Goal: Task Accomplishment & Management: Use online tool/utility

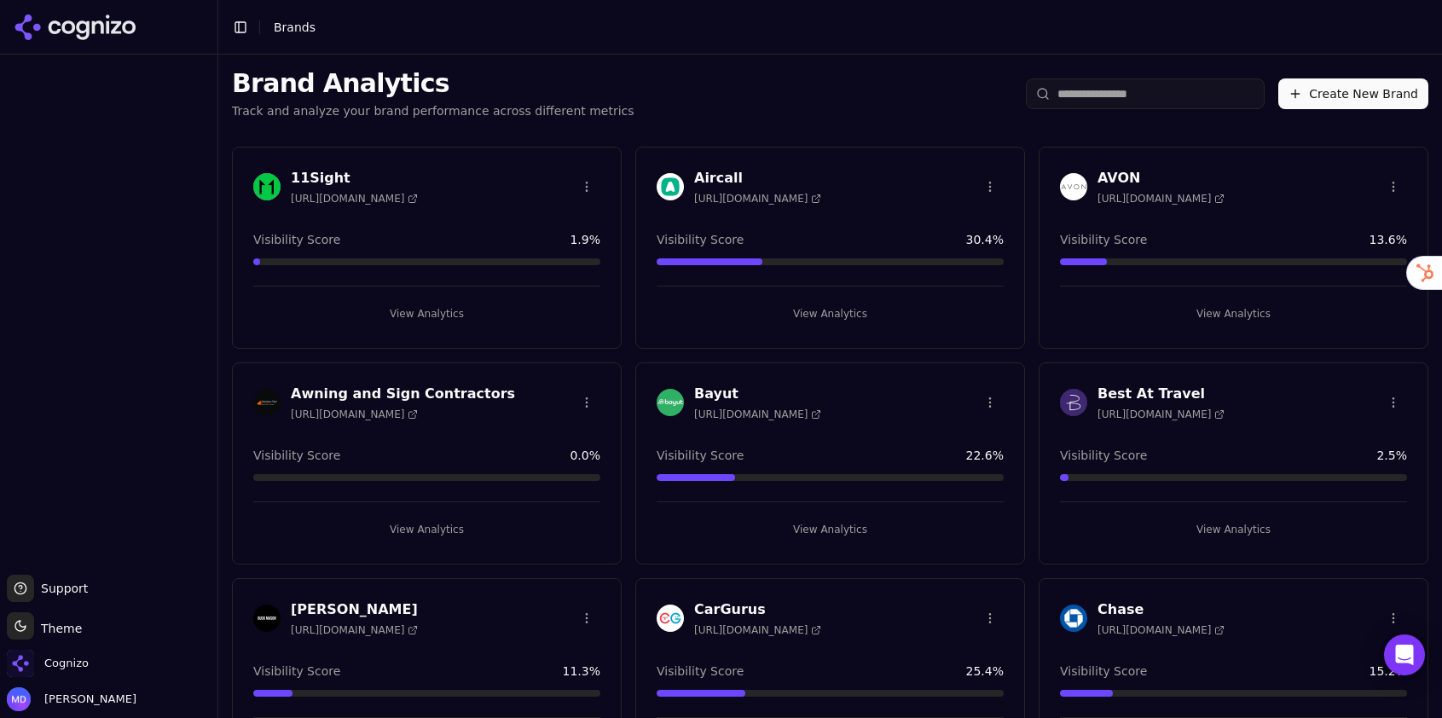
click at [1093, 100] on input "search" at bounding box center [1145, 93] width 239 height 31
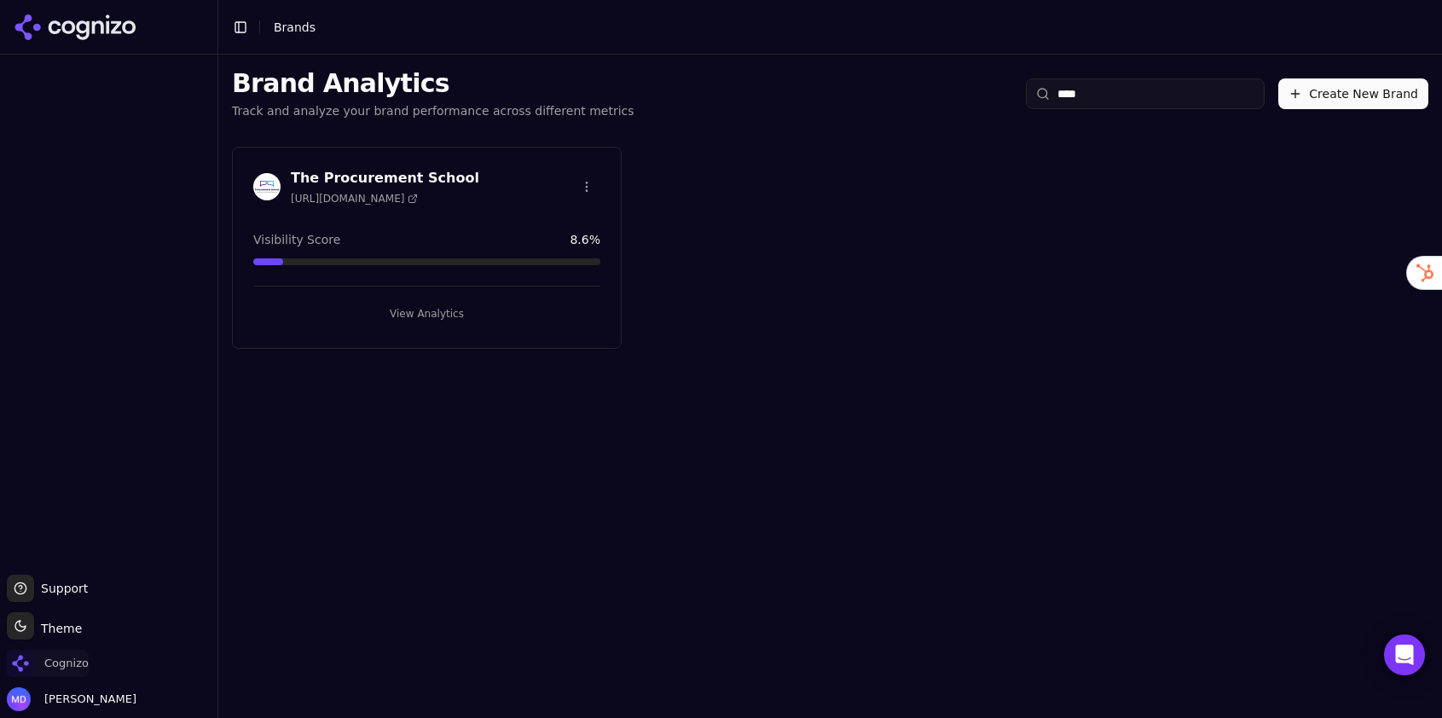
type input "****"
click at [72, 669] on span "Cognizo" at bounding box center [66, 663] width 44 height 15
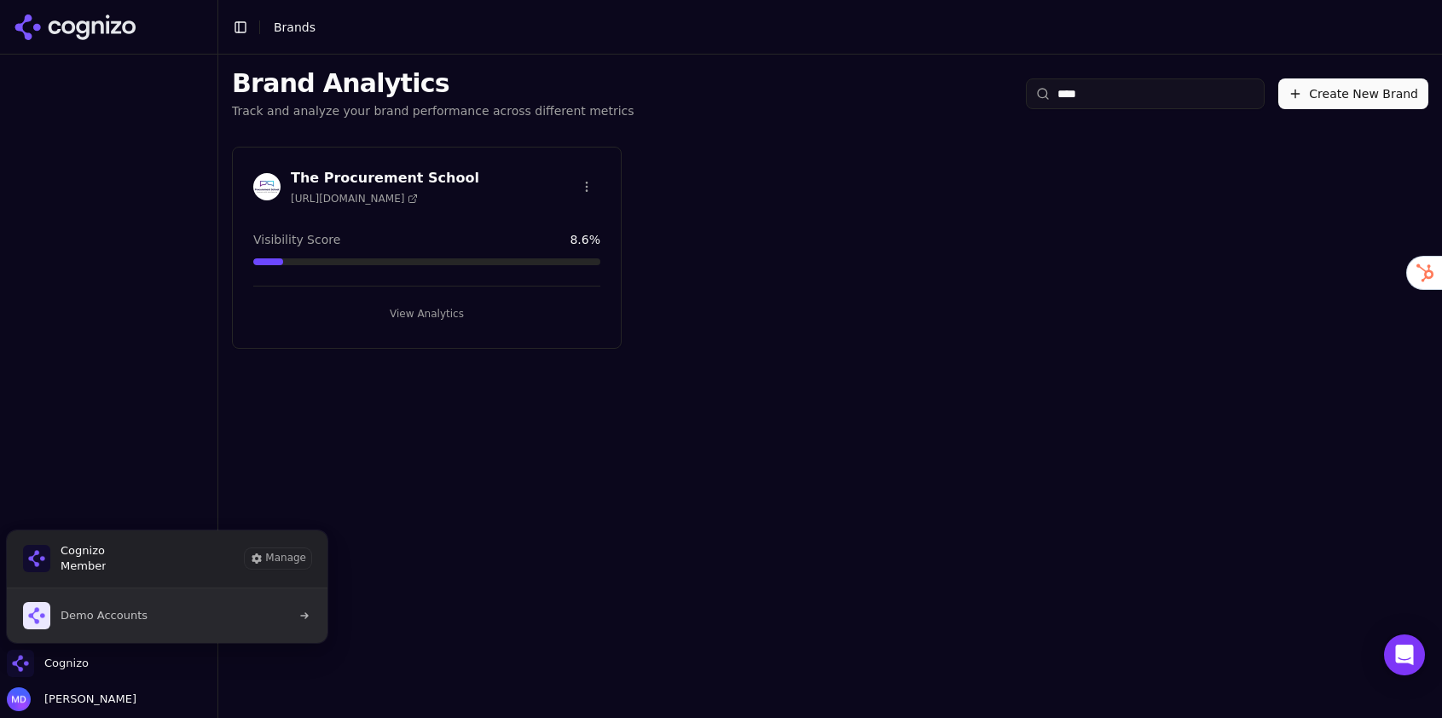
click at [122, 622] on span "Demo Accounts" at bounding box center [104, 615] width 87 height 15
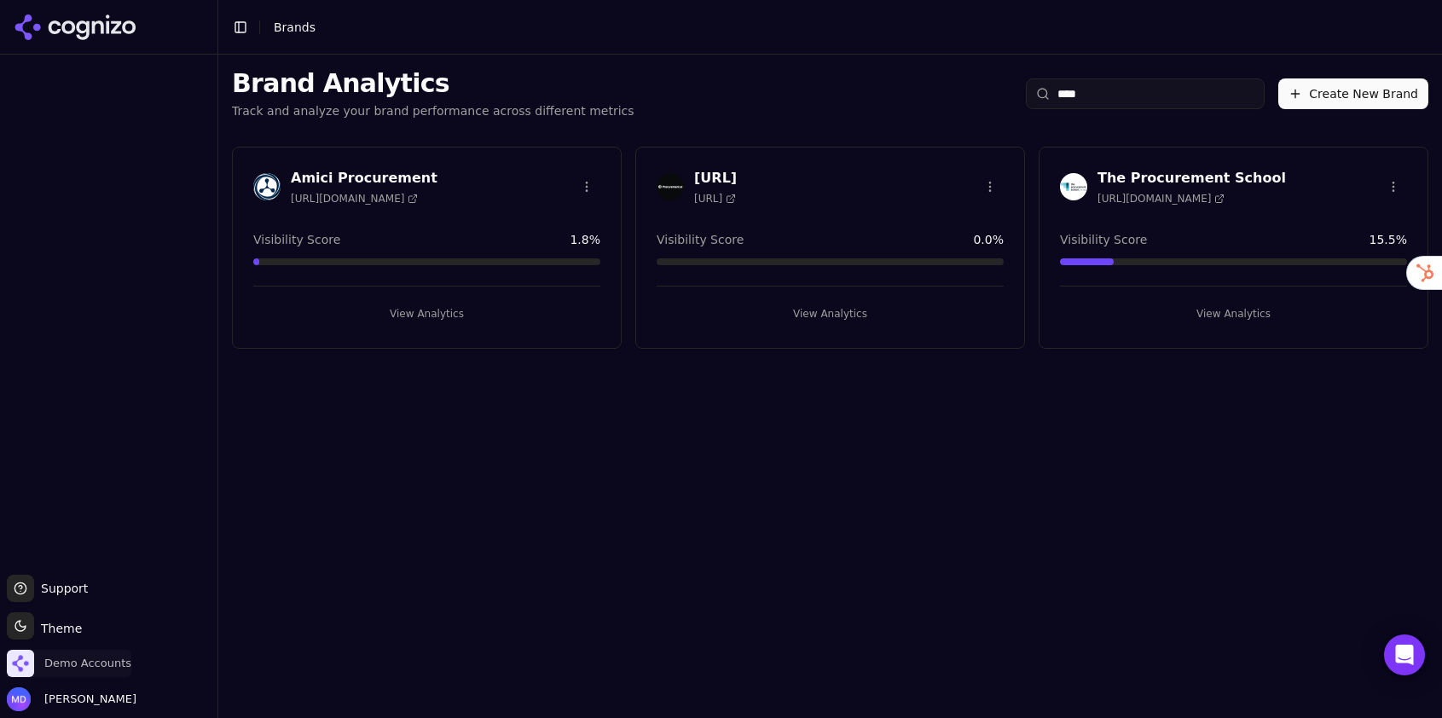
type input "****"
click at [121, 674] on span "Demo Accounts" at bounding box center [69, 663] width 125 height 27
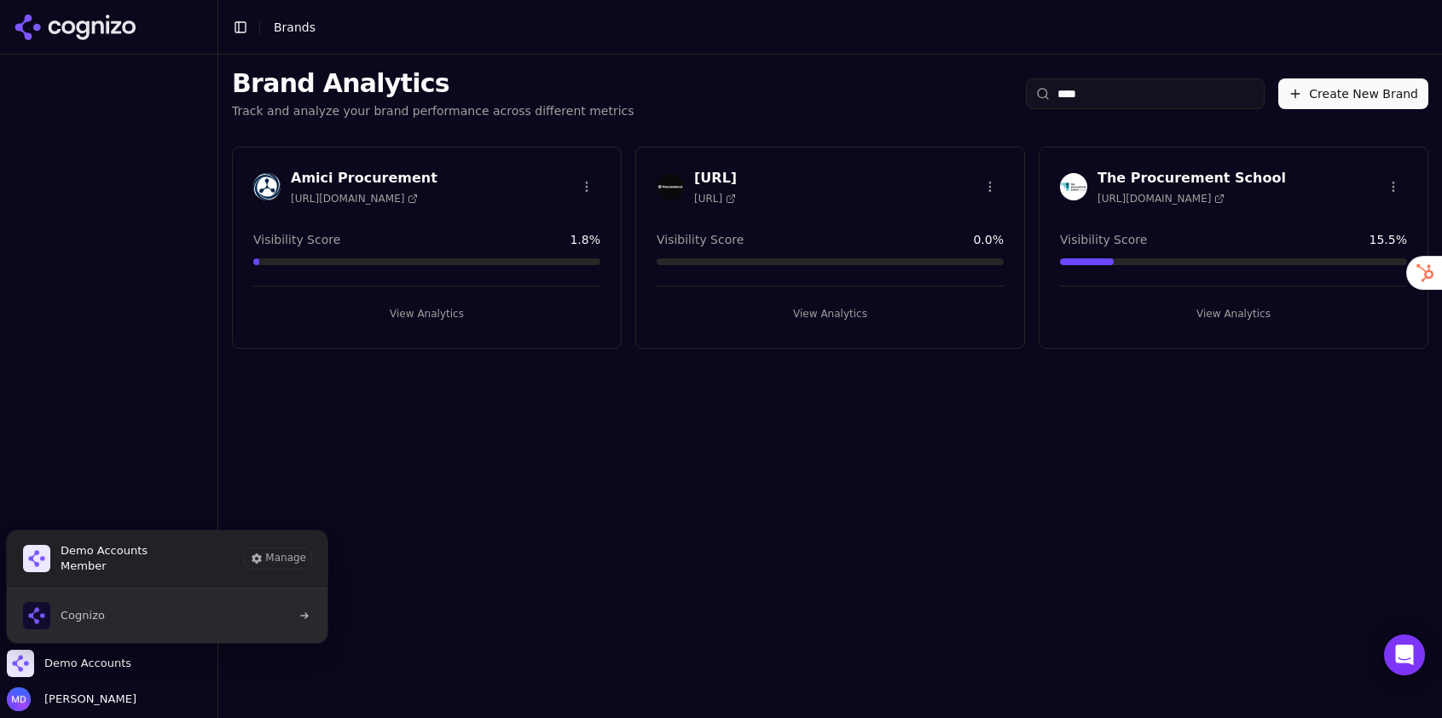
click at [138, 603] on button "Cognizo" at bounding box center [167, 616] width 322 height 55
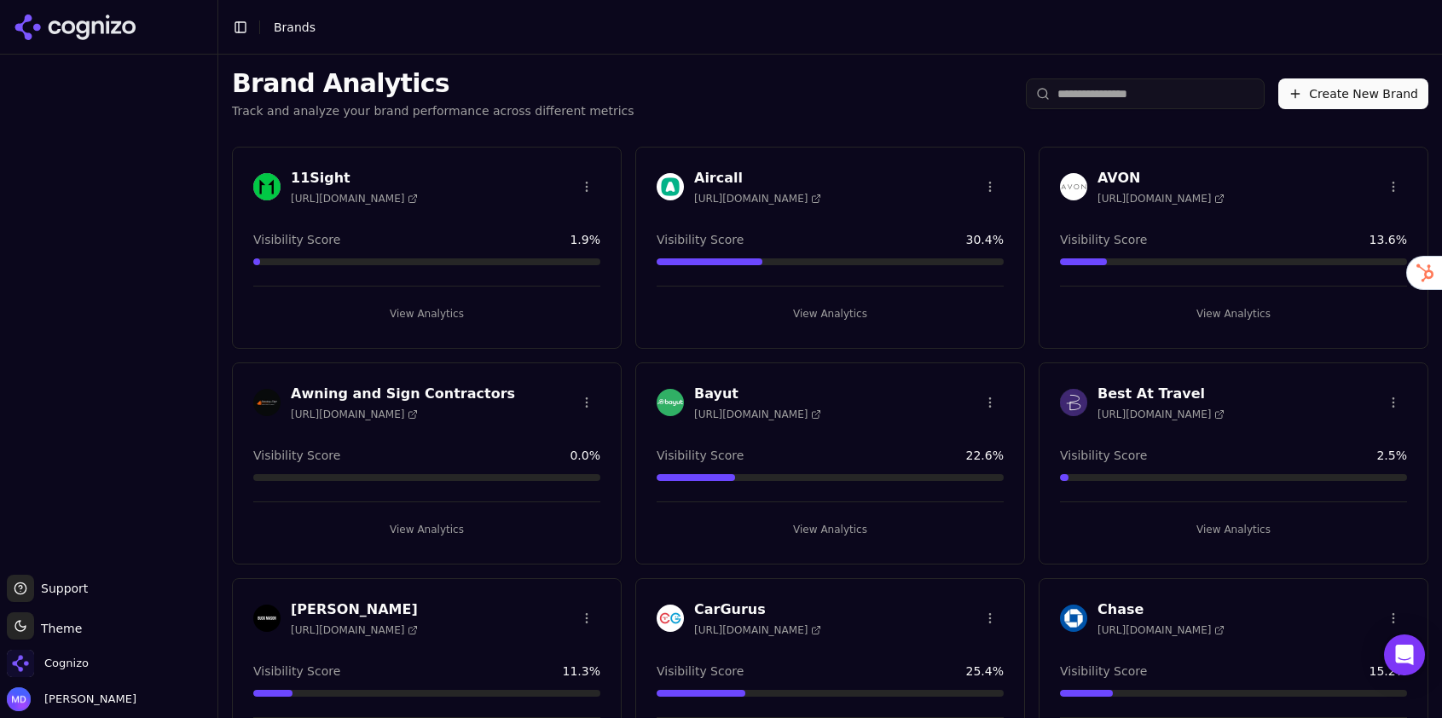
click at [1218, 97] on input "search" at bounding box center [1145, 93] width 239 height 31
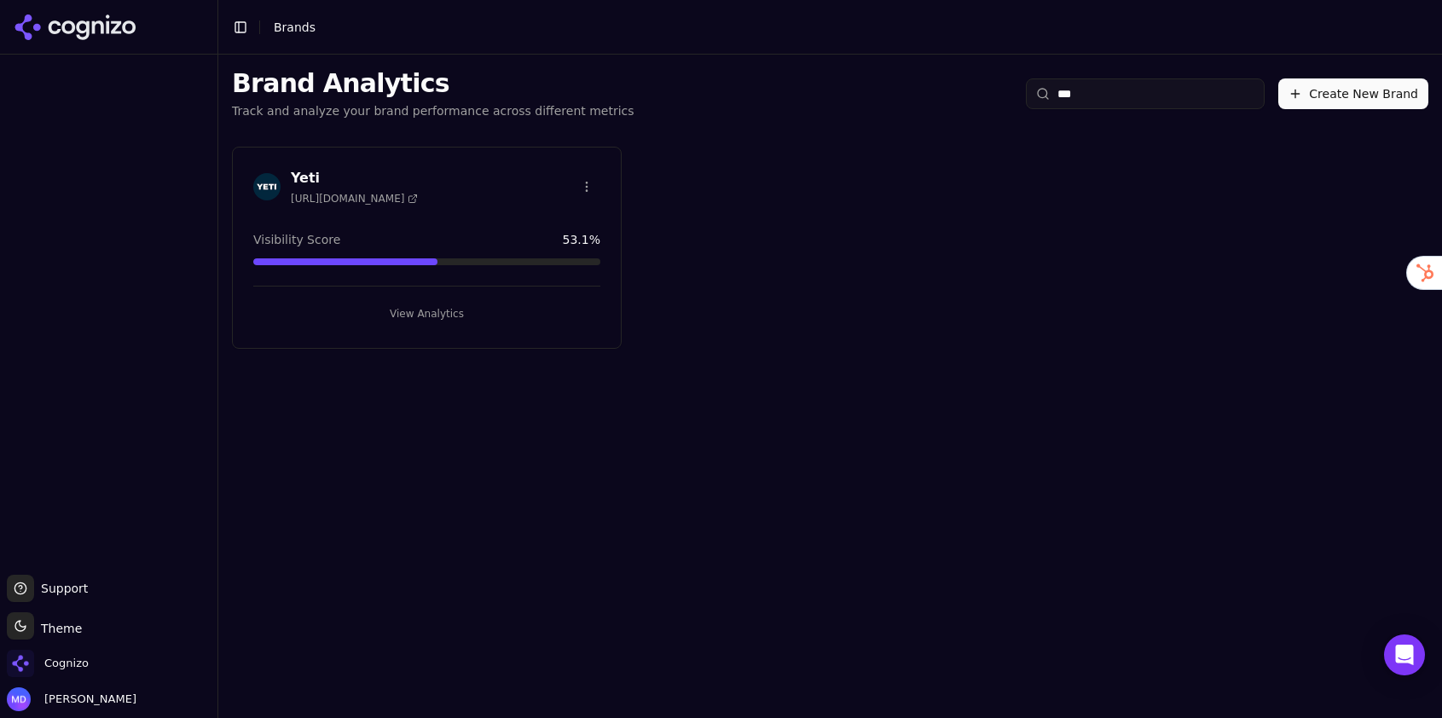
type input "***"
click at [409, 306] on button "View Analytics" at bounding box center [426, 313] width 347 height 27
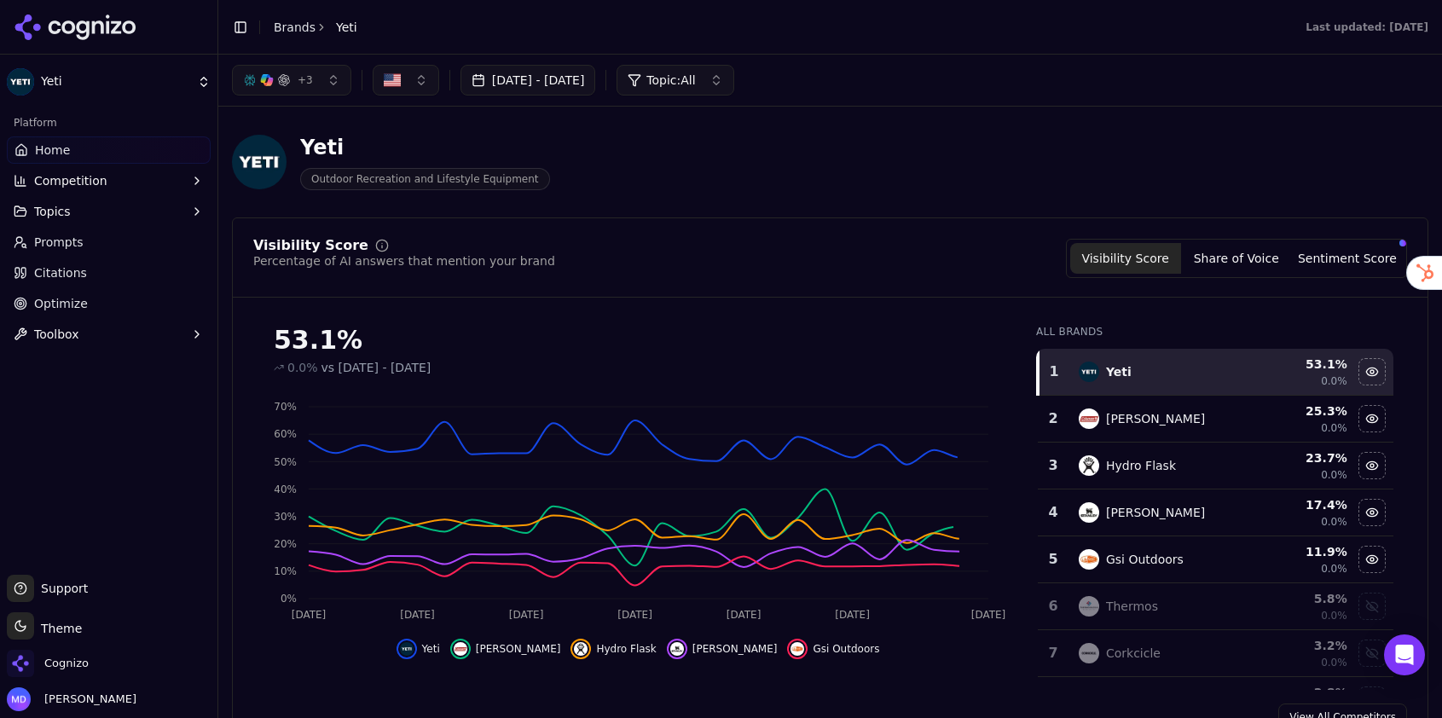
click at [77, 286] on link "Citations" at bounding box center [109, 272] width 204 height 27
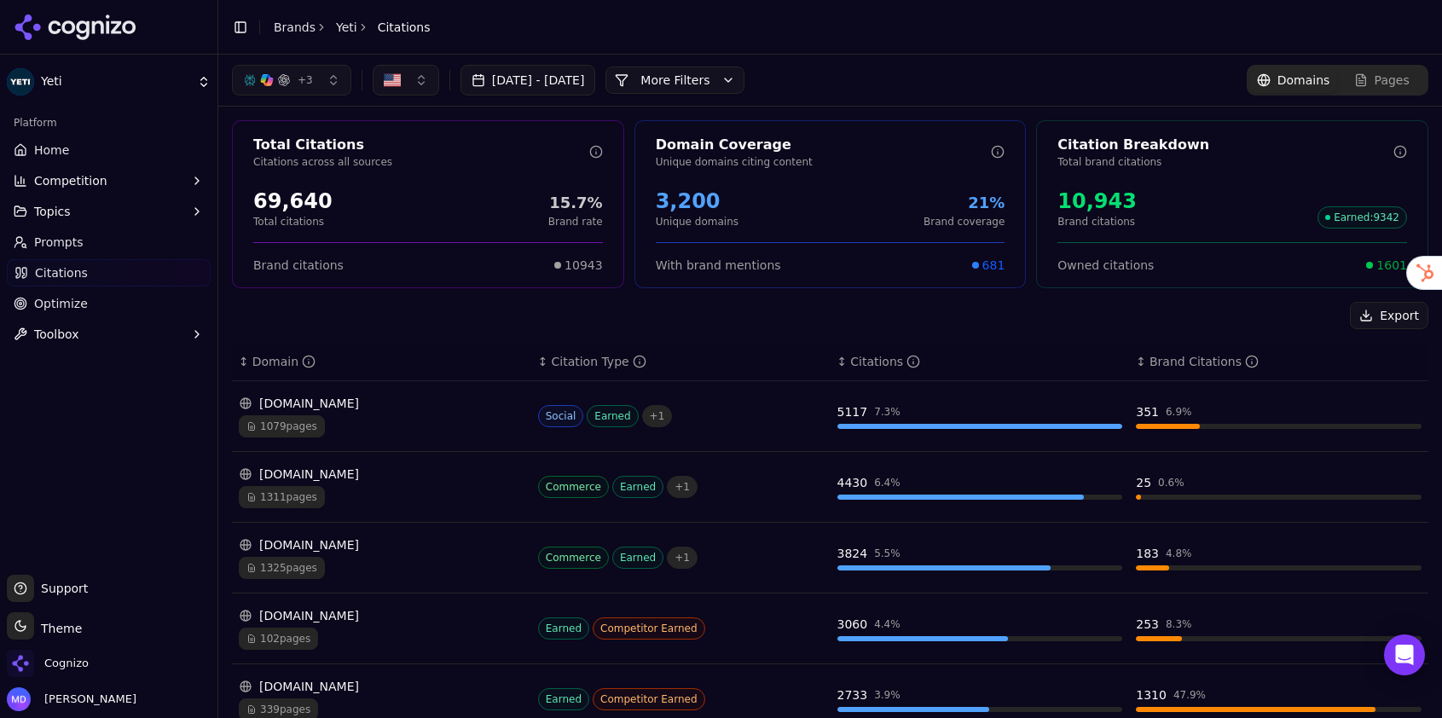
click at [75, 304] on span "Optimize" at bounding box center [61, 303] width 54 height 17
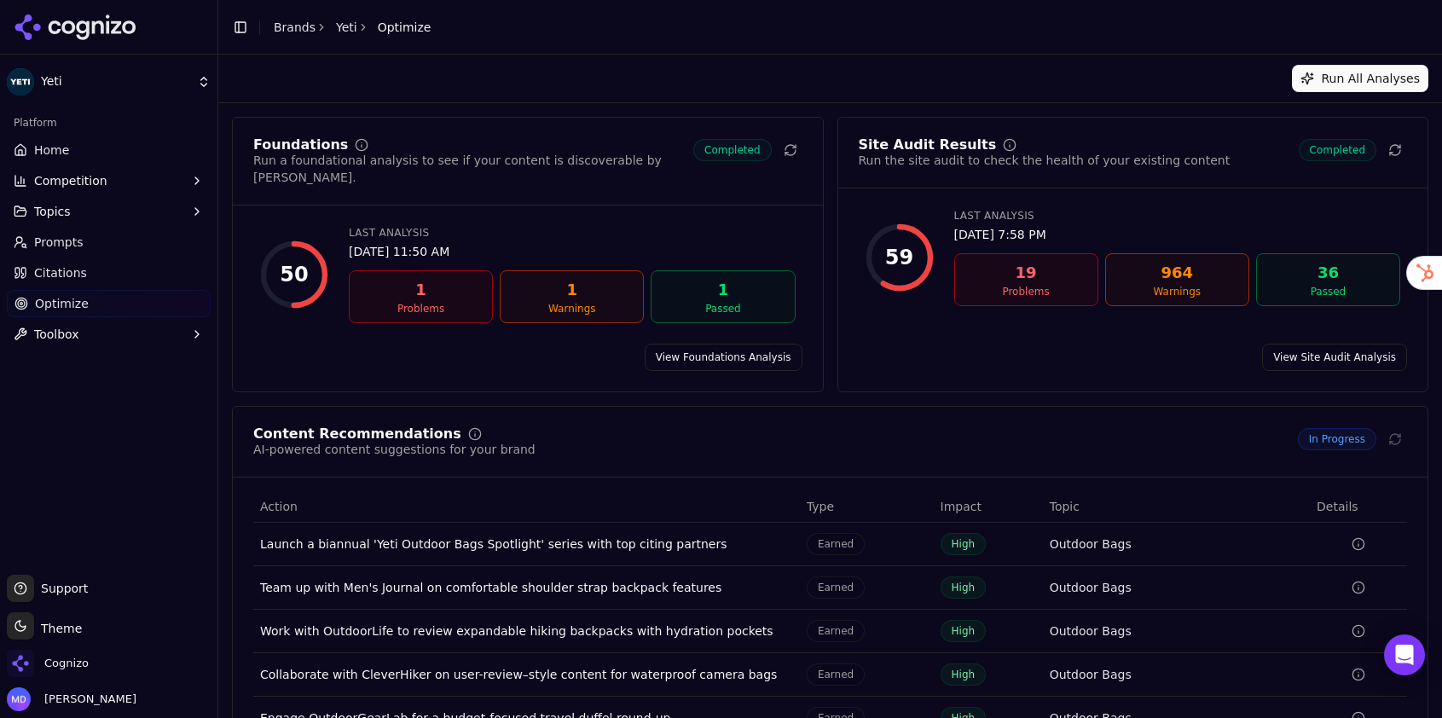
scroll to position [83, 0]
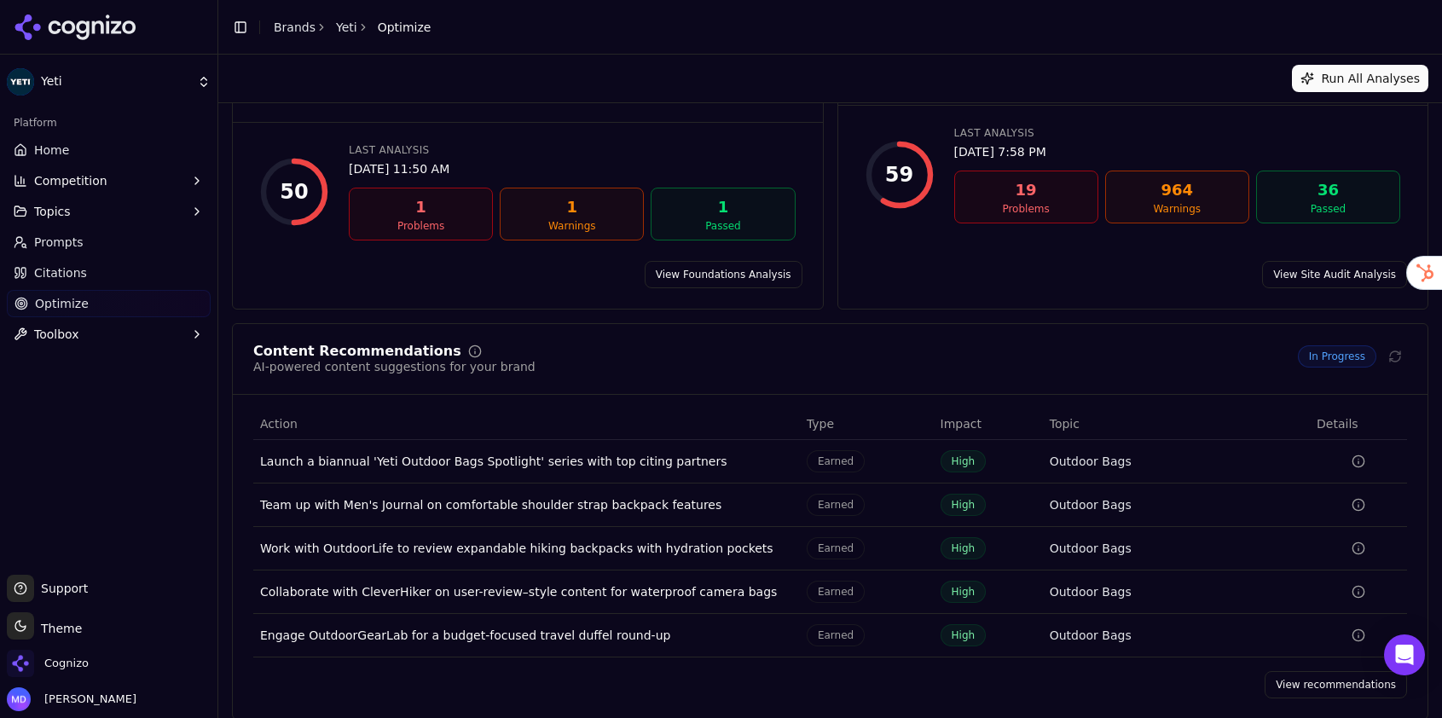
click at [1341, 671] on link "View recommendations" at bounding box center [1336, 684] width 142 height 27
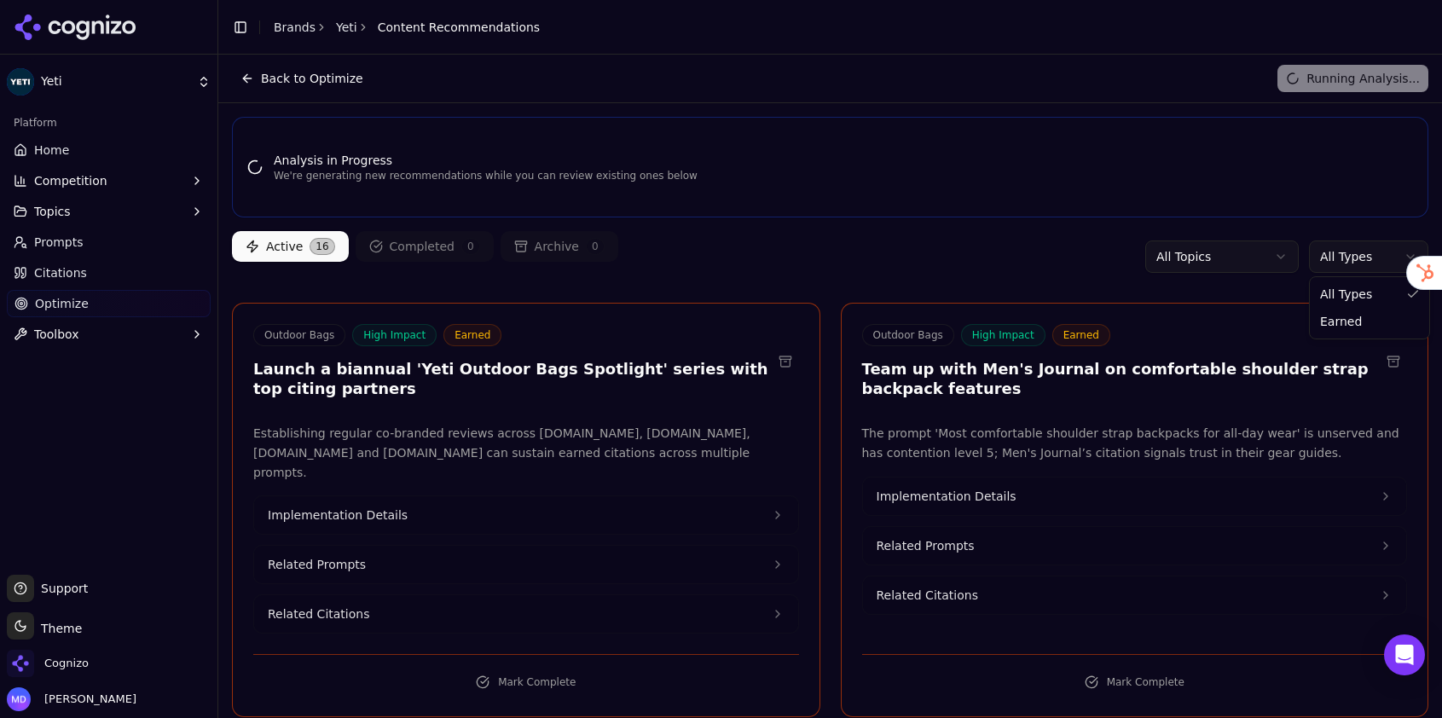
click at [1357, 263] on html "Yeti Platform Home Competition Topics Prompts Citations Optimize Toolbox Suppor…" at bounding box center [721, 359] width 1442 height 718
click at [53, 157] on html "Yeti Platform Home Competition Topics Prompts Citations Optimize Toolbox Suppor…" at bounding box center [721, 359] width 1442 height 718
click at [49, 149] on span "Home" at bounding box center [51, 150] width 35 height 17
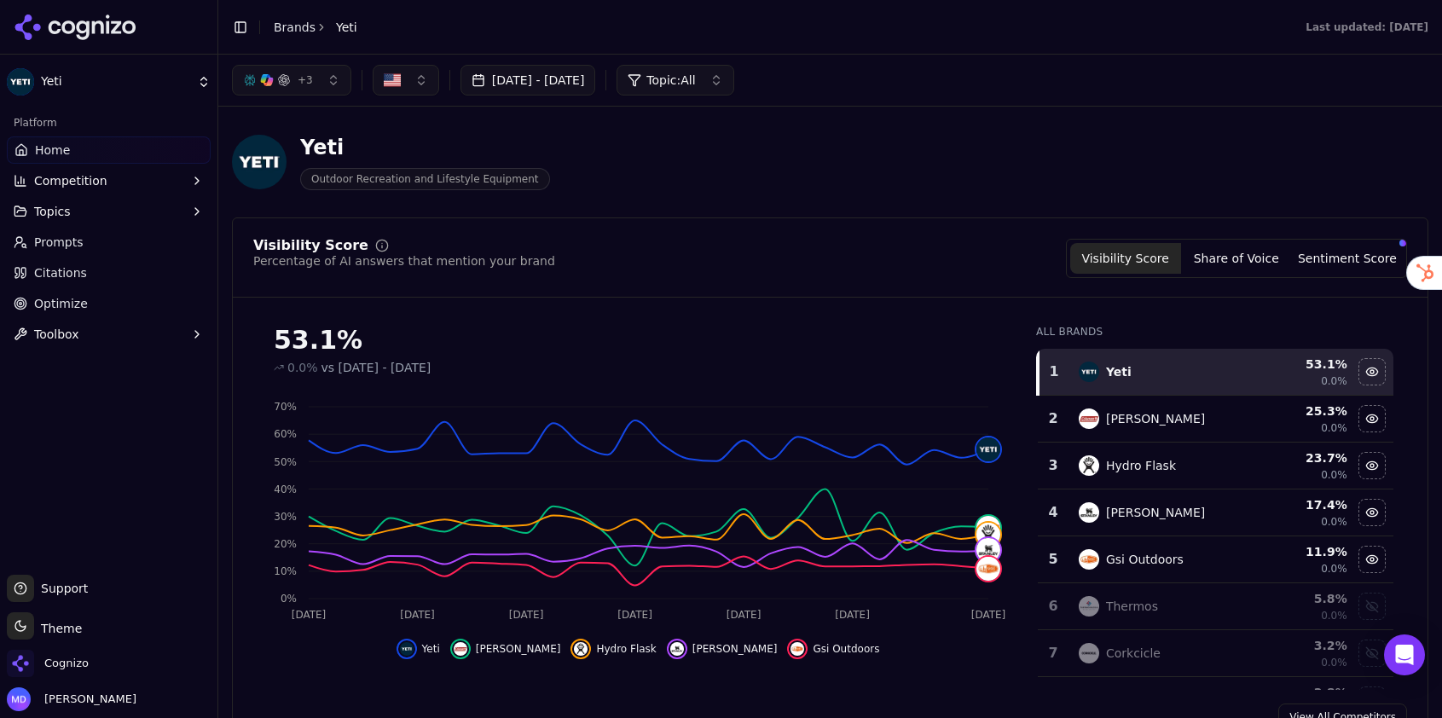
click at [287, 27] on link "Brands" at bounding box center [295, 27] width 42 height 14
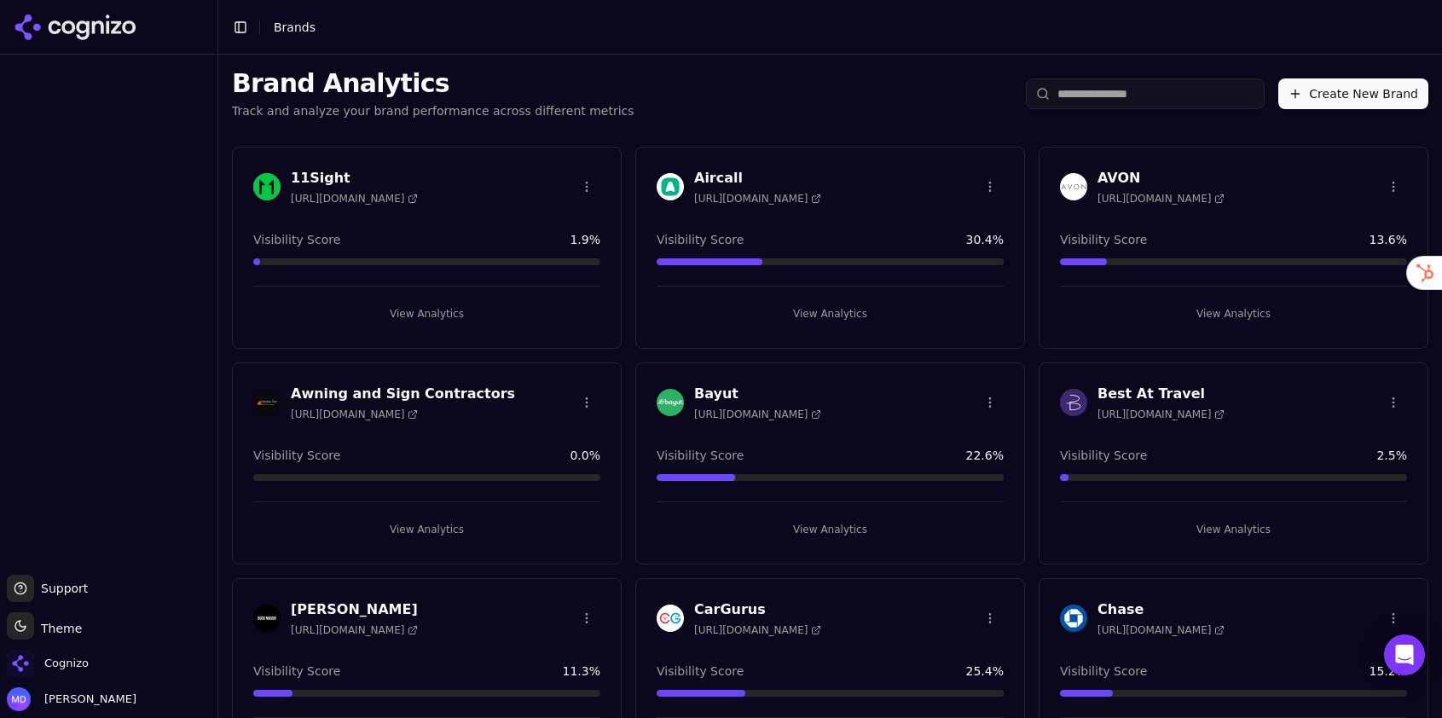
click at [1098, 88] on input "search" at bounding box center [1145, 93] width 239 height 31
type input "*"
click at [67, 667] on span "Cognizo" at bounding box center [66, 663] width 44 height 15
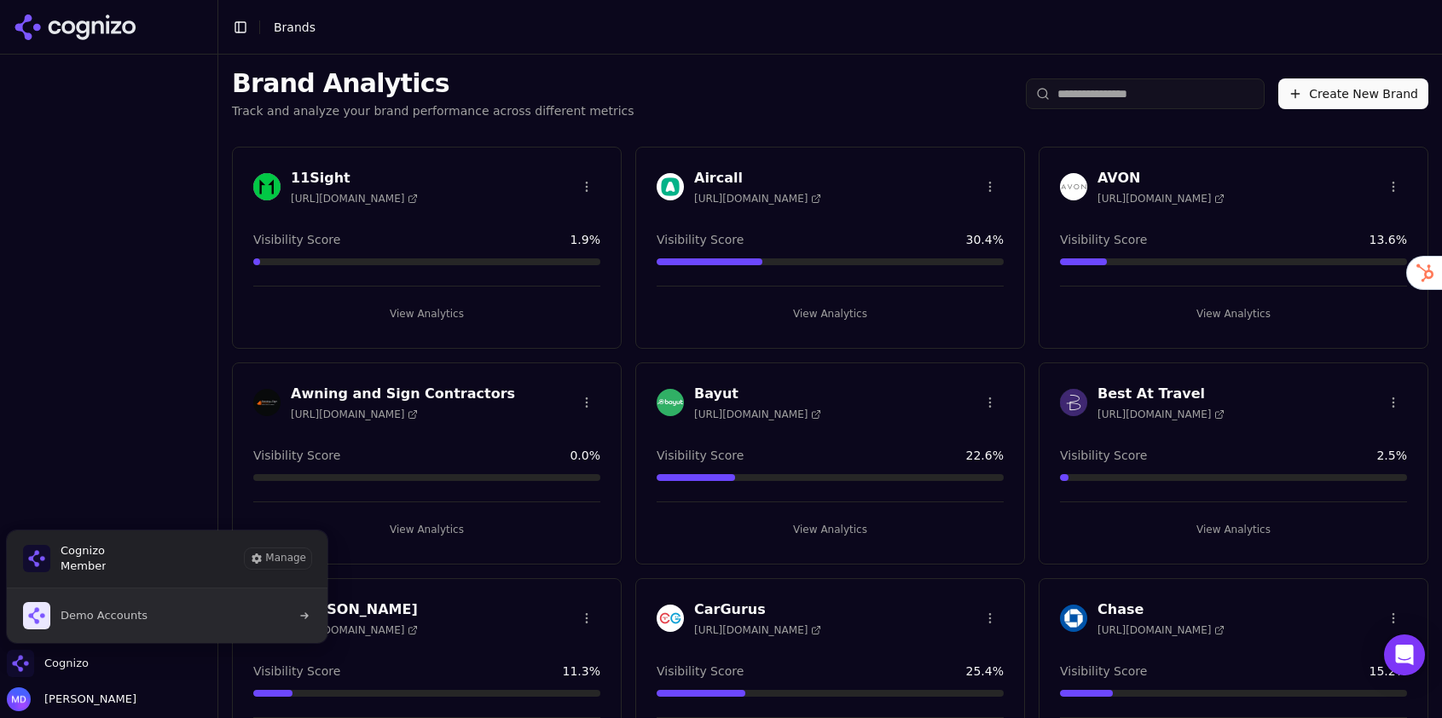
click at [132, 623] on span "Demo Accounts" at bounding box center [85, 615] width 125 height 27
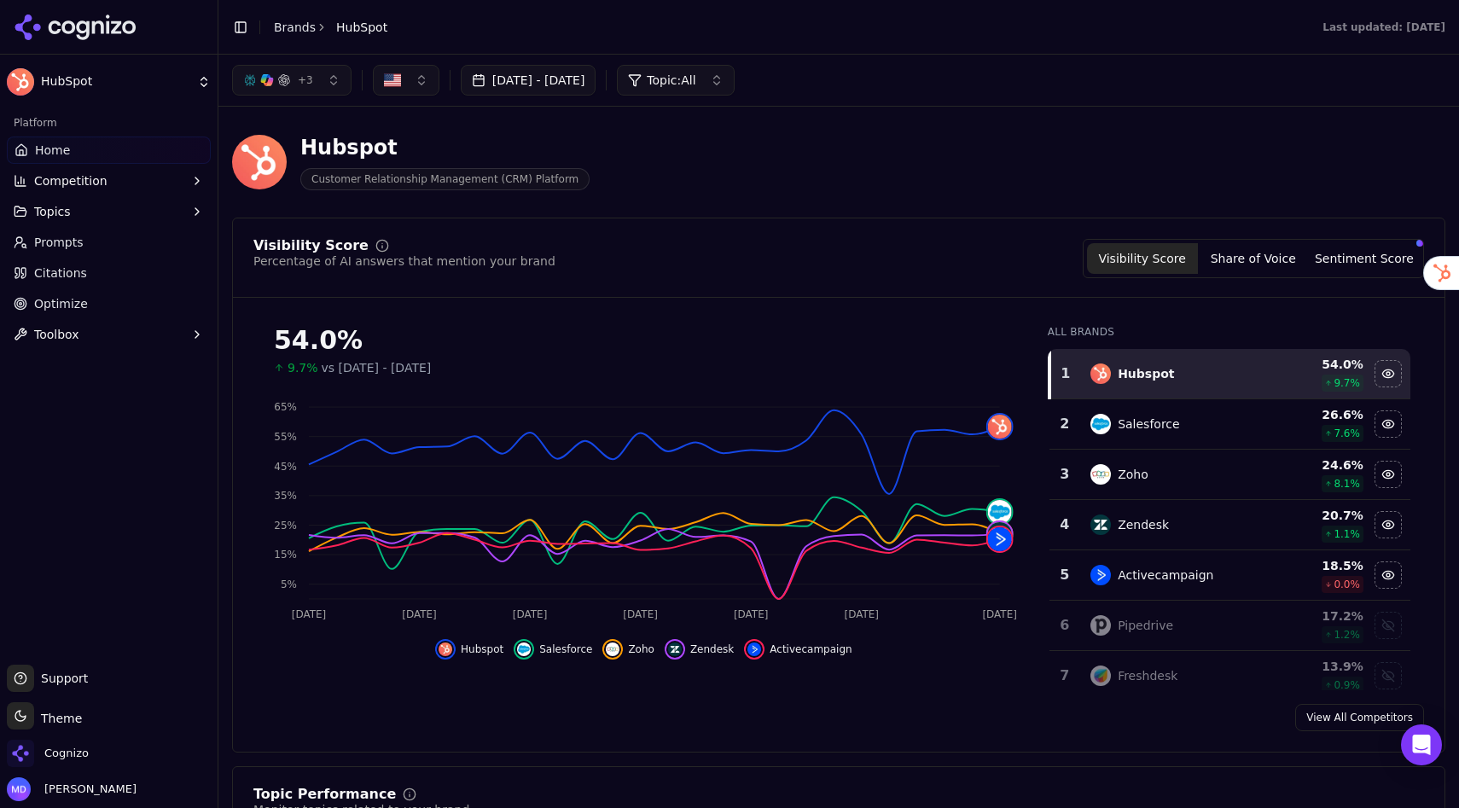
click at [1334, 258] on button "Sentiment Score" at bounding box center [1363, 258] width 111 height 31
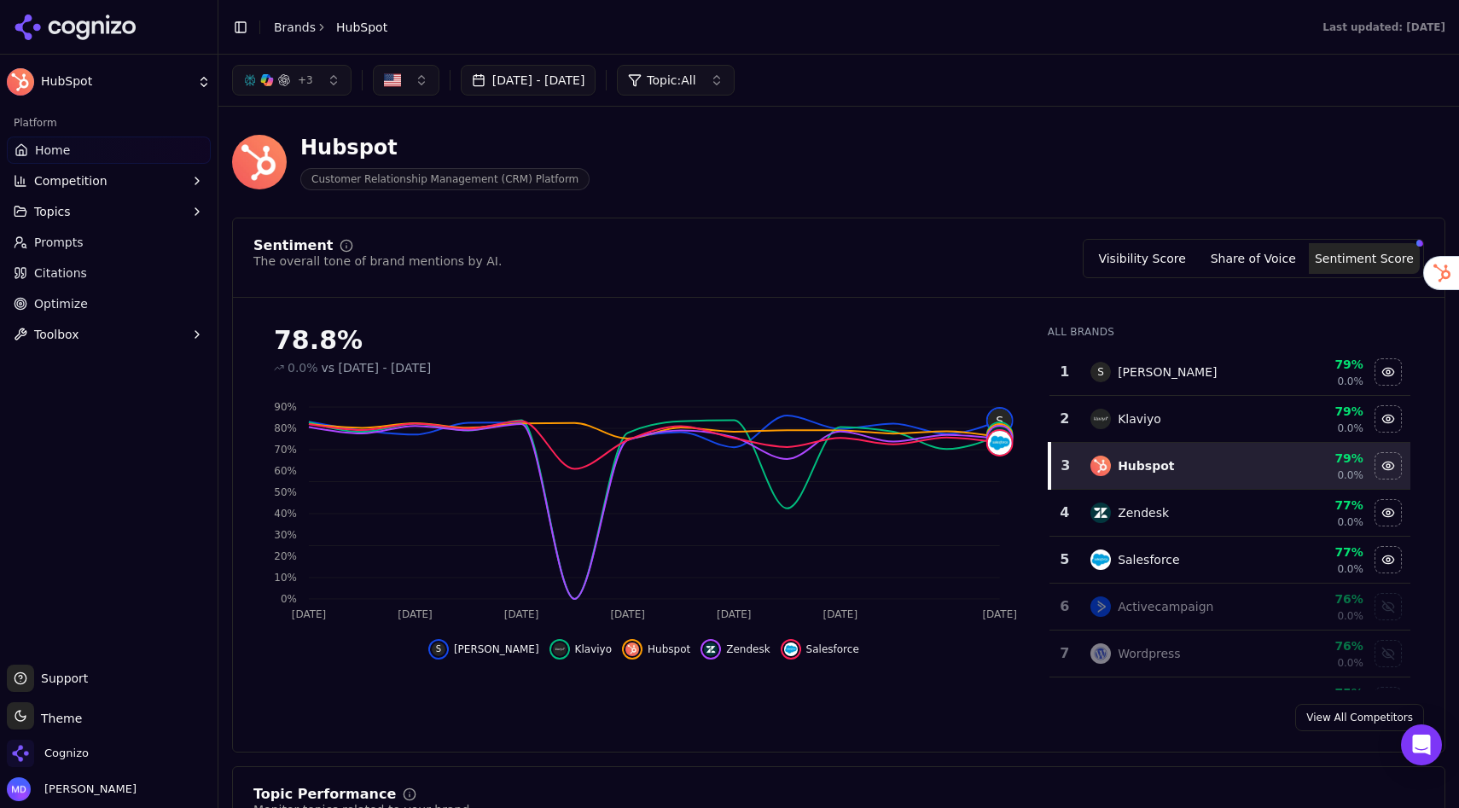
click at [1169, 253] on button "Visibility Score" at bounding box center [1142, 258] width 111 height 31
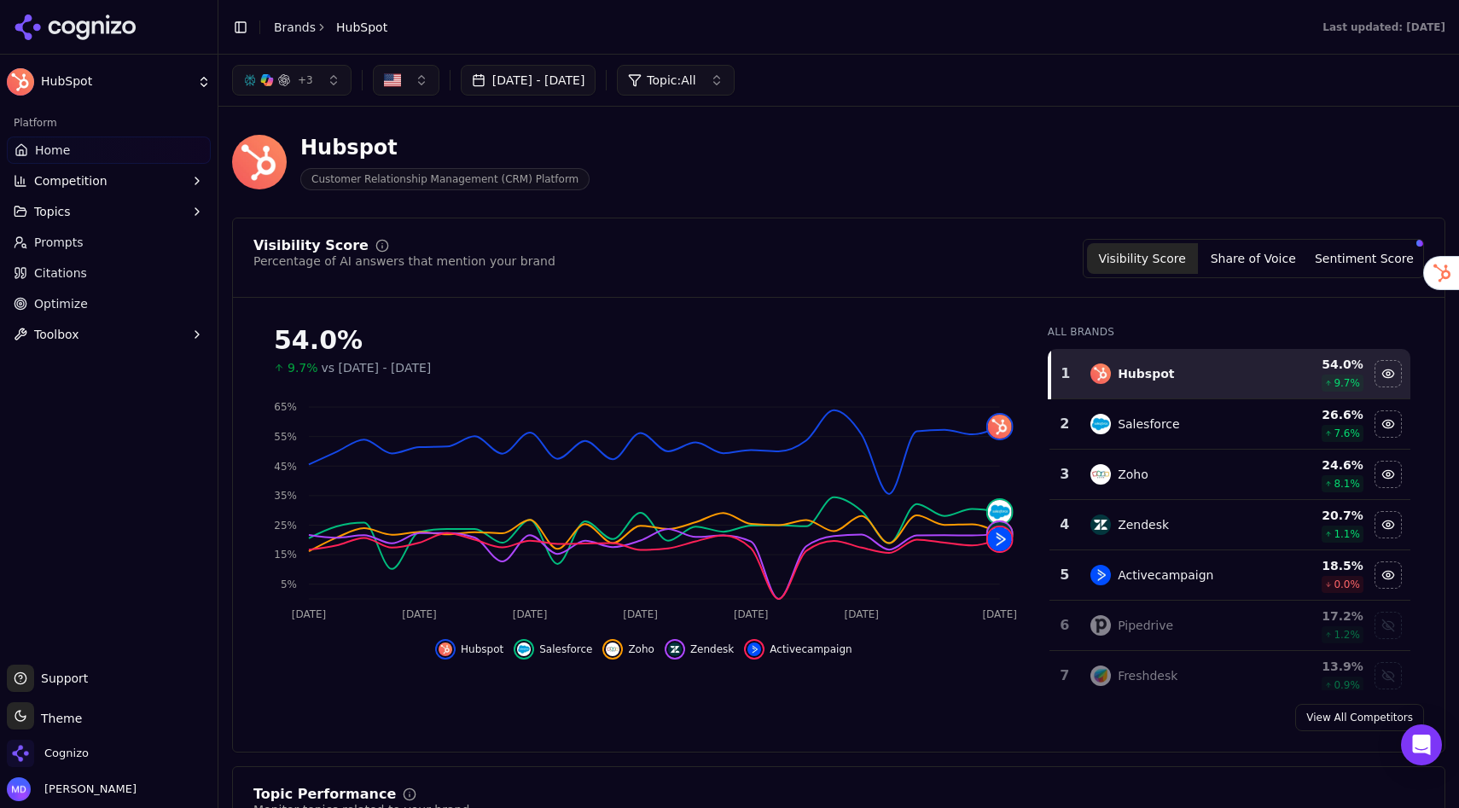
click at [87, 294] on link "Optimize" at bounding box center [109, 303] width 204 height 27
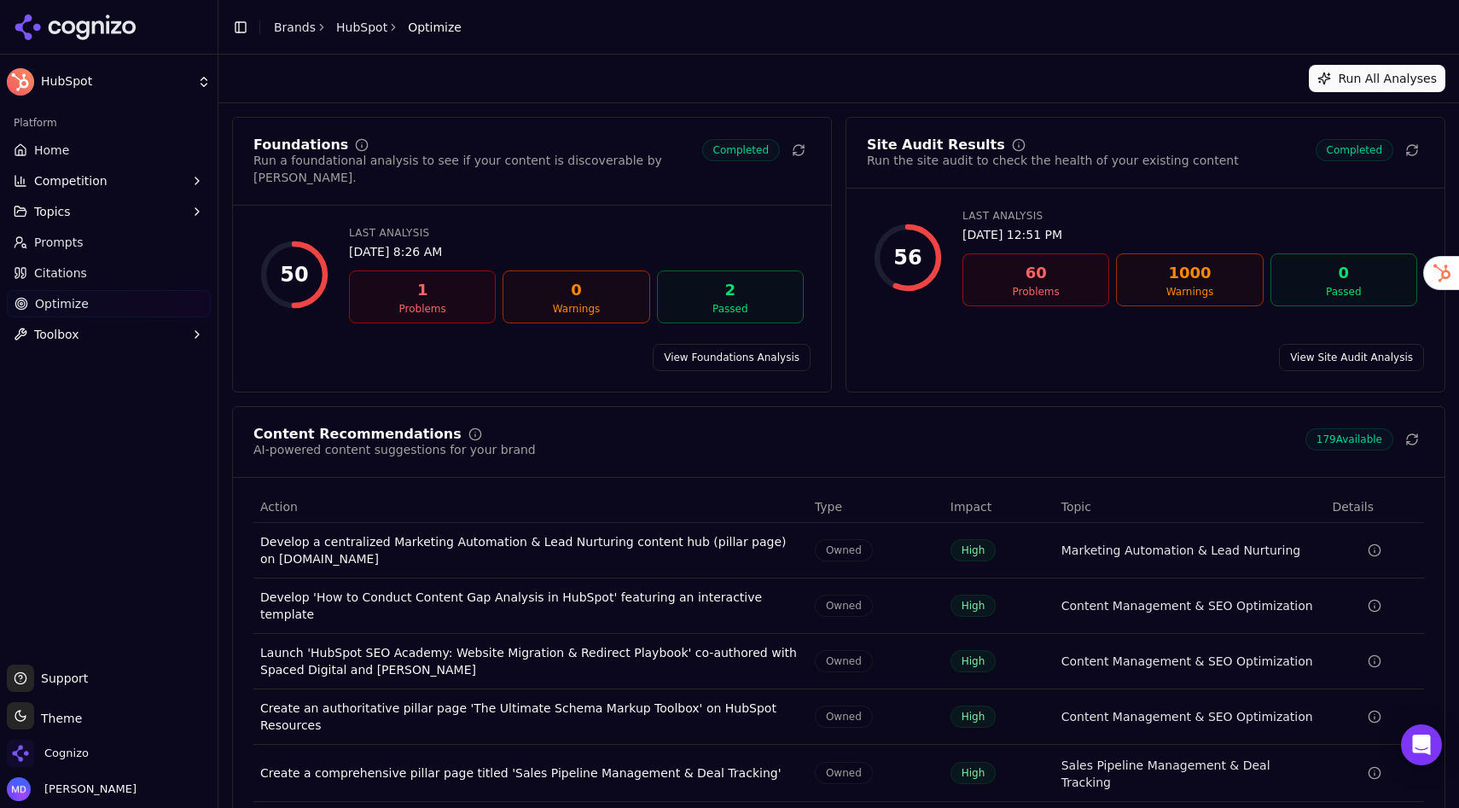
scroll to position [28, 0]
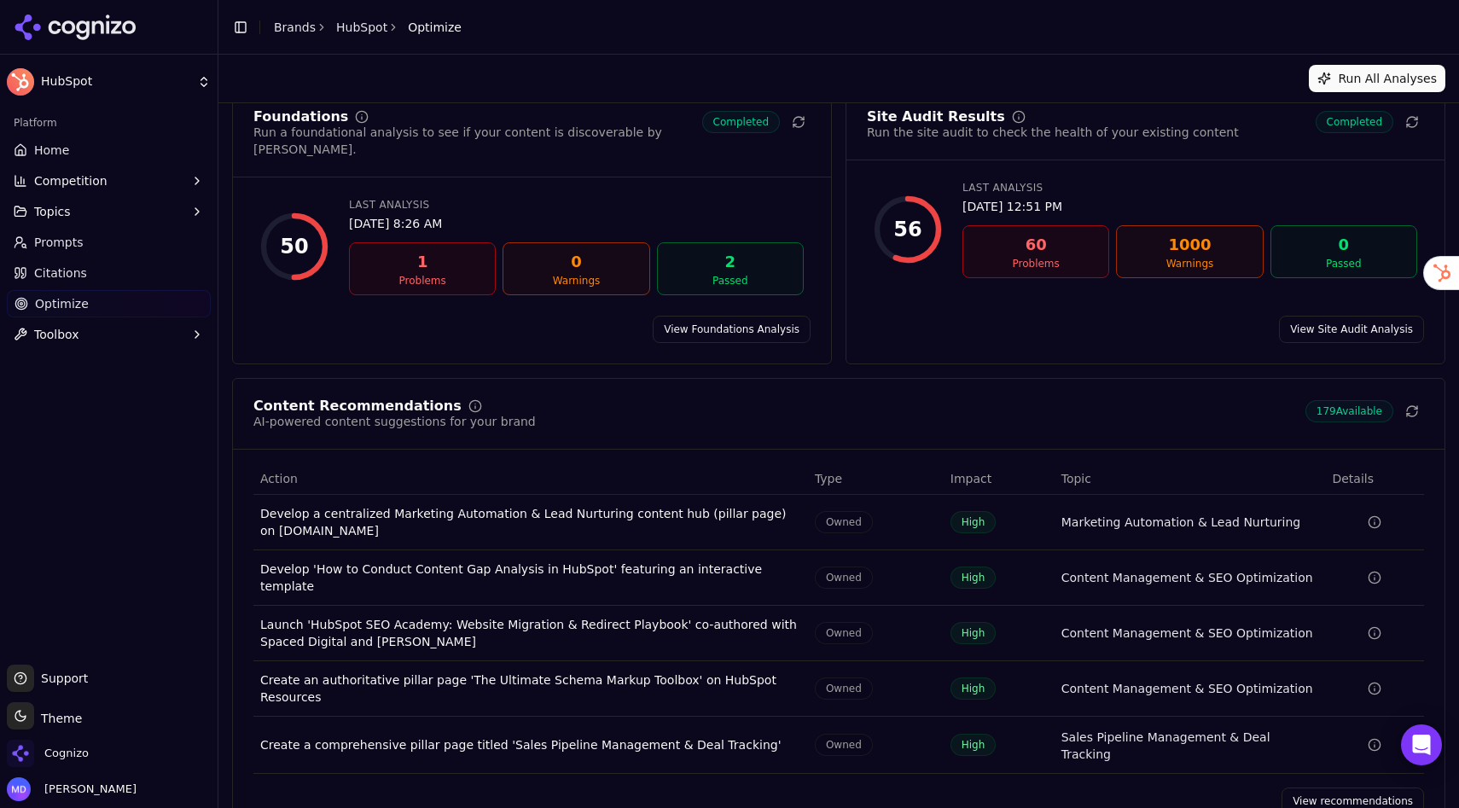
click at [1308, 787] on link "View recommendations" at bounding box center [1352, 800] width 142 height 27
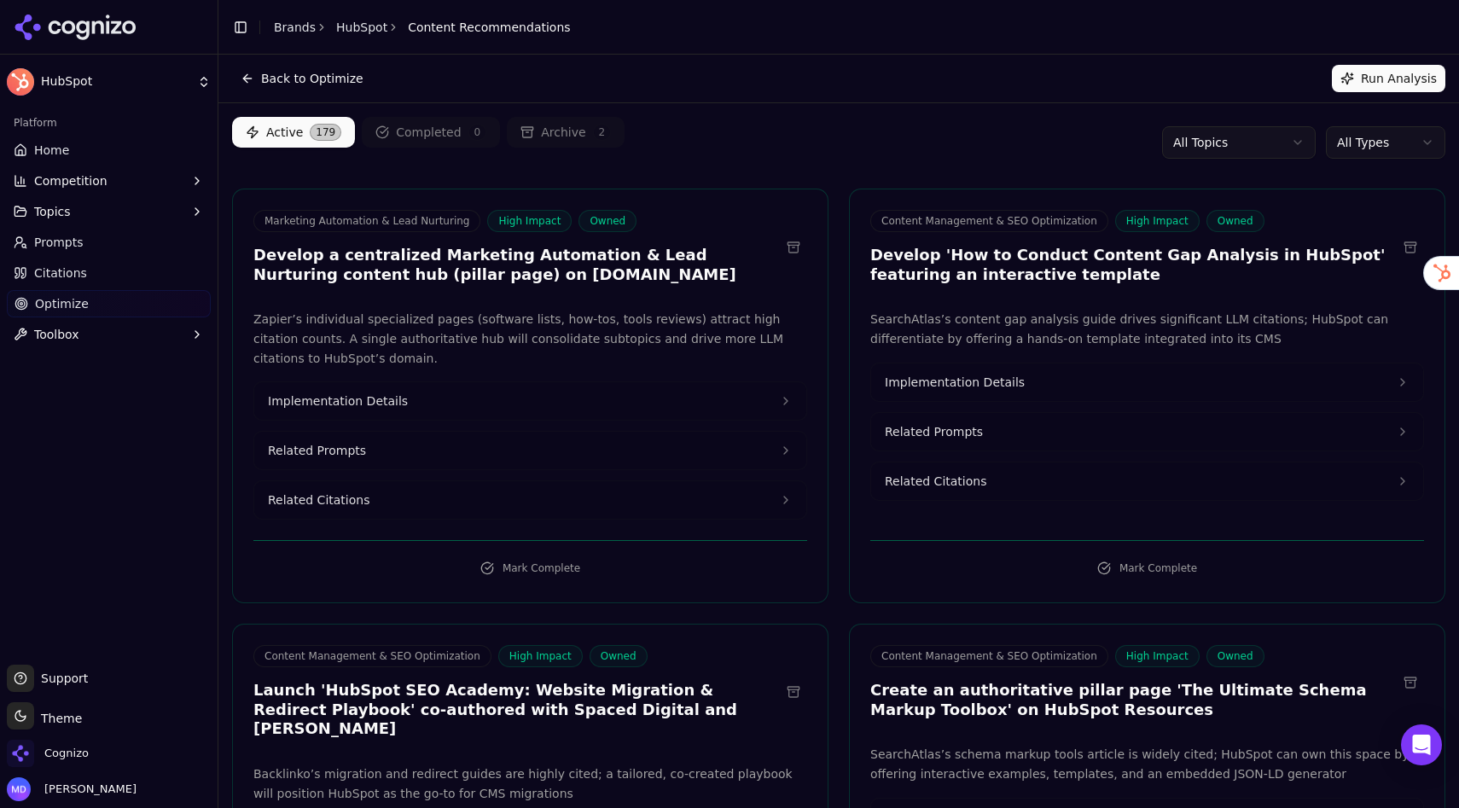
click at [1208, 144] on html "HubSpot Platform Home Competition Topics Prompts Citations Optimize Toolbox Sup…" at bounding box center [729, 404] width 1459 height 808
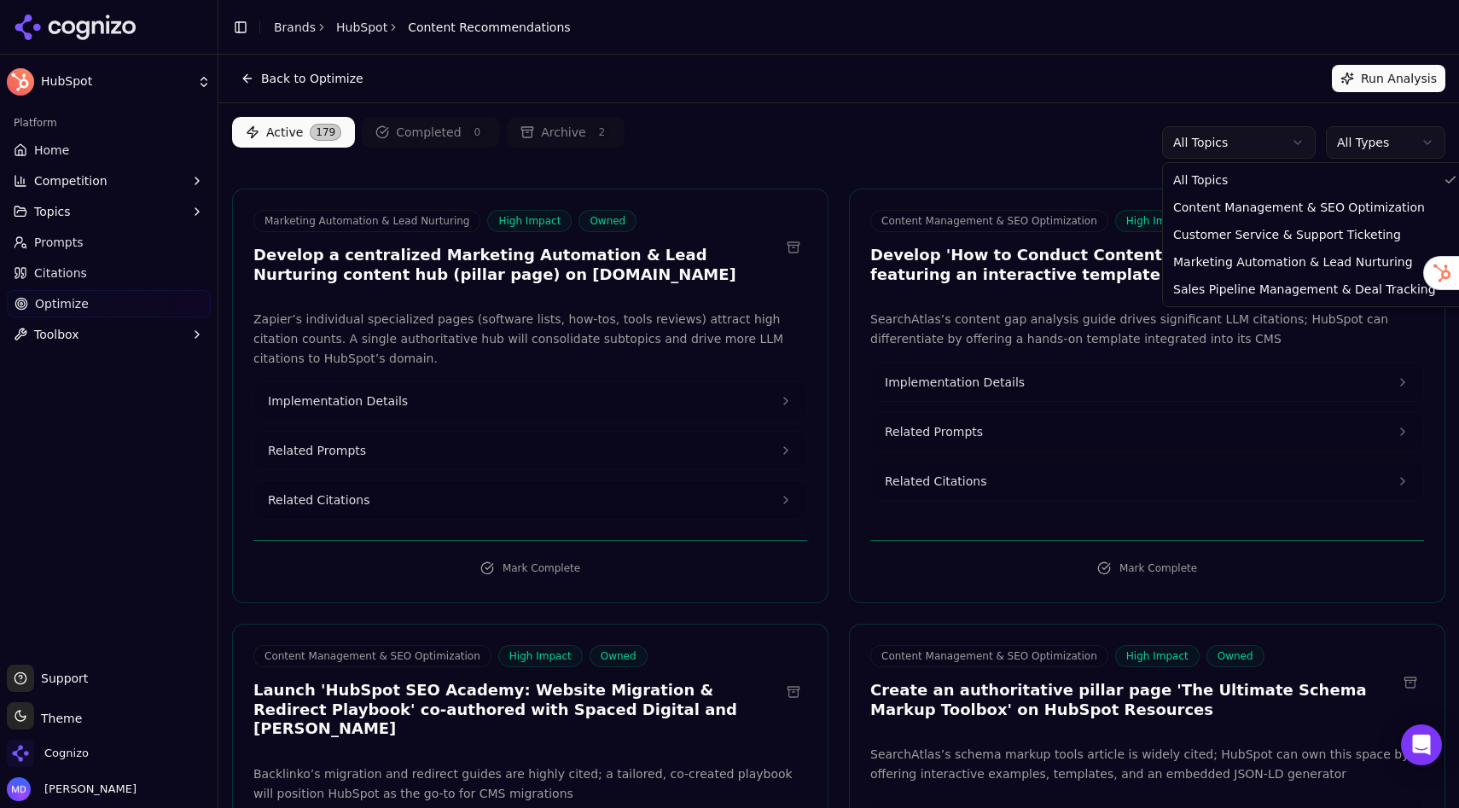
click at [1108, 126] on html "HubSpot Platform Home Competition Topics Prompts Citations Optimize Toolbox Sup…" at bounding box center [729, 404] width 1459 height 808
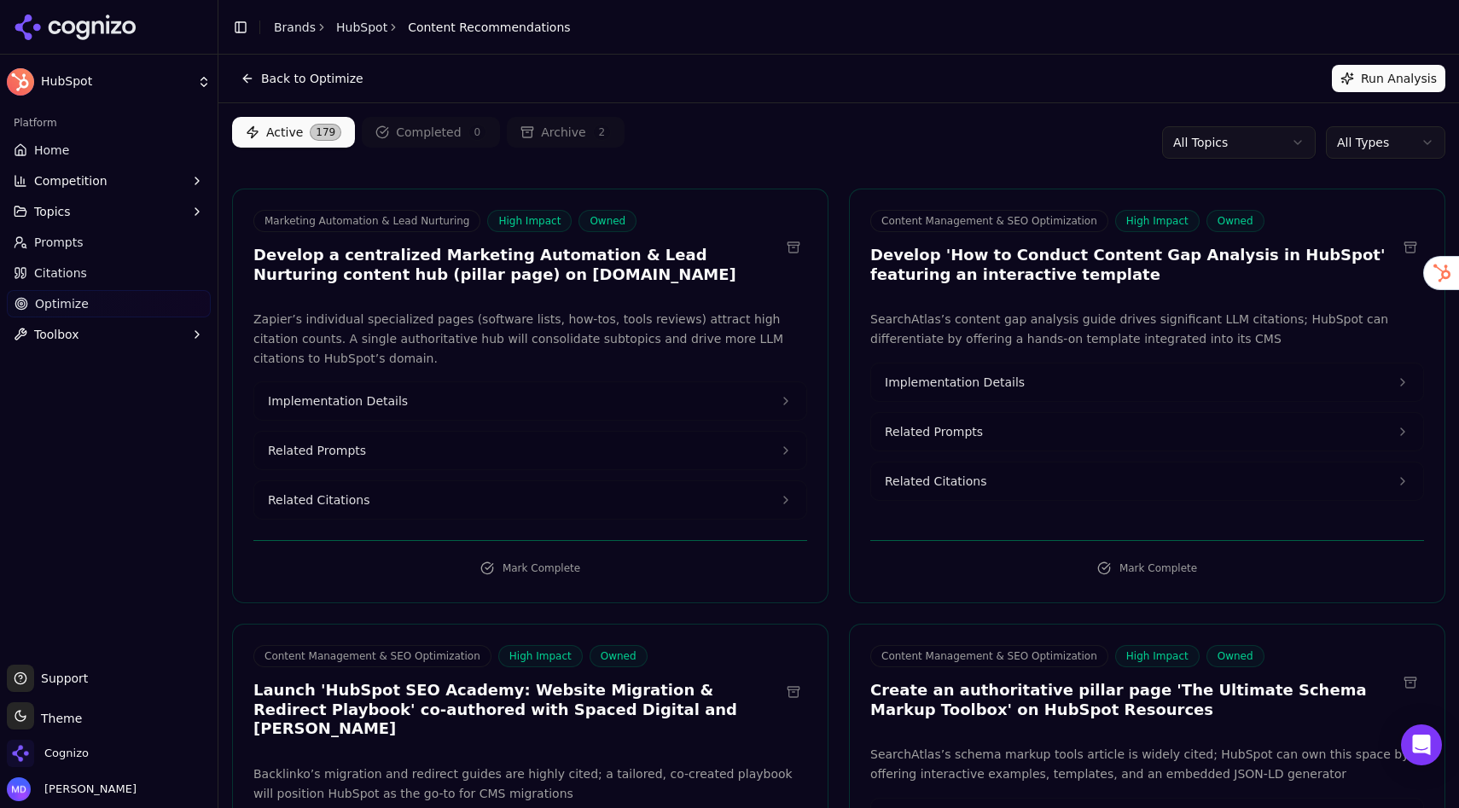
click at [1374, 142] on html "HubSpot Platform Home Competition Topics Prompts Citations Optimize Toolbox Sup…" at bounding box center [729, 404] width 1459 height 808
click at [933, 165] on html "HubSpot Platform Home Competition Topics Prompts Citations Optimize Toolbox Sup…" at bounding box center [729, 404] width 1459 height 808
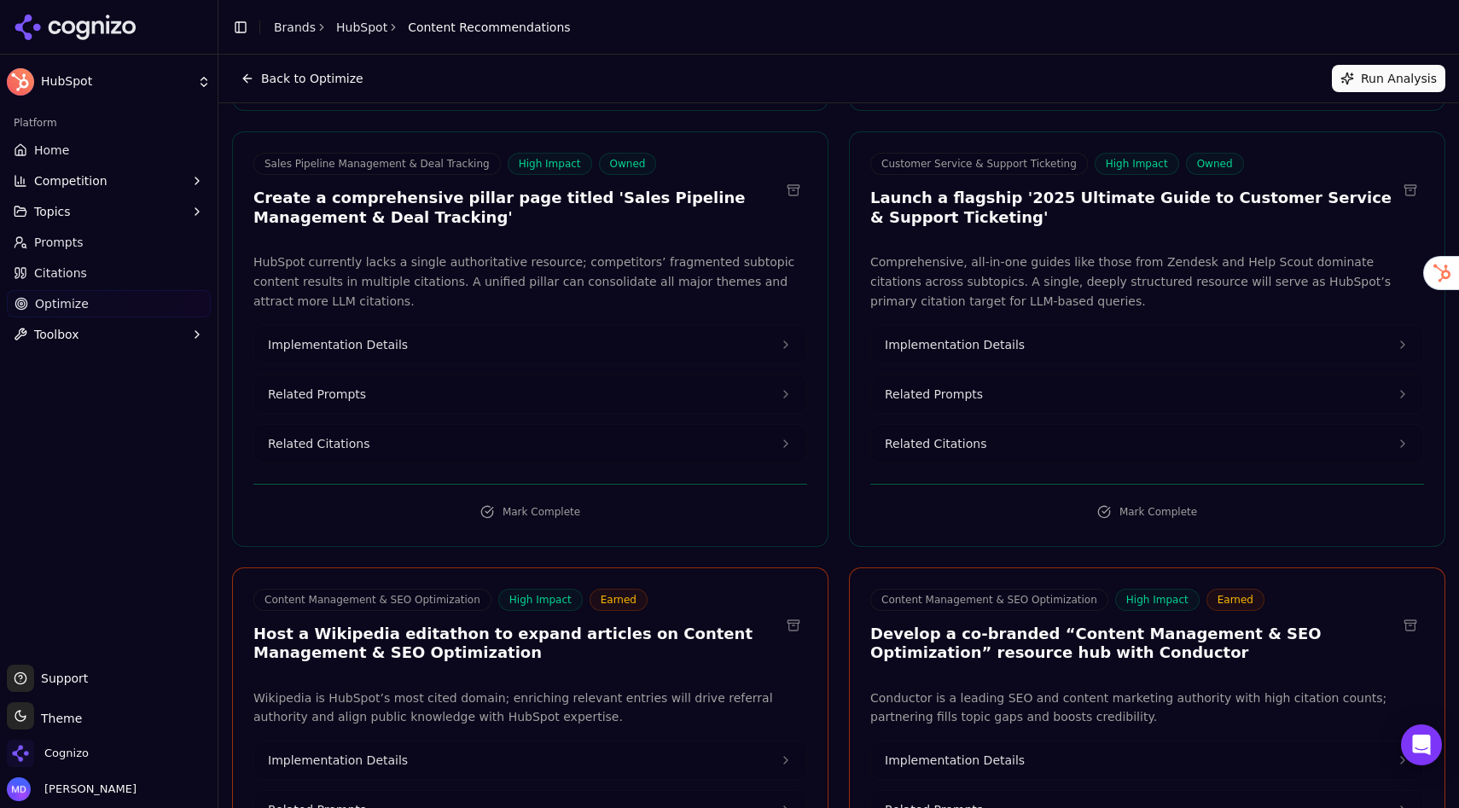
scroll to position [913, 0]
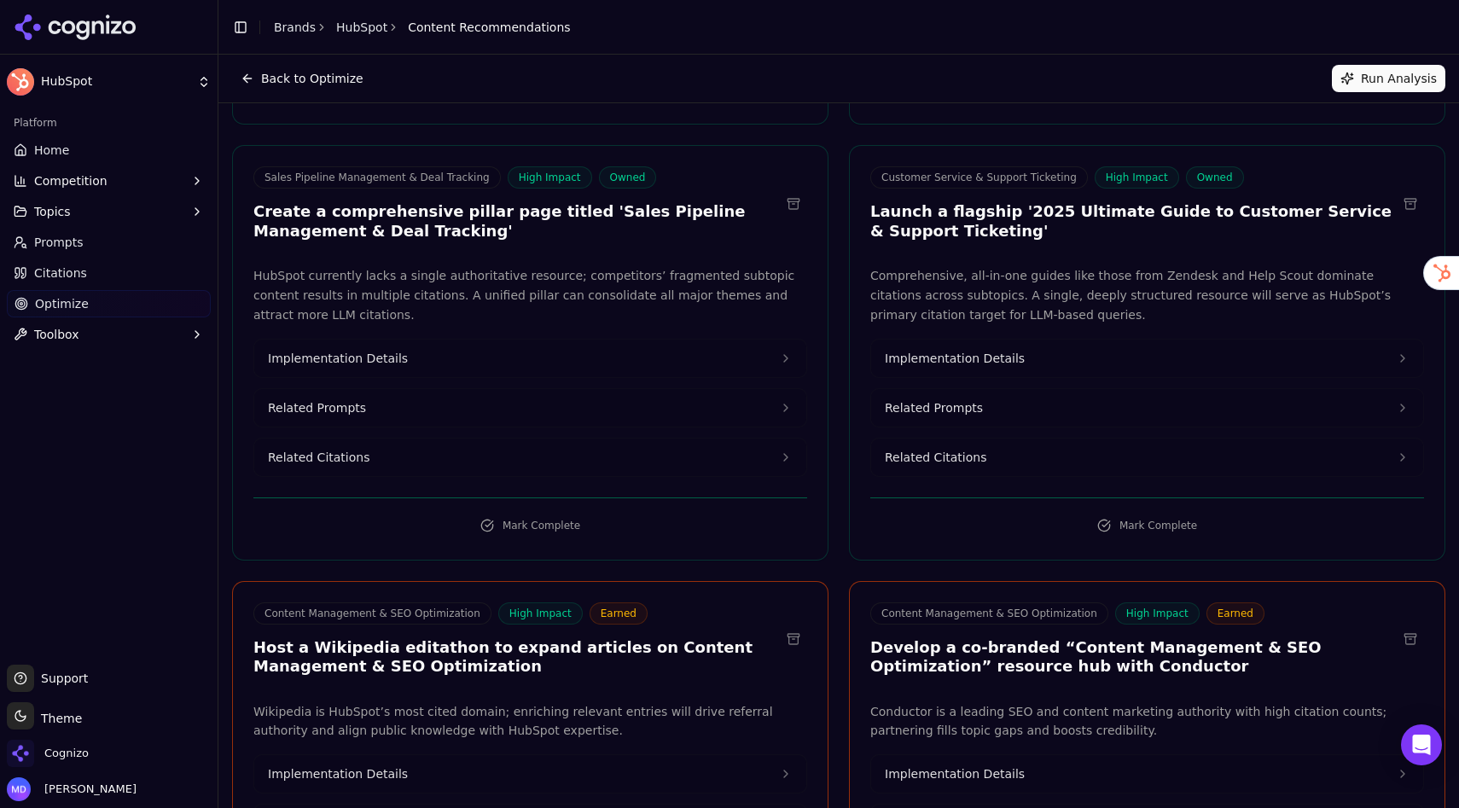
click at [908, 350] on span "Implementation Details" at bounding box center [954, 358] width 140 height 17
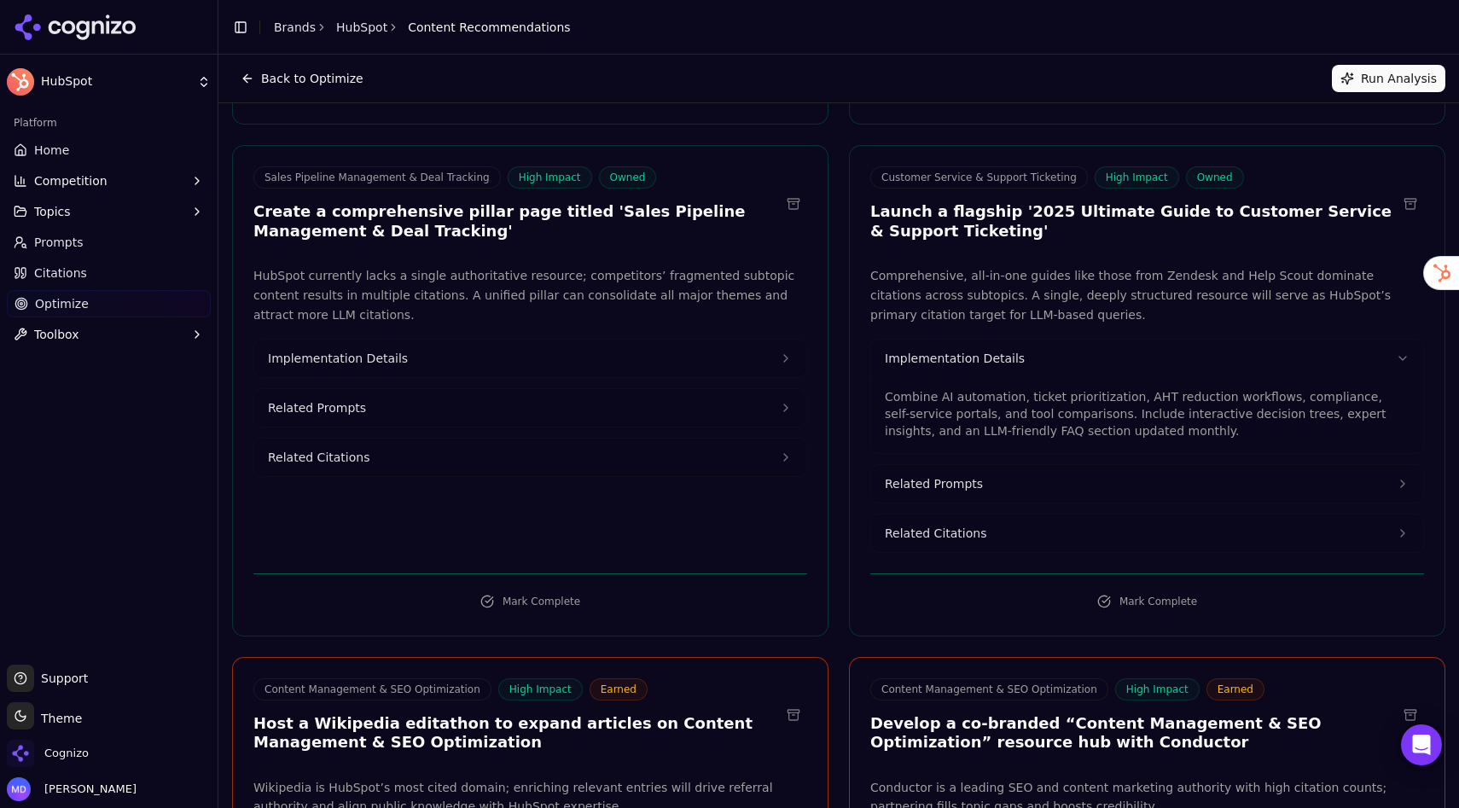
click at [991, 514] on button "Related Citations" at bounding box center [1147, 533] width 552 height 38
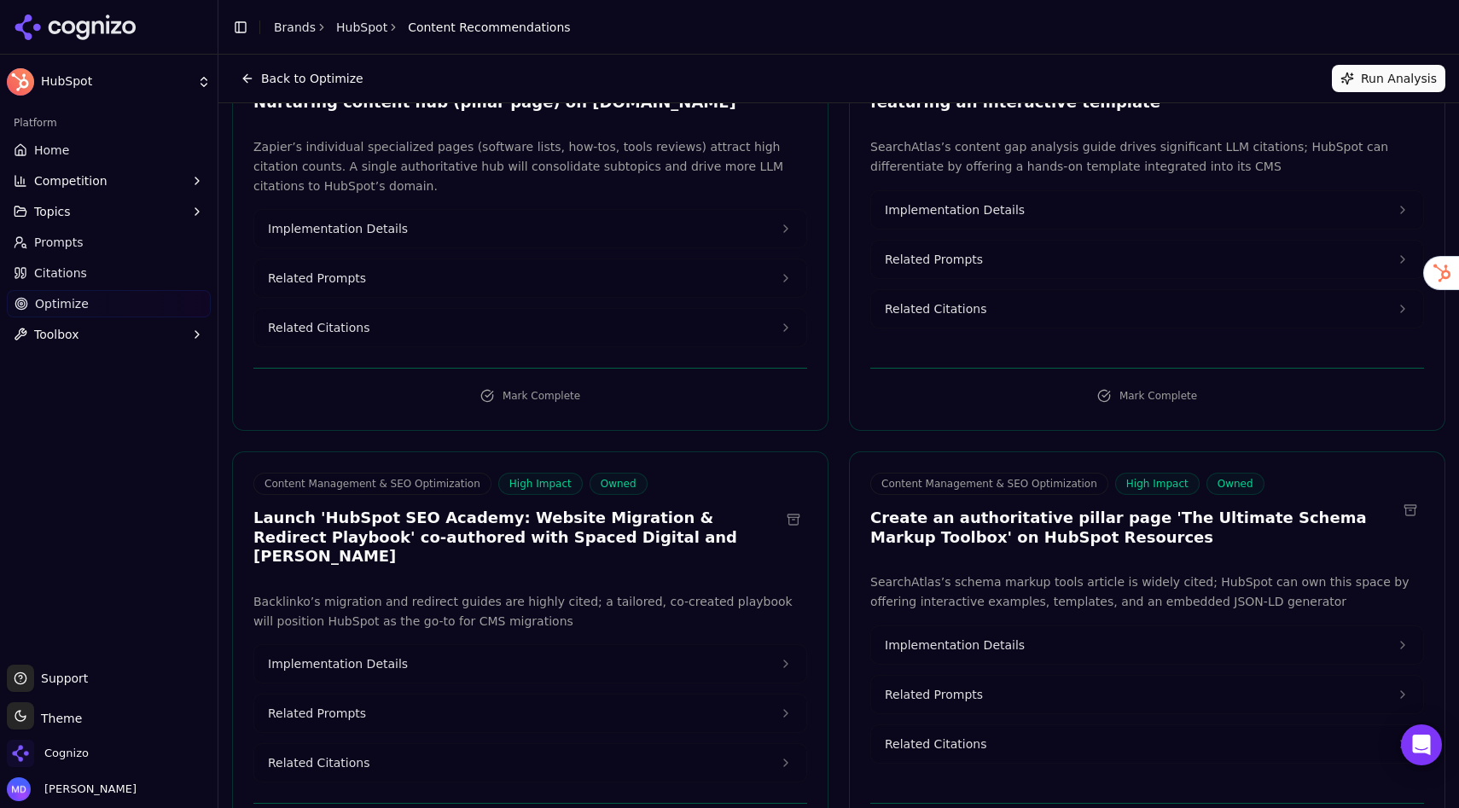
scroll to position [0, 0]
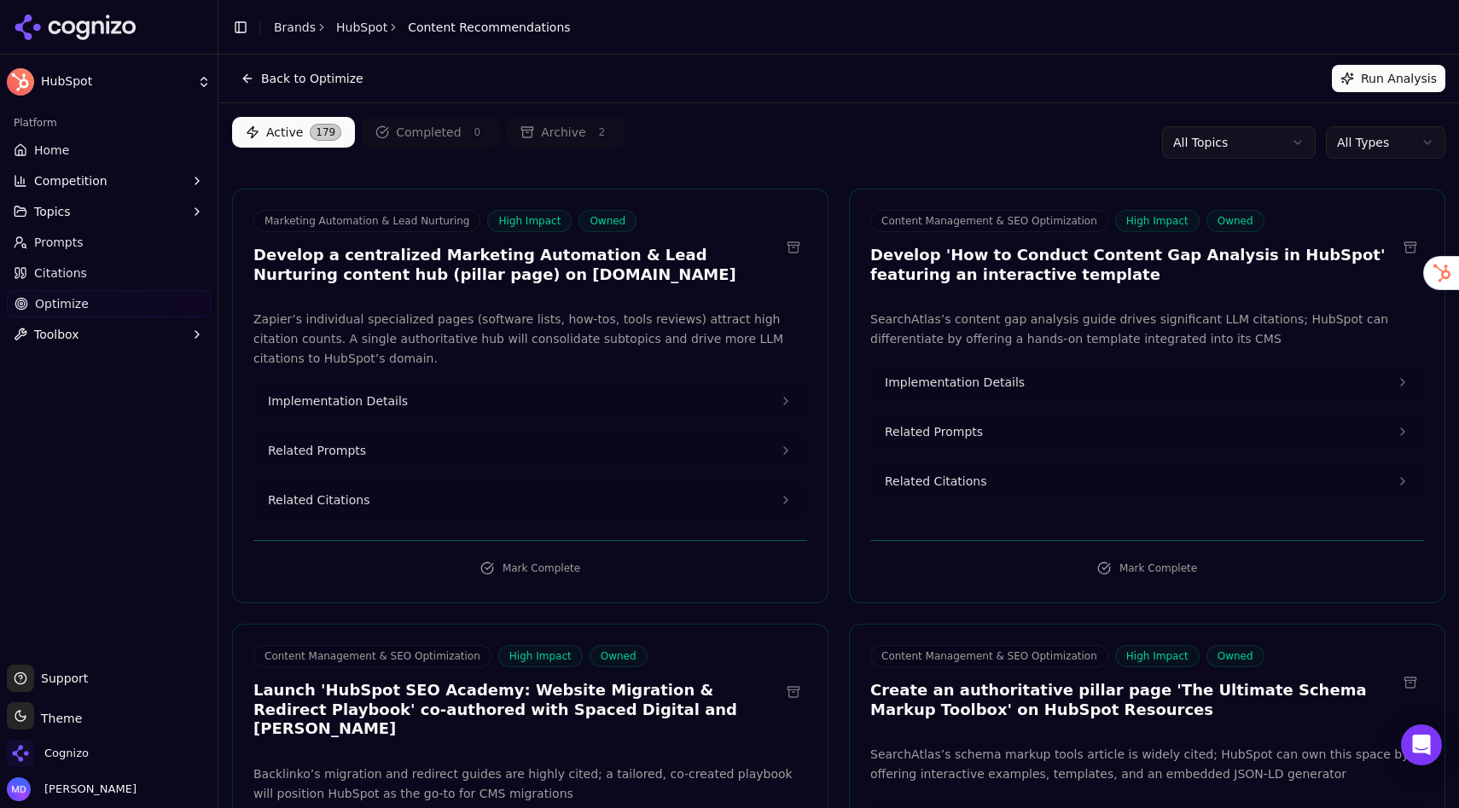
click at [55, 241] on span "Prompts" at bounding box center [58, 242] width 49 height 17
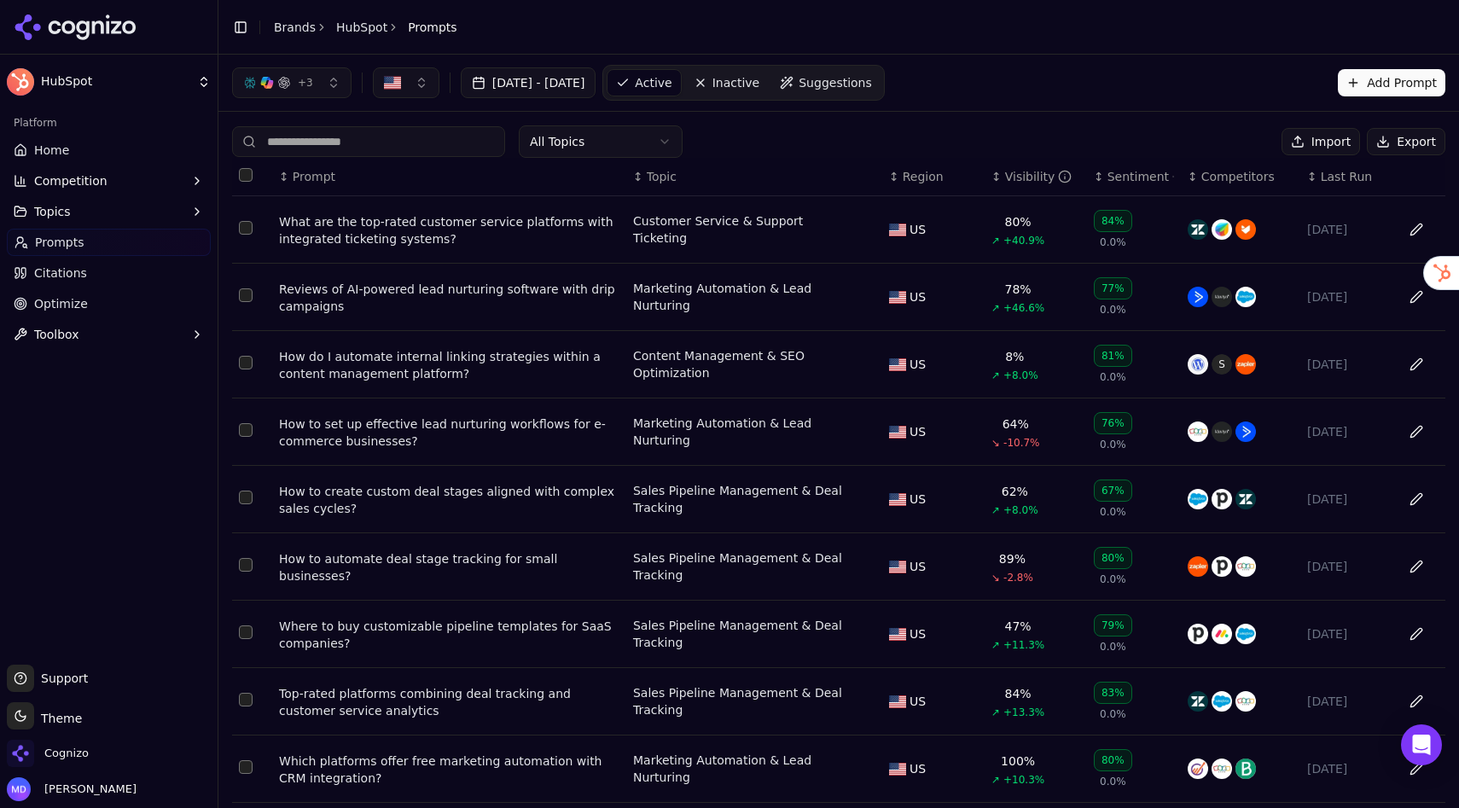
click at [872, 86] on span "Suggestions" at bounding box center [834, 82] width 73 height 17
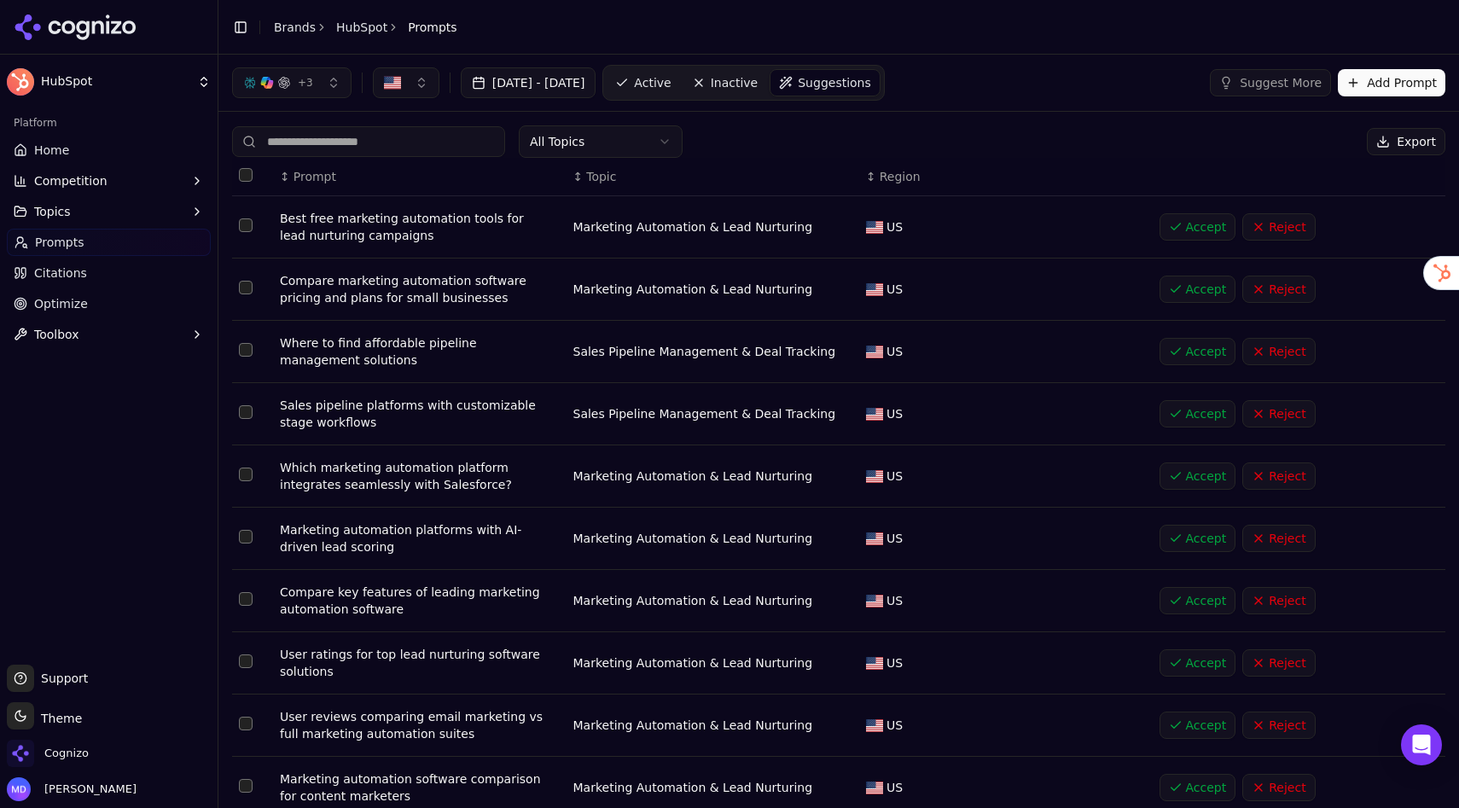
click at [1406, 82] on button "Add Prompt" at bounding box center [1390, 82] width 107 height 27
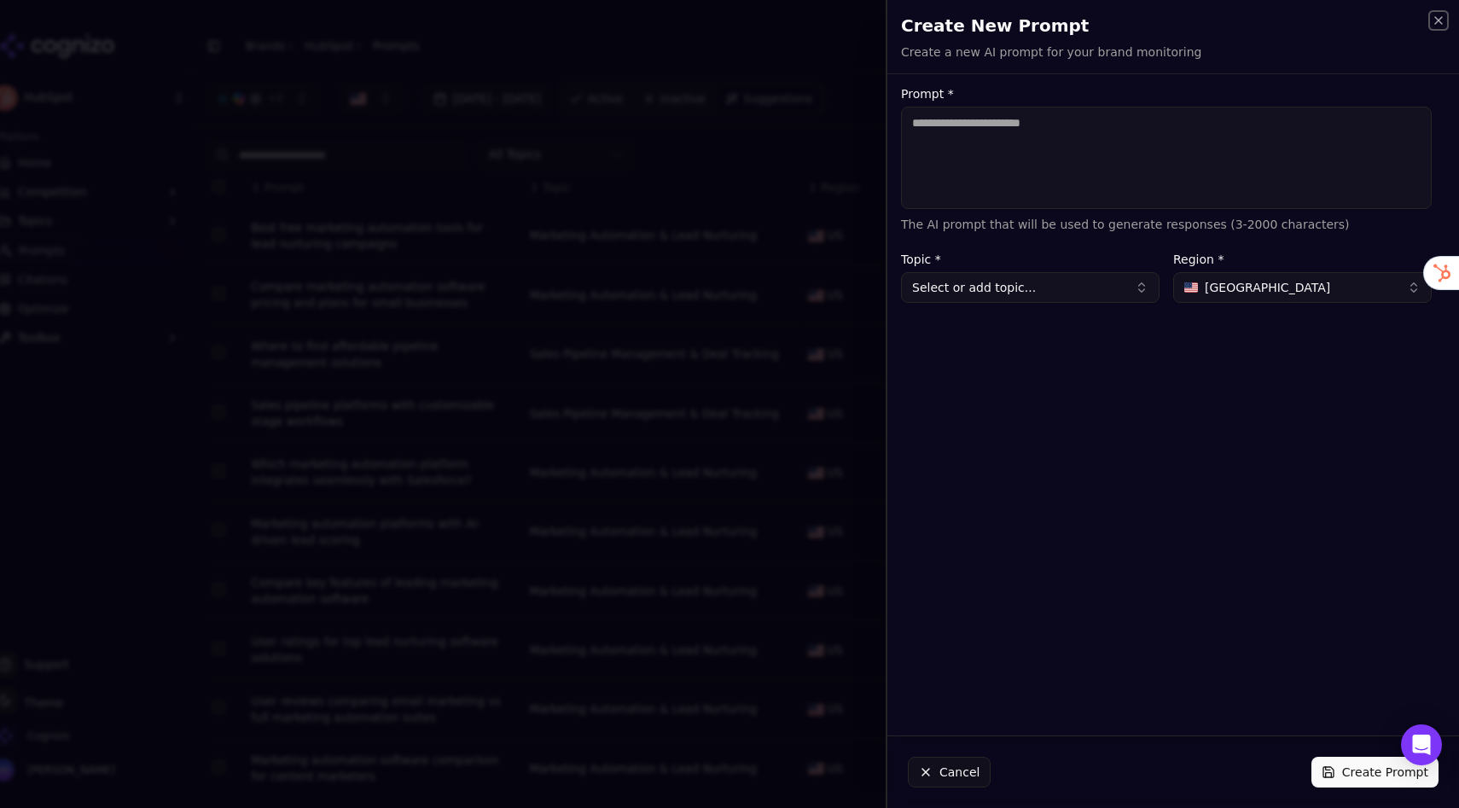
click at [1435, 22] on icon "button" at bounding box center [1438, 20] width 7 height 7
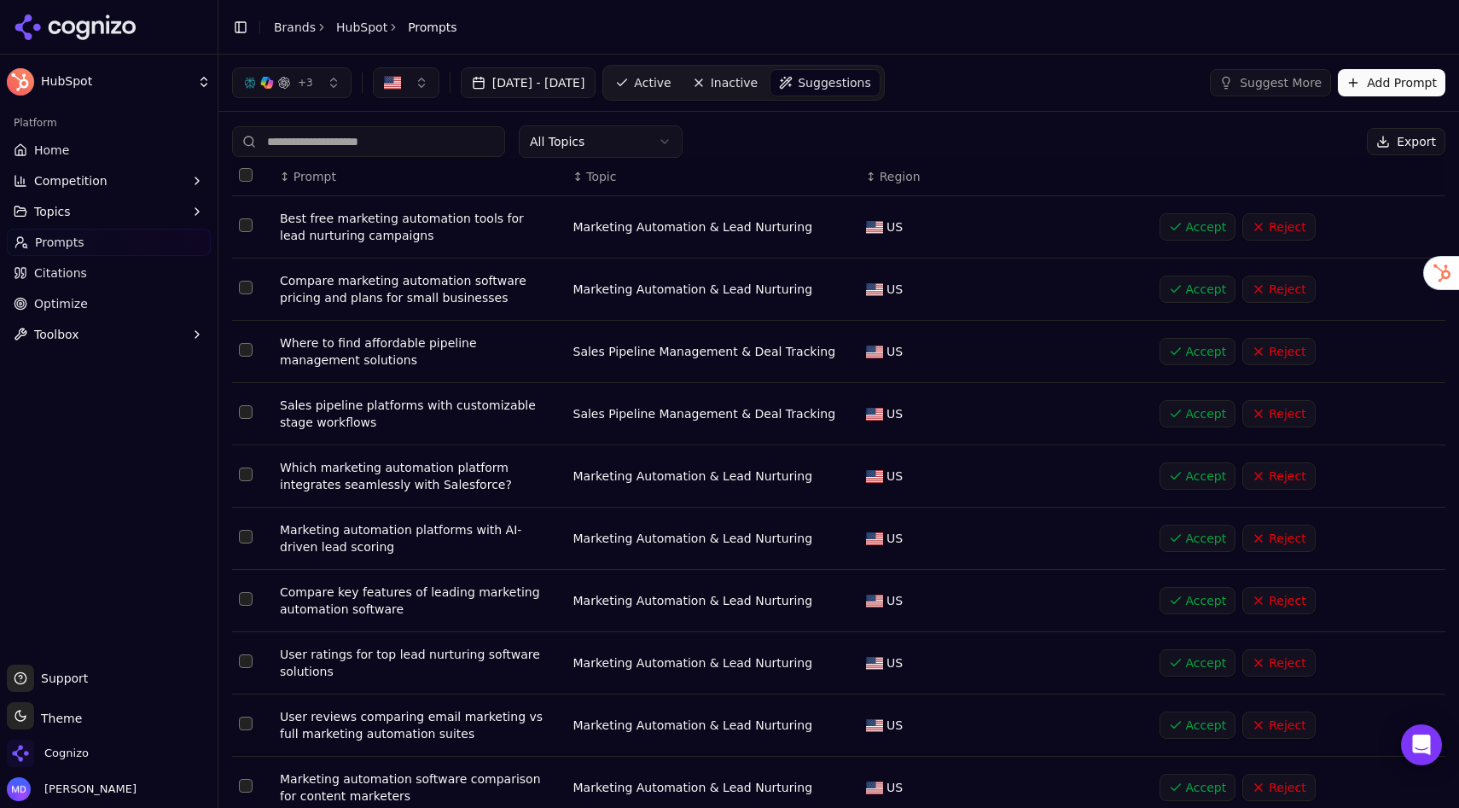
click at [670, 88] on span "Active" at bounding box center [652, 82] width 37 height 17
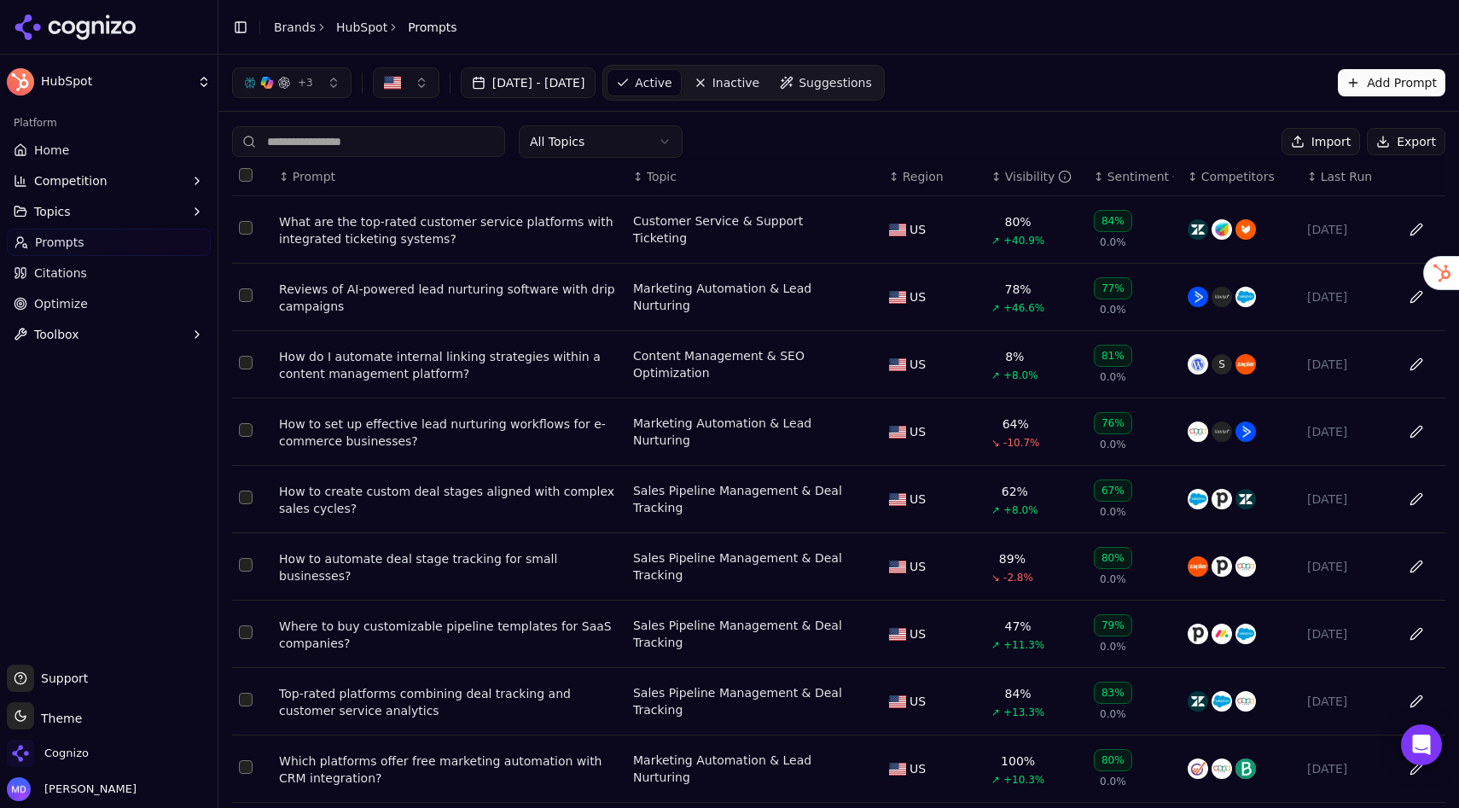
click at [386, 432] on div "How to set up effective lead nurturing workflows for e-commerce businesses?" at bounding box center [449, 432] width 340 height 34
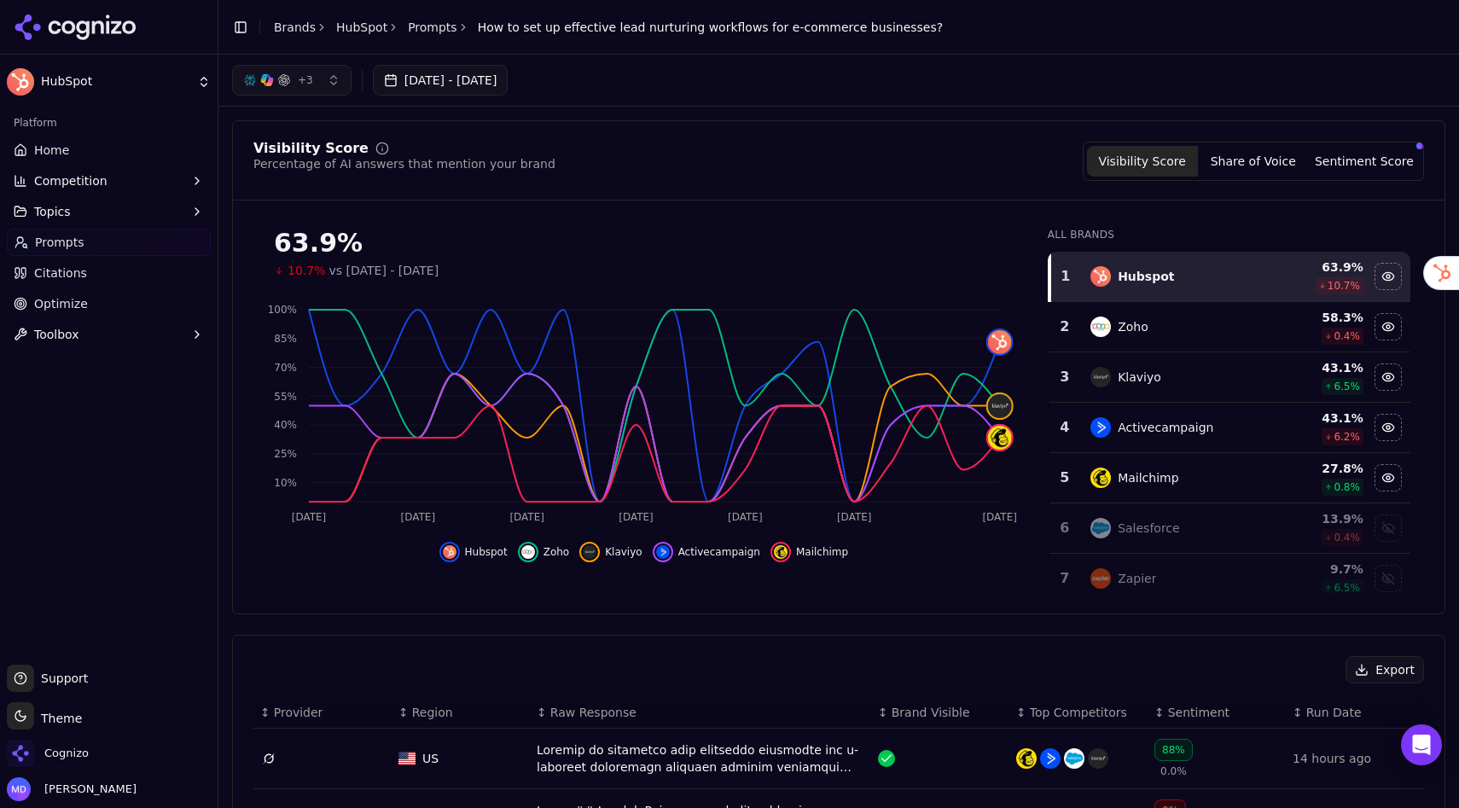
click at [56, 148] on span "Home" at bounding box center [51, 150] width 35 height 17
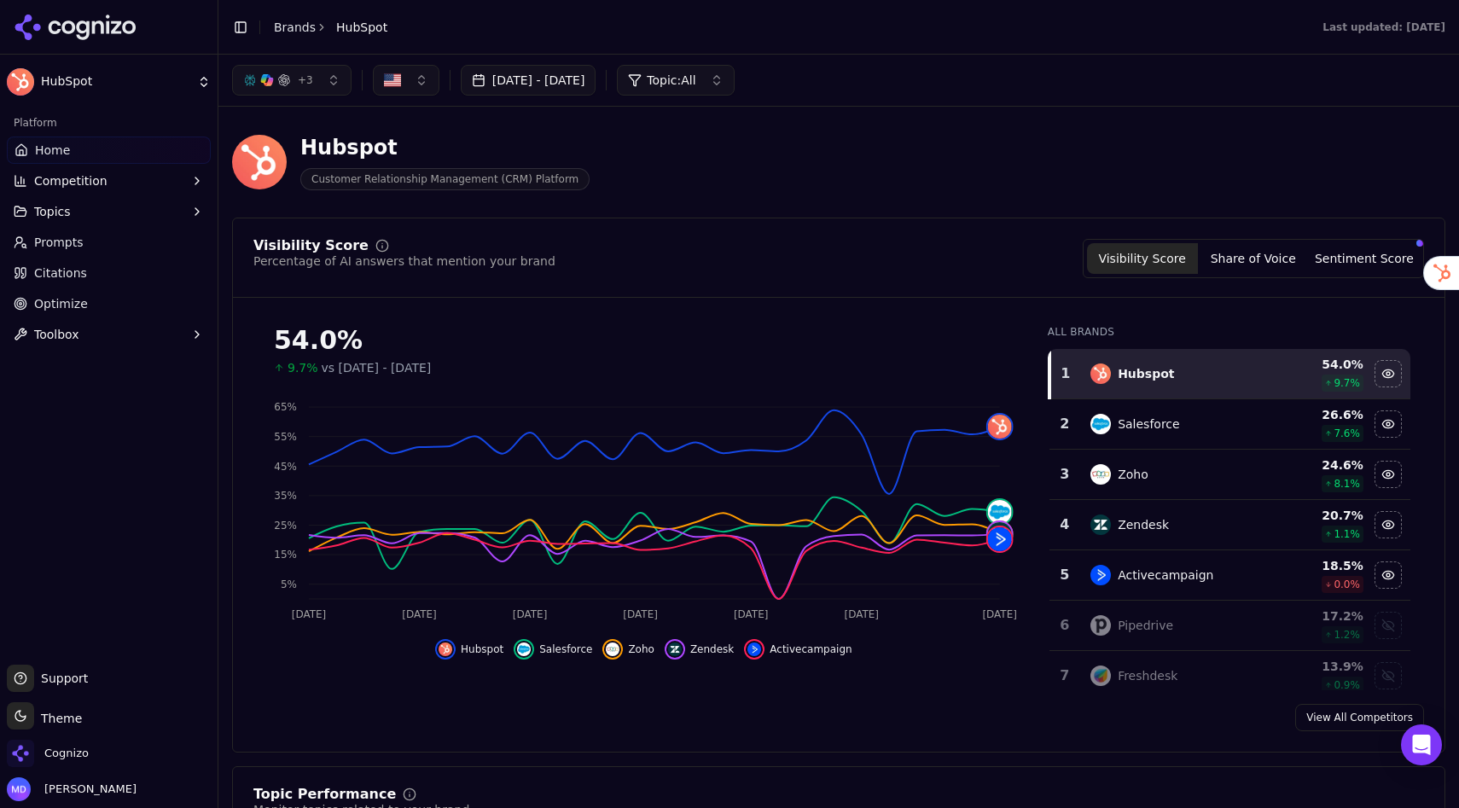
click at [333, 80] on button "+ 3" at bounding box center [291, 80] width 119 height 31
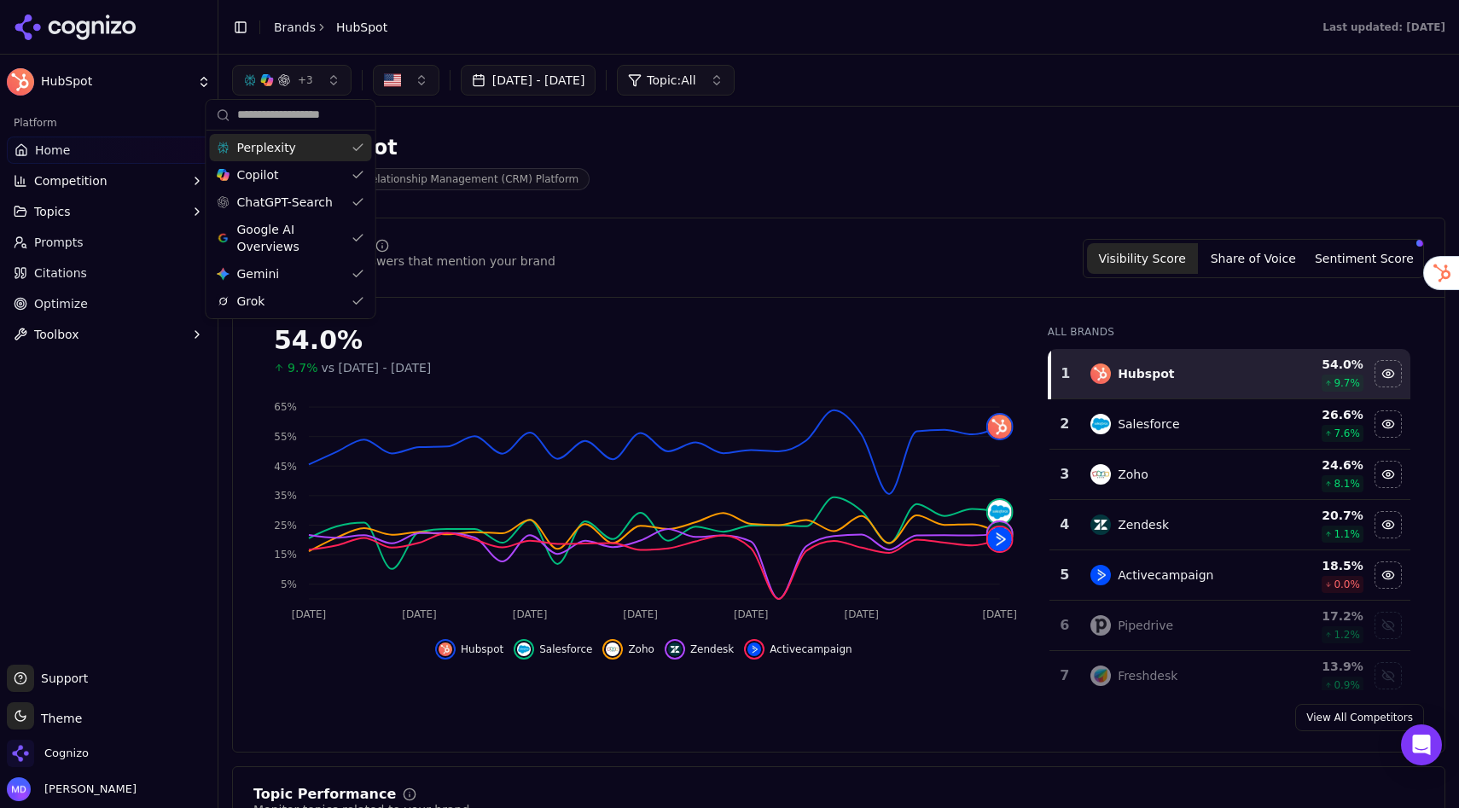
click at [356, 150] on div "Perplexity" at bounding box center [291, 147] width 162 height 27
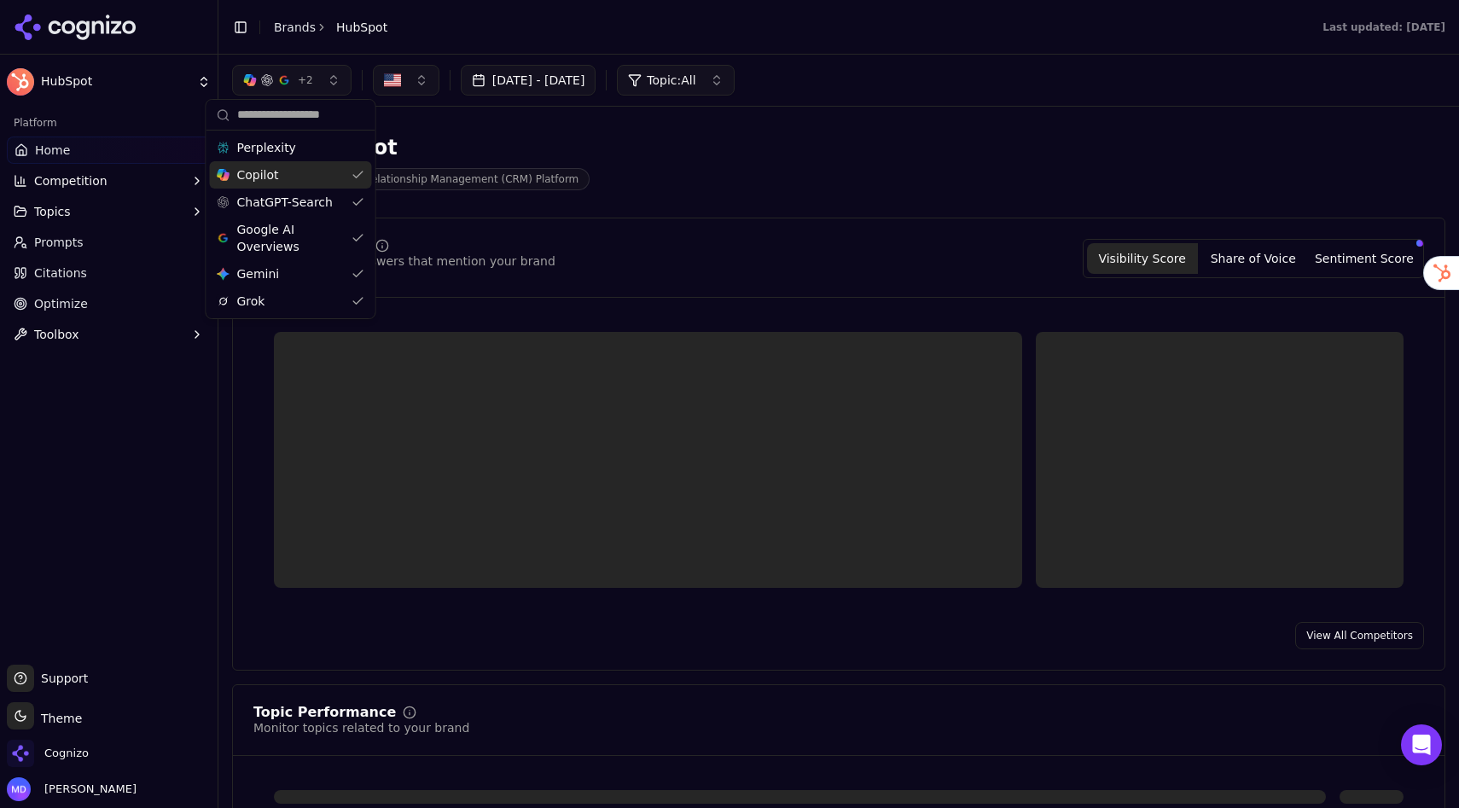
click at [356, 175] on div "Copilot" at bounding box center [291, 174] width 162 height 27
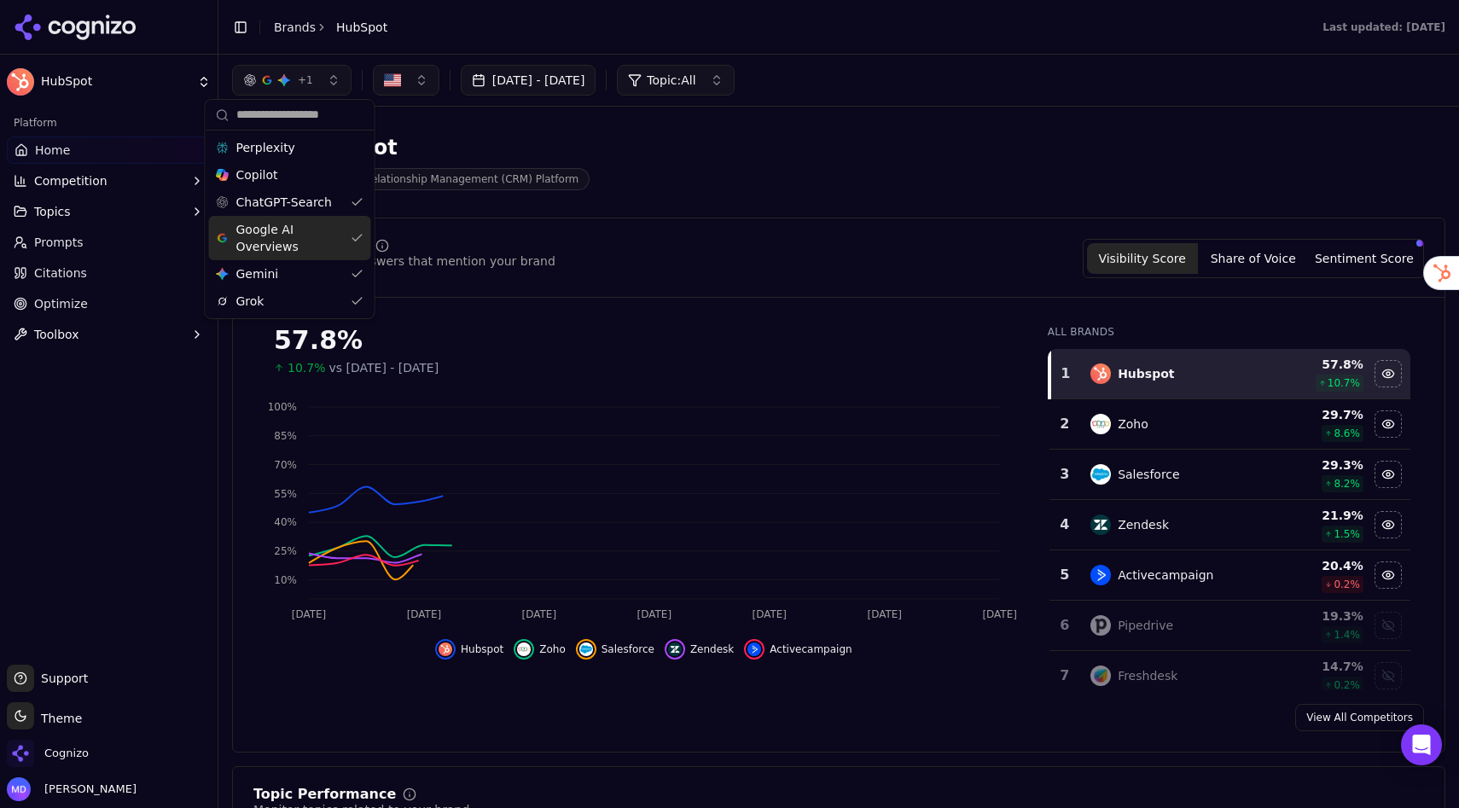
click at [353, 233] on div "Google AI Overviews" at bounding box center [290, 238] width 162 height 44
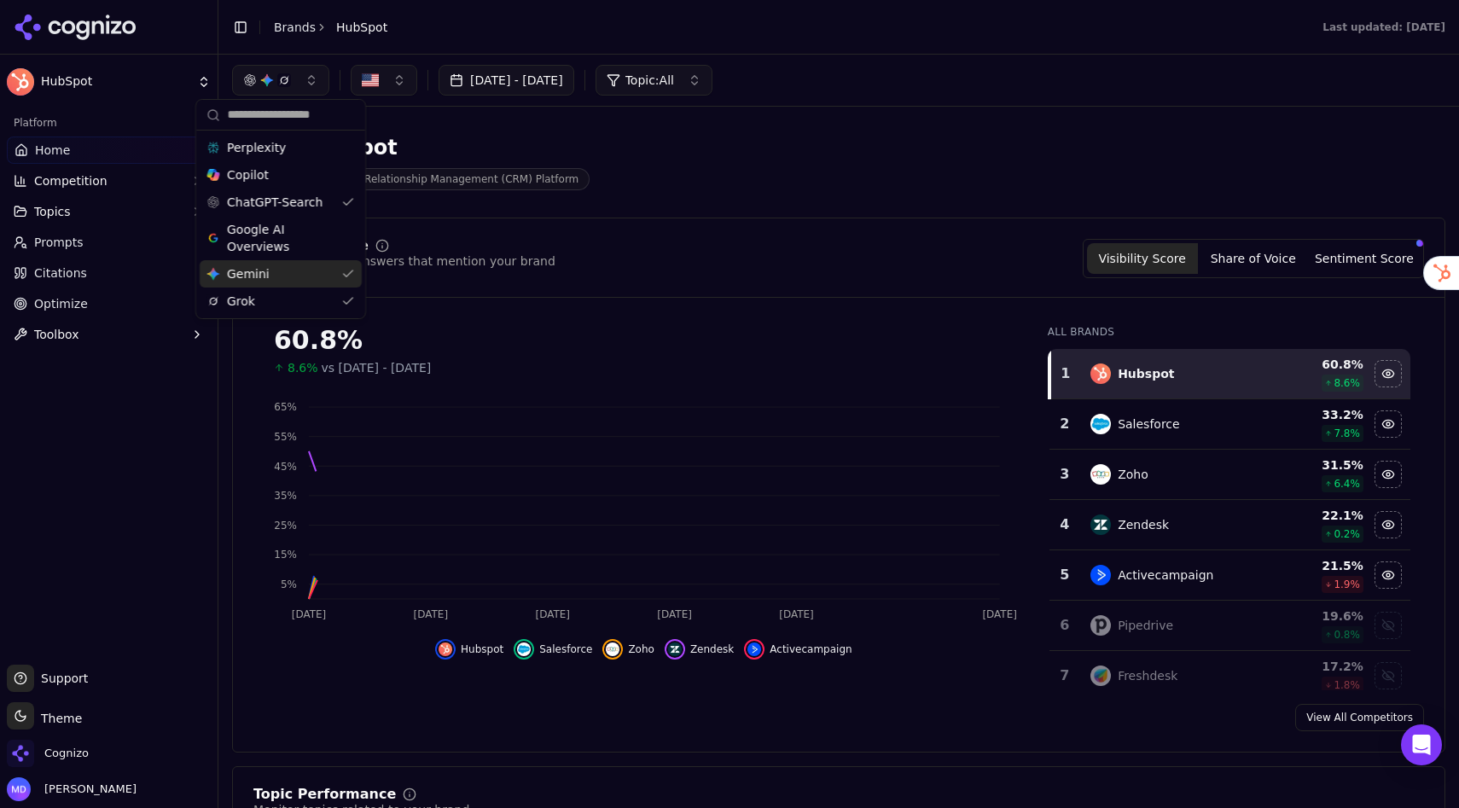
click at [350, 274] on div "Gemini Gemini" at bounding box center [281, 273] width 162 height 27
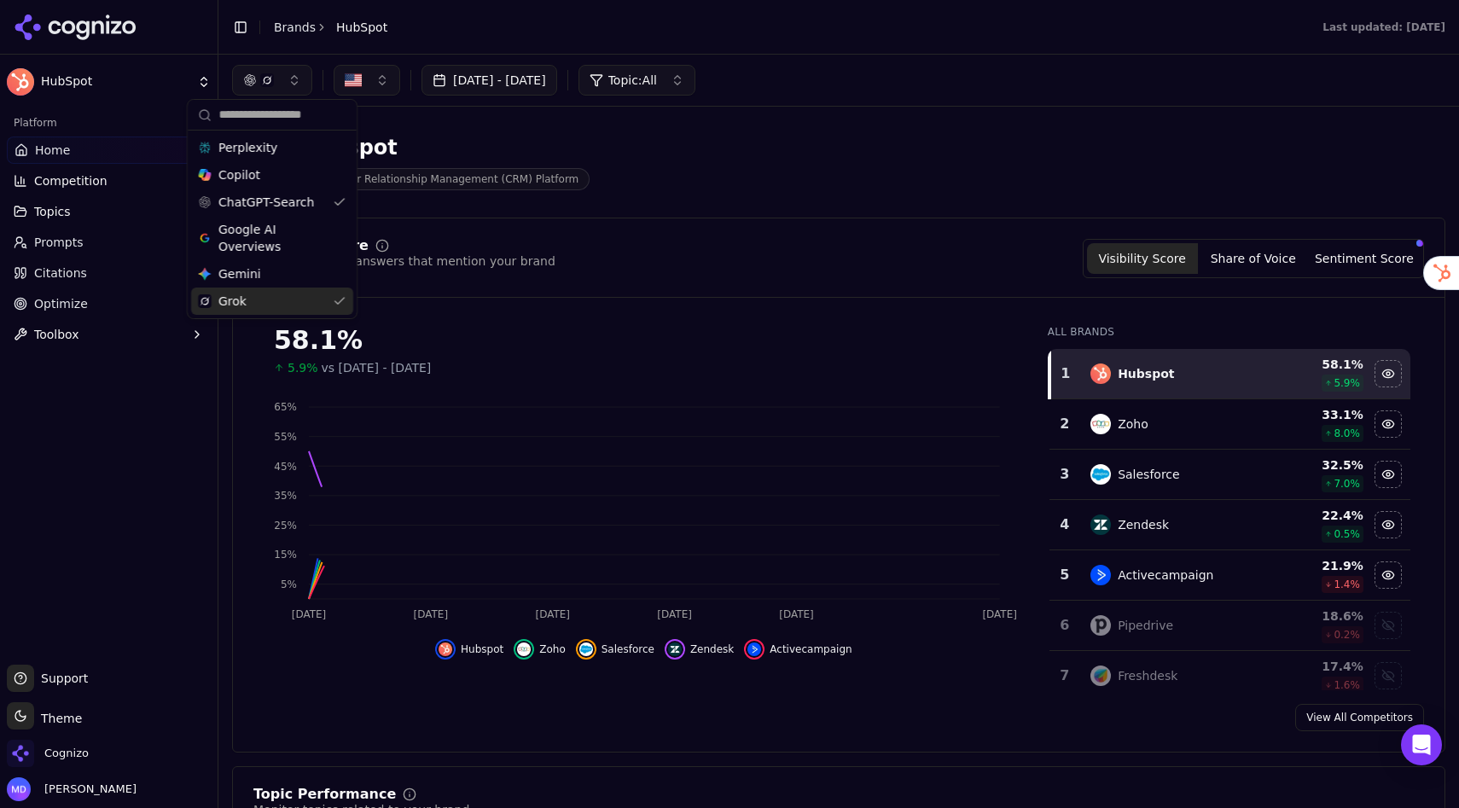
click at [339, 302] on div "Grok" at bounding box center [272, 300] width 162 height 27
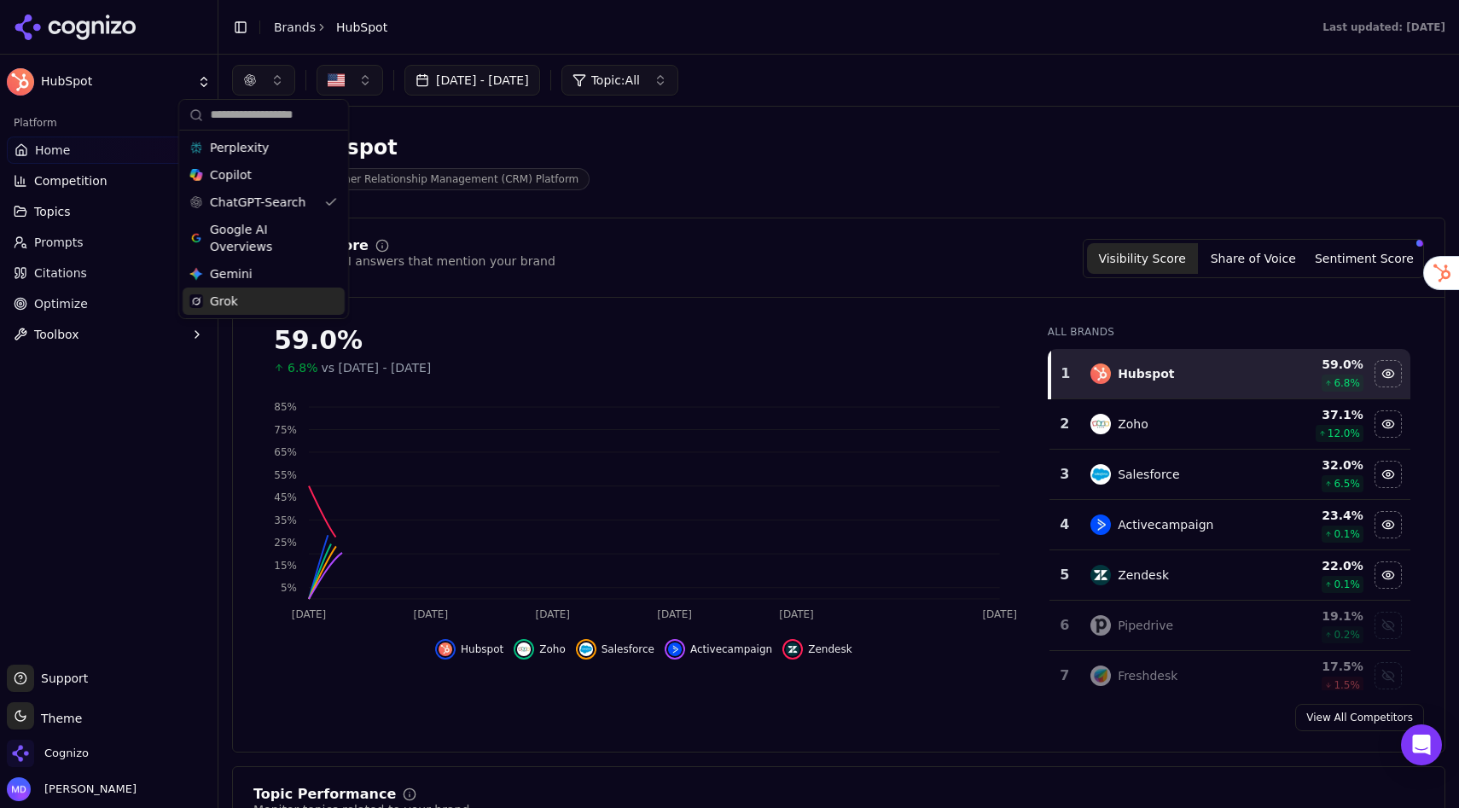
click at [505, 223] on div "Visibility Score Percentage of AI answers that mention your brand Visibility Sc…" at bounding box center [838, 484] width 1213 height 535
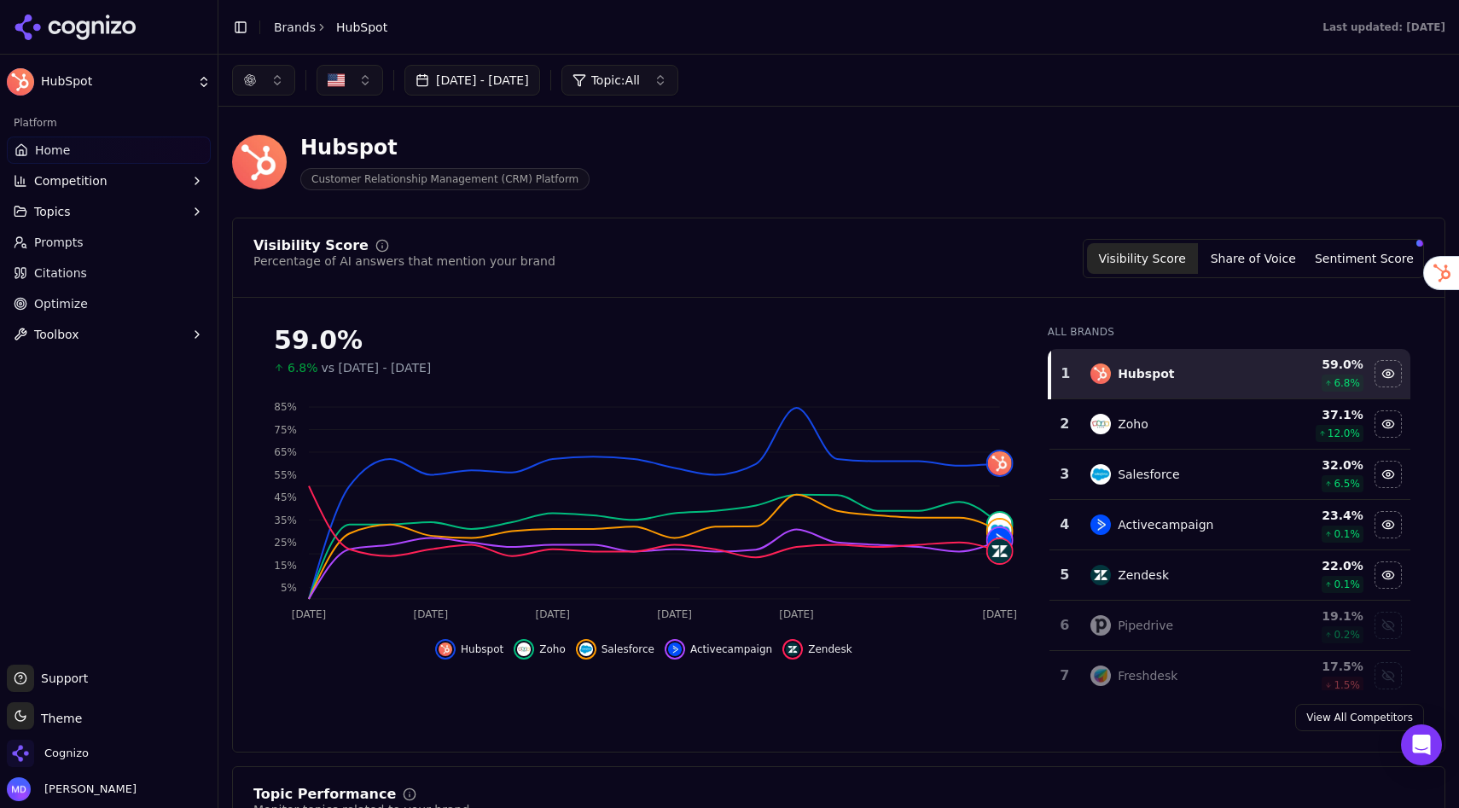
click at [264, 78] on button "button" at bounding box center [263, 80] width 63 height 31
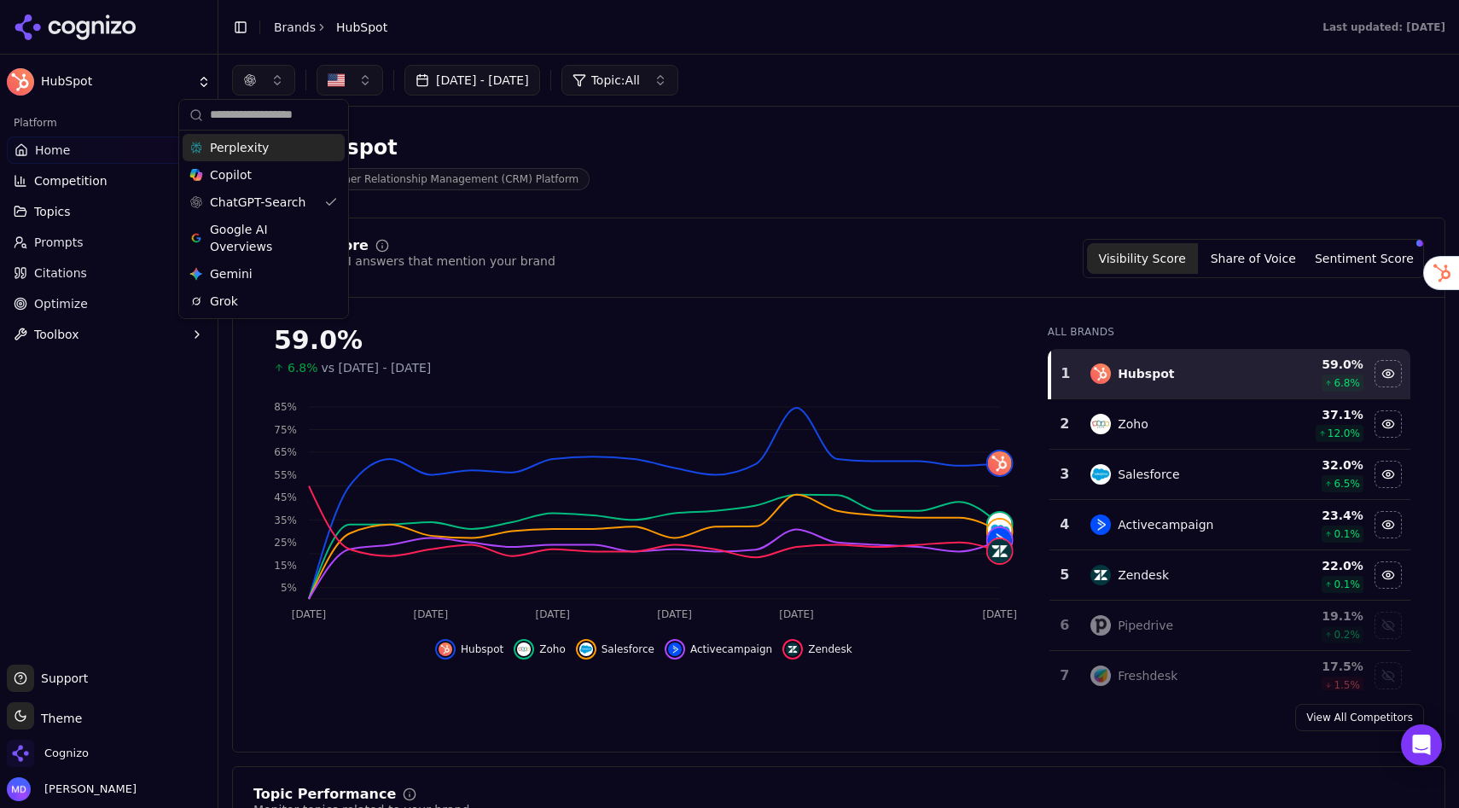
click at [264, 154] on span "Perplexity" at bounding box center [239, 147] width 59 height 17
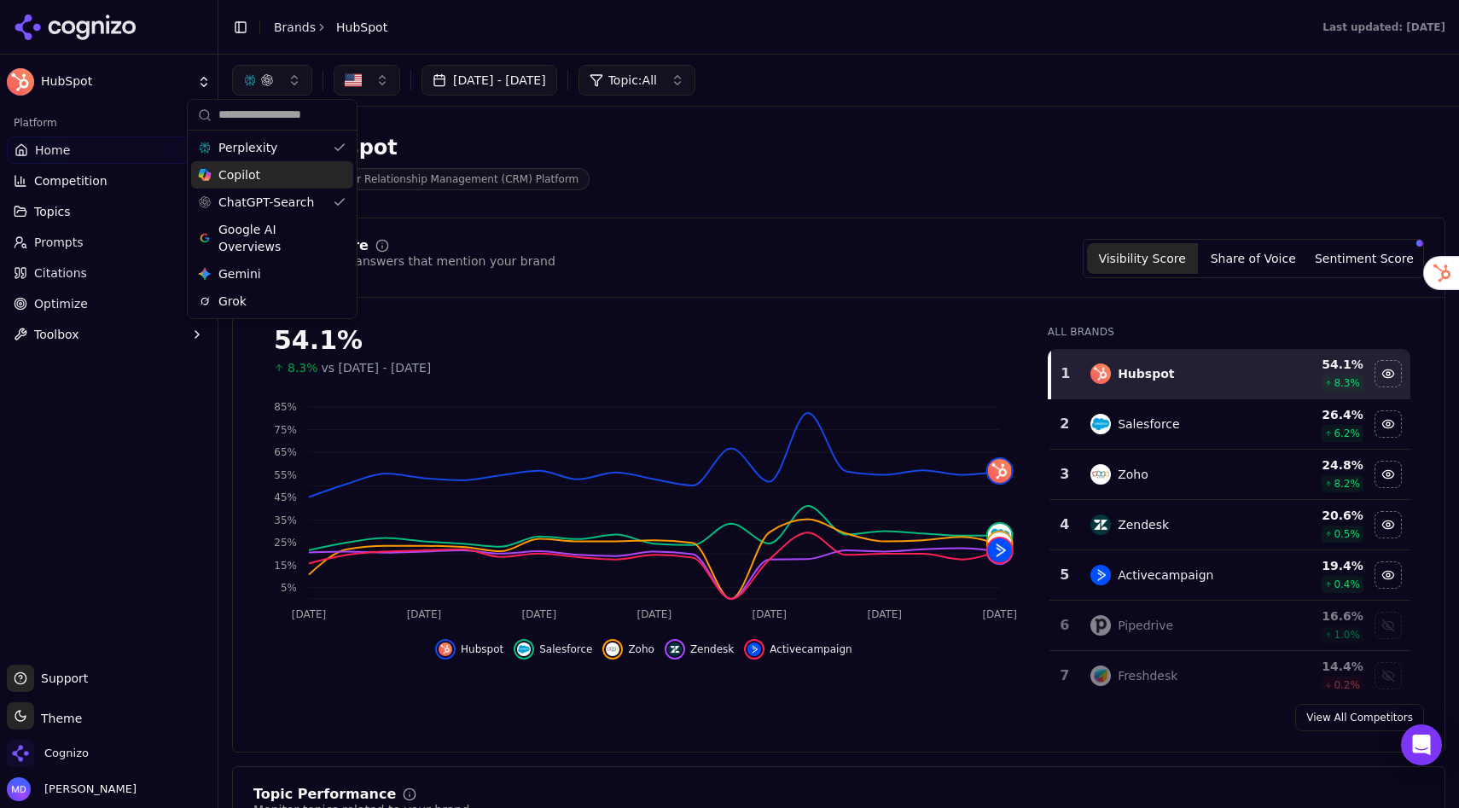
click at [293, 171] on div "Copilot" at bounding box center [272, 174] width 162 height 27
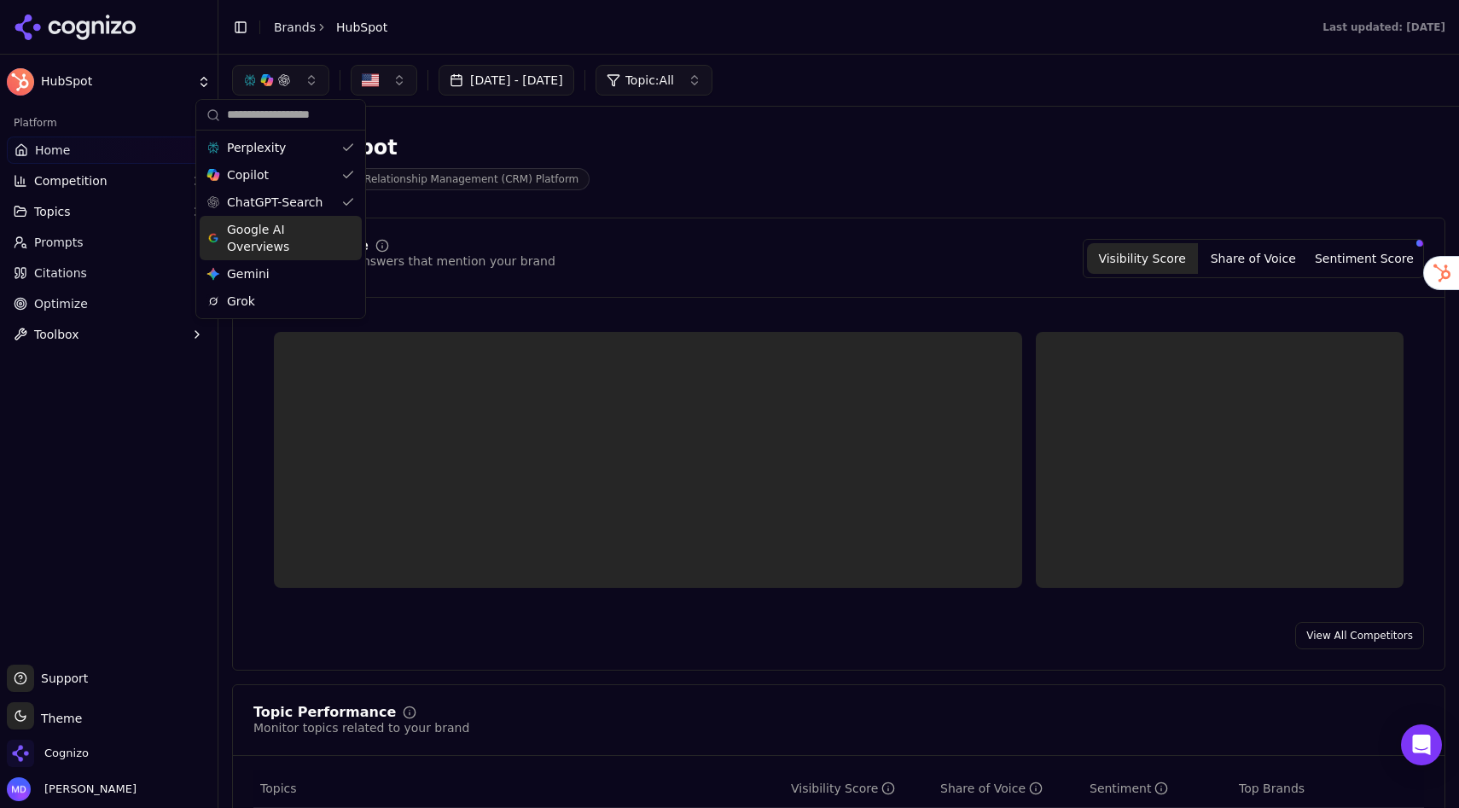
click at [299, 230] on span "Google AI Overviews" at bounding box center [280, 238] width 107 height 34
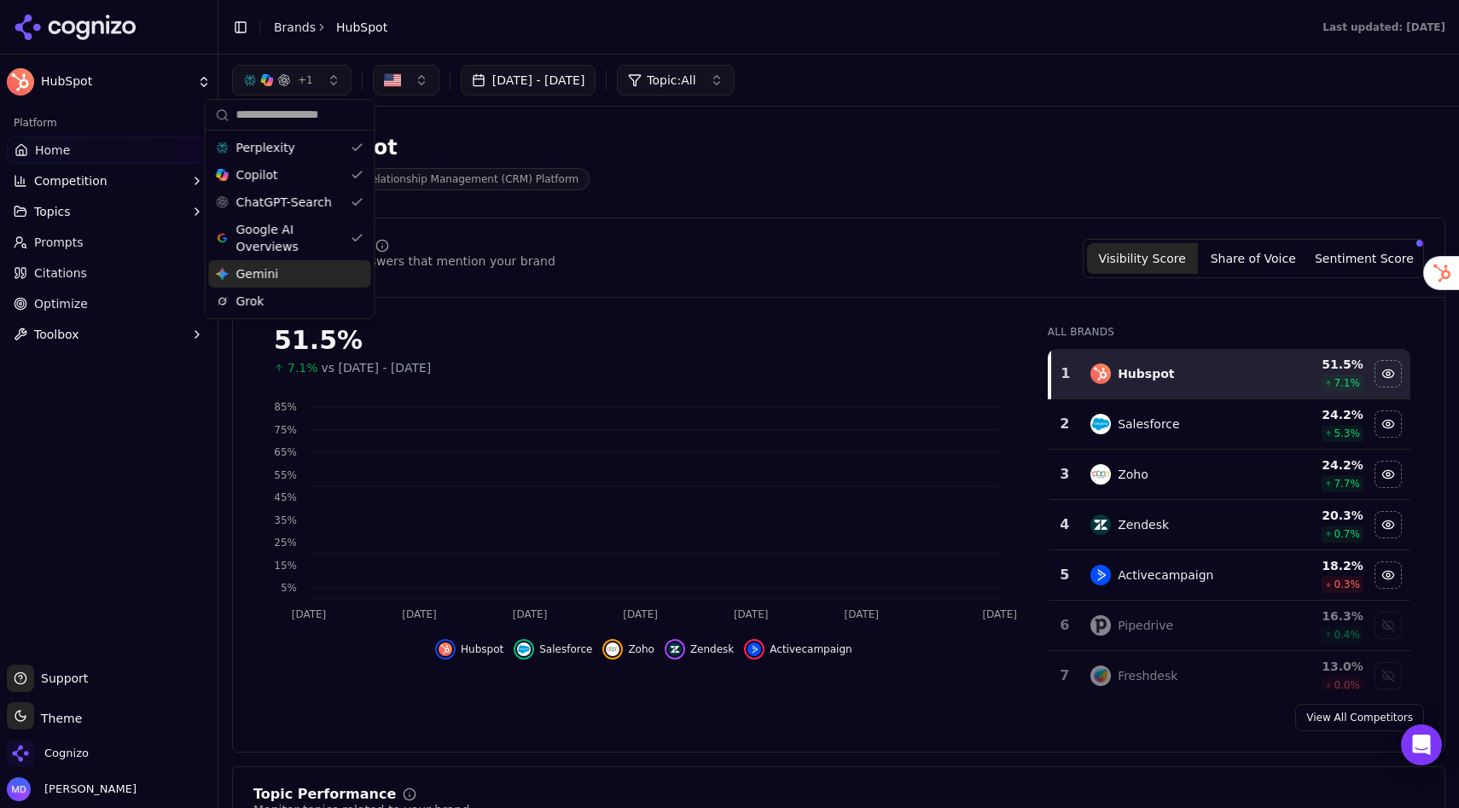
click at [295, 271] on div "Gemini Gemini" at bounding box center [290, 273] width 162 height 27
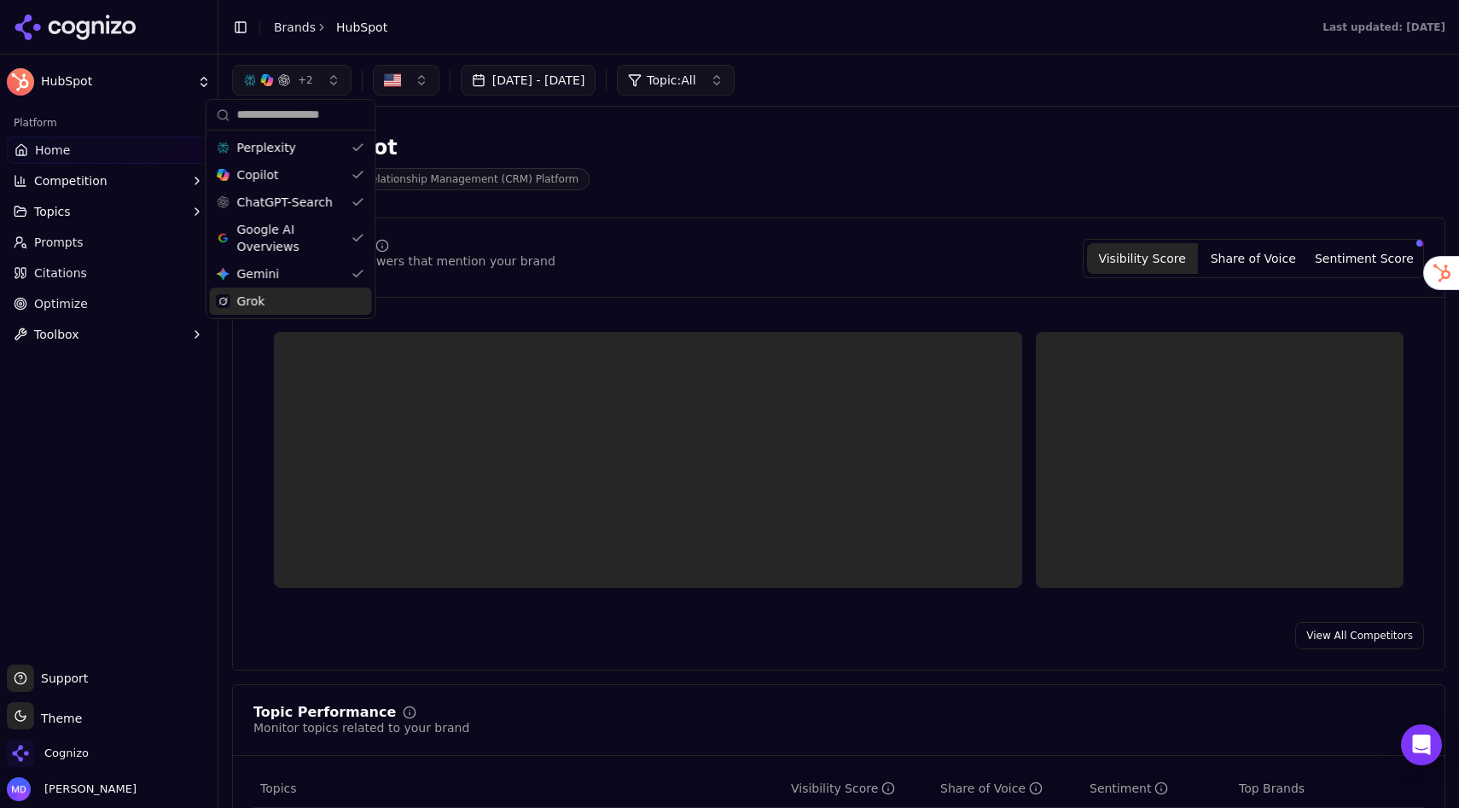
click at [294, 303] on div "Grok" at bounding box center [291, 300] width 162 height 27
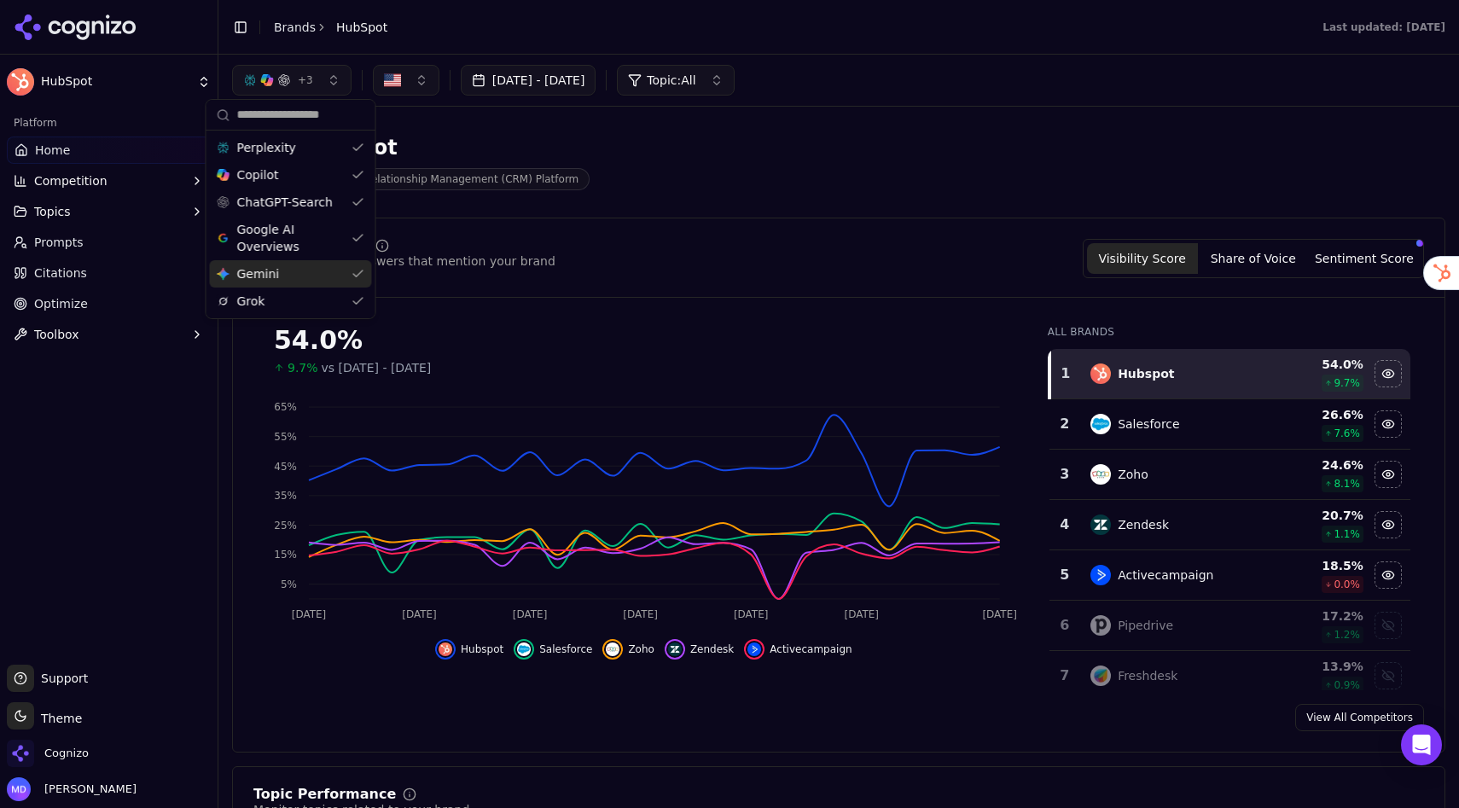
click at [688, 218] on div "Visibility Score Percentage of AI answers that mention your brand Visibility Sc…" at bounding box center [838, 484] width 1213 height 535
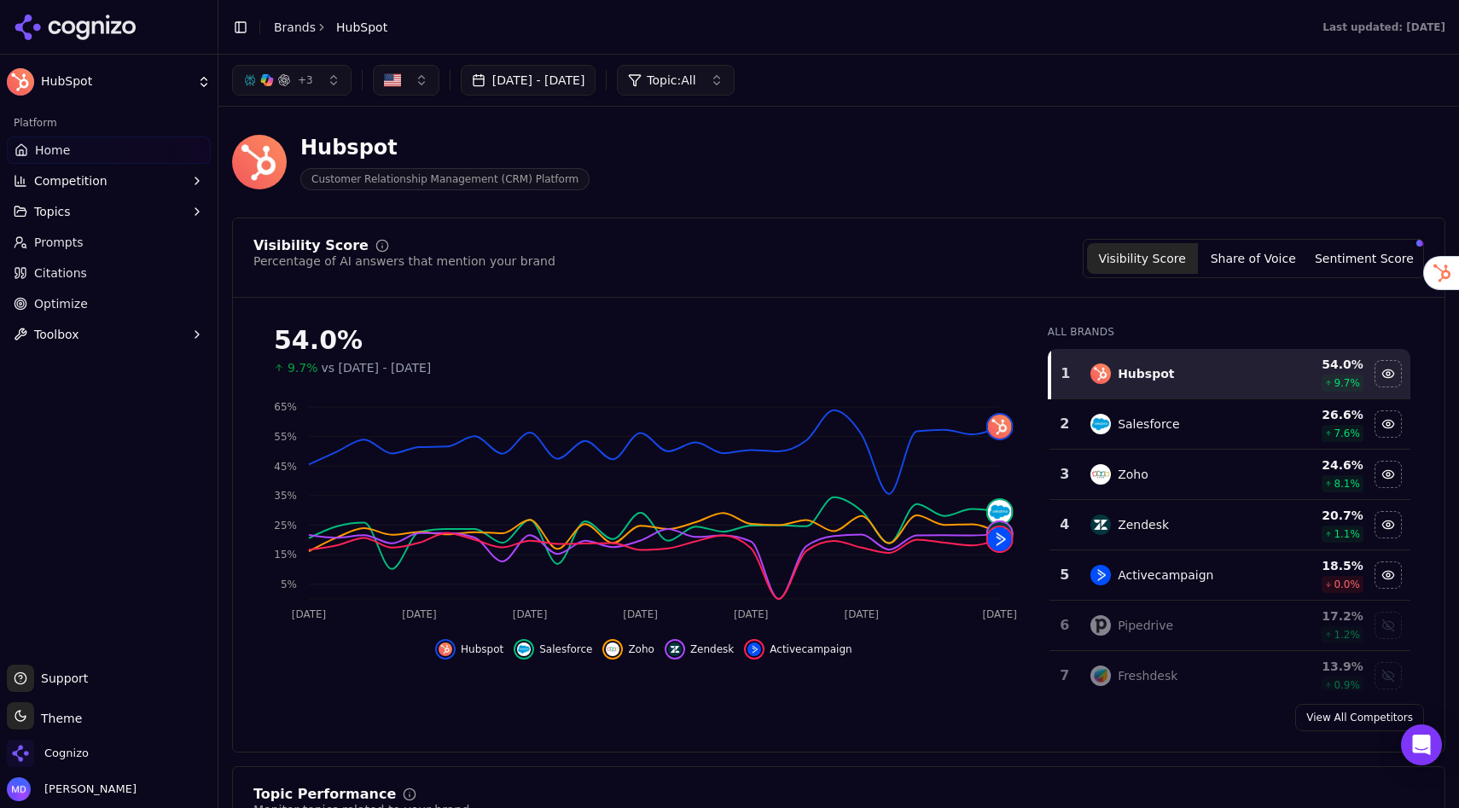
click at [596, 76] on button "[DATE] - [DATE]" at bounding box center [529, 80] width 136 height 31
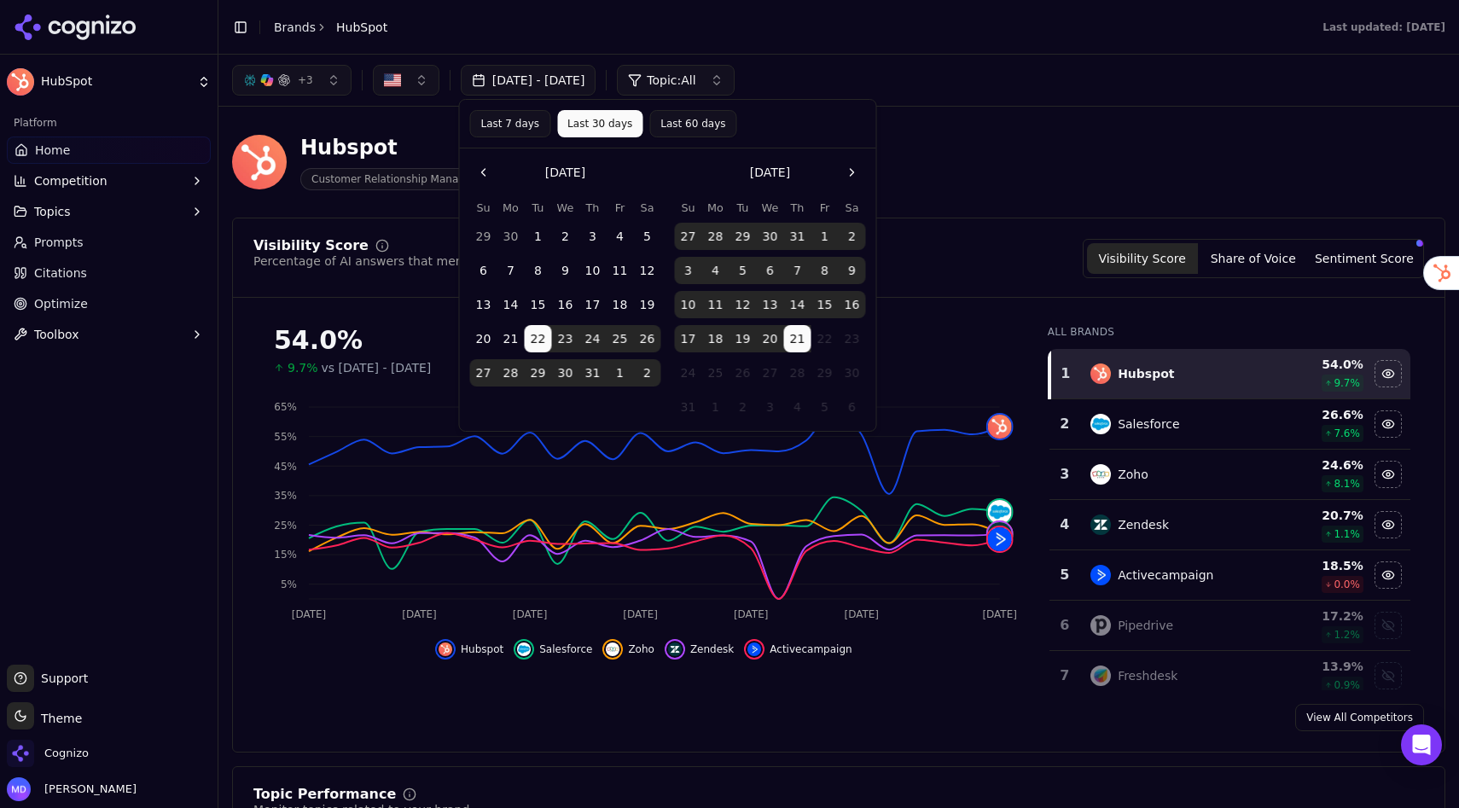
click at [937, 208] on header "Hubspot Customer Relationship Management (CRM) Platform" at bounding box center [838, 168] width 1213 height 97
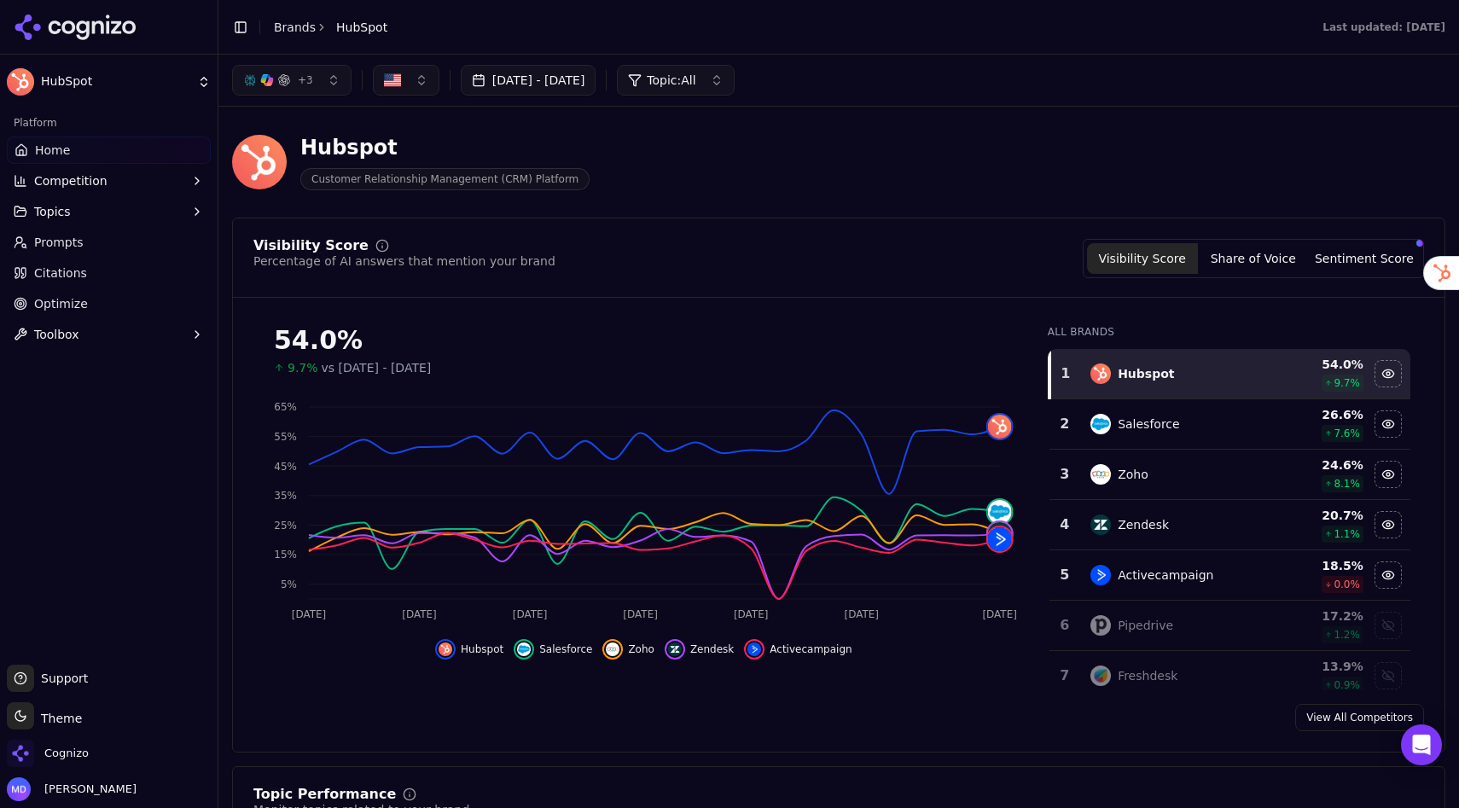
click at [110, 333] on button "Toolbox" at bounding box center [109, 334] width 204 height 27
click at [92, 394] on span "View All" at bounding box center [109, 388] width 148 height 17
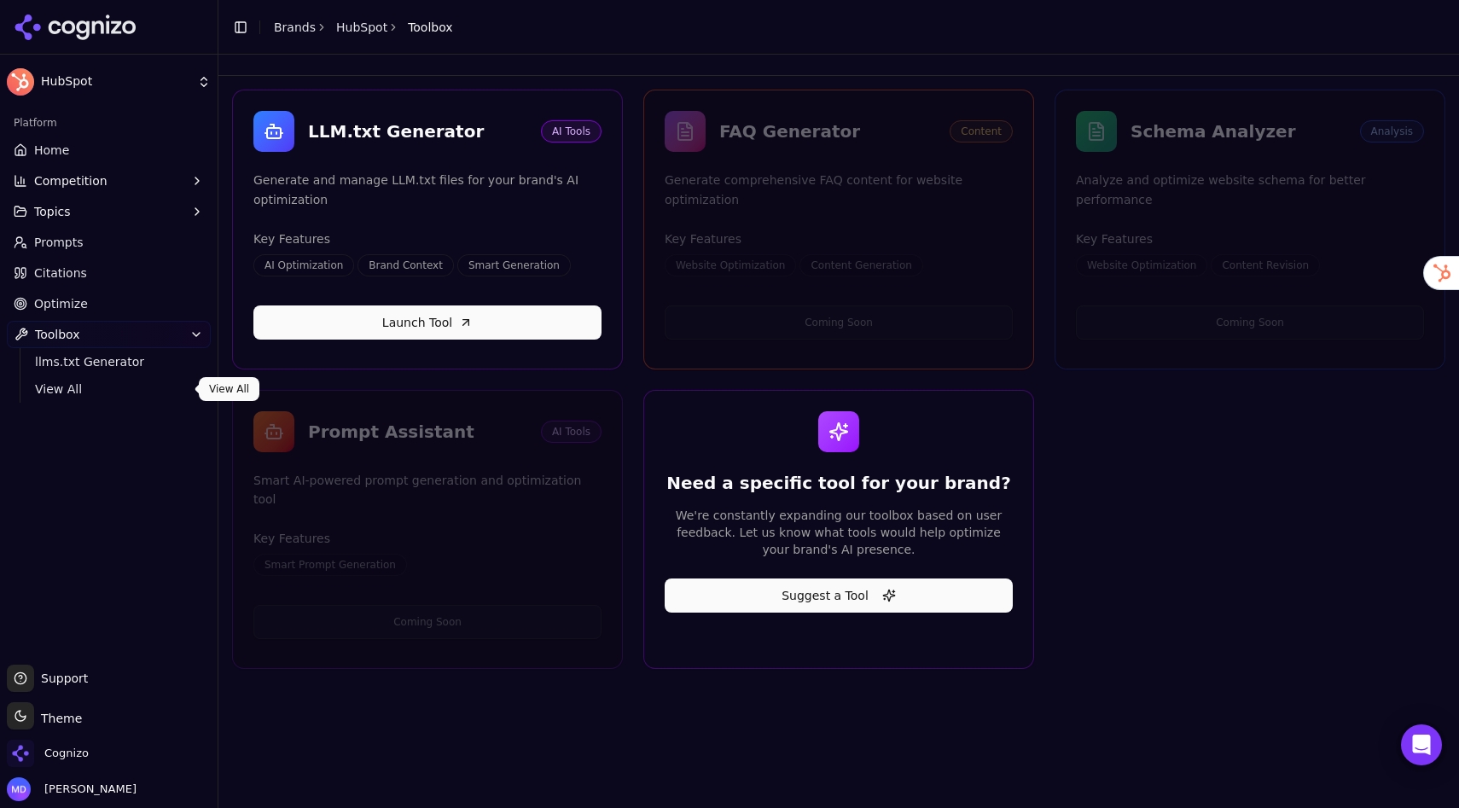
click at [77, 275] on span "Citations" at bounding box center [60, 272] width 53 height 17
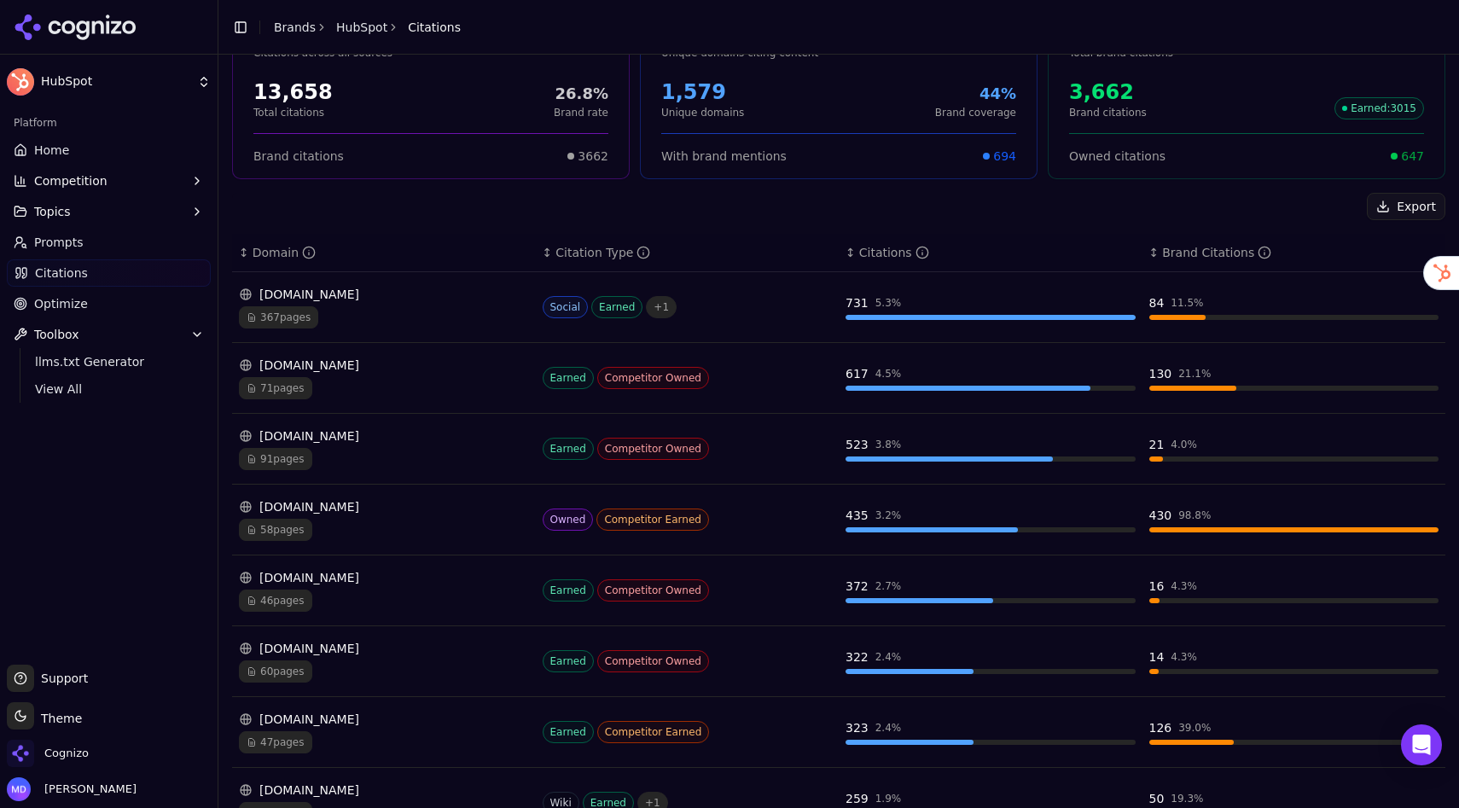
scroll to position [135, 0]
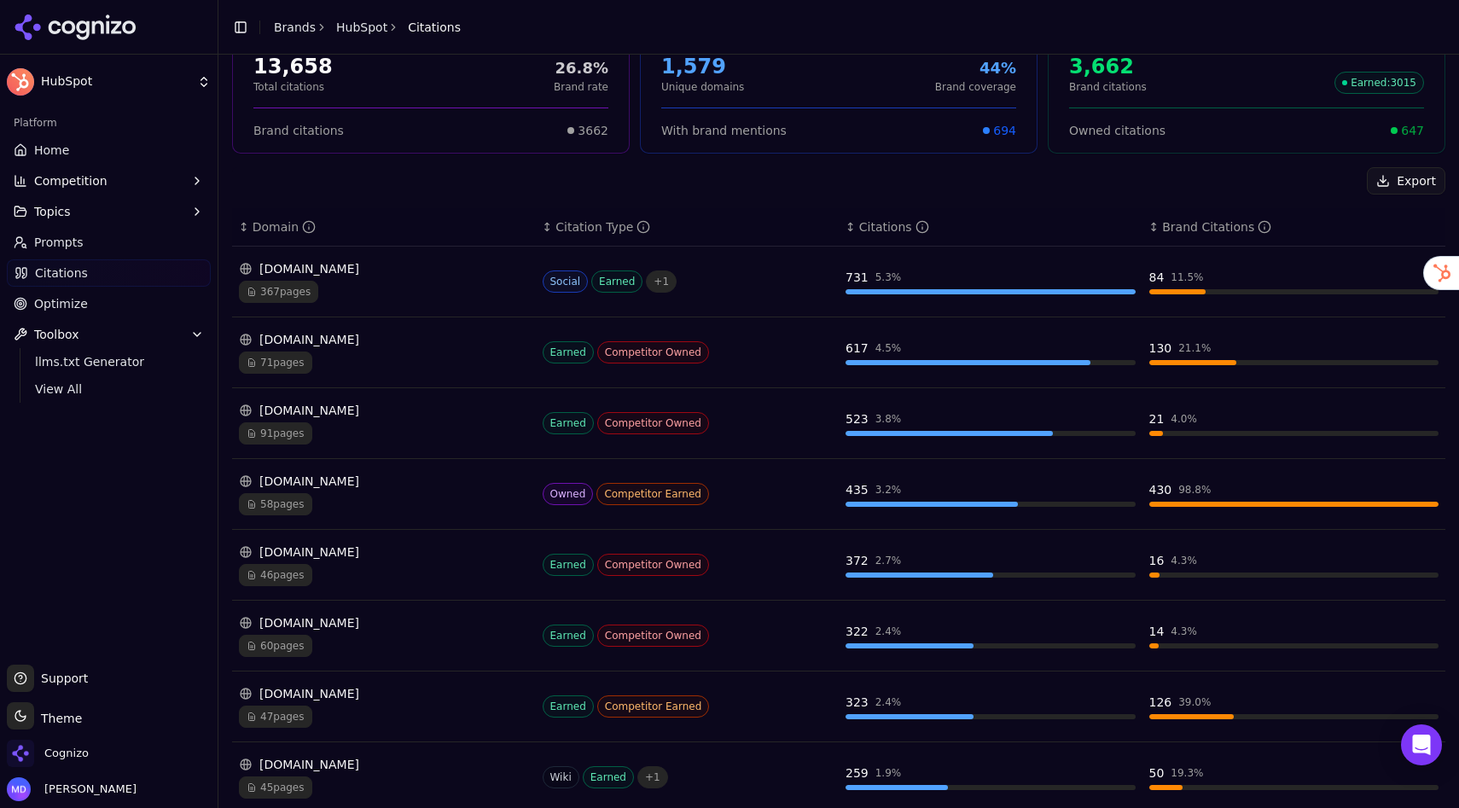
click at [64, 386] on span "View All" at bounding box center [109, 388] width 148 height 17
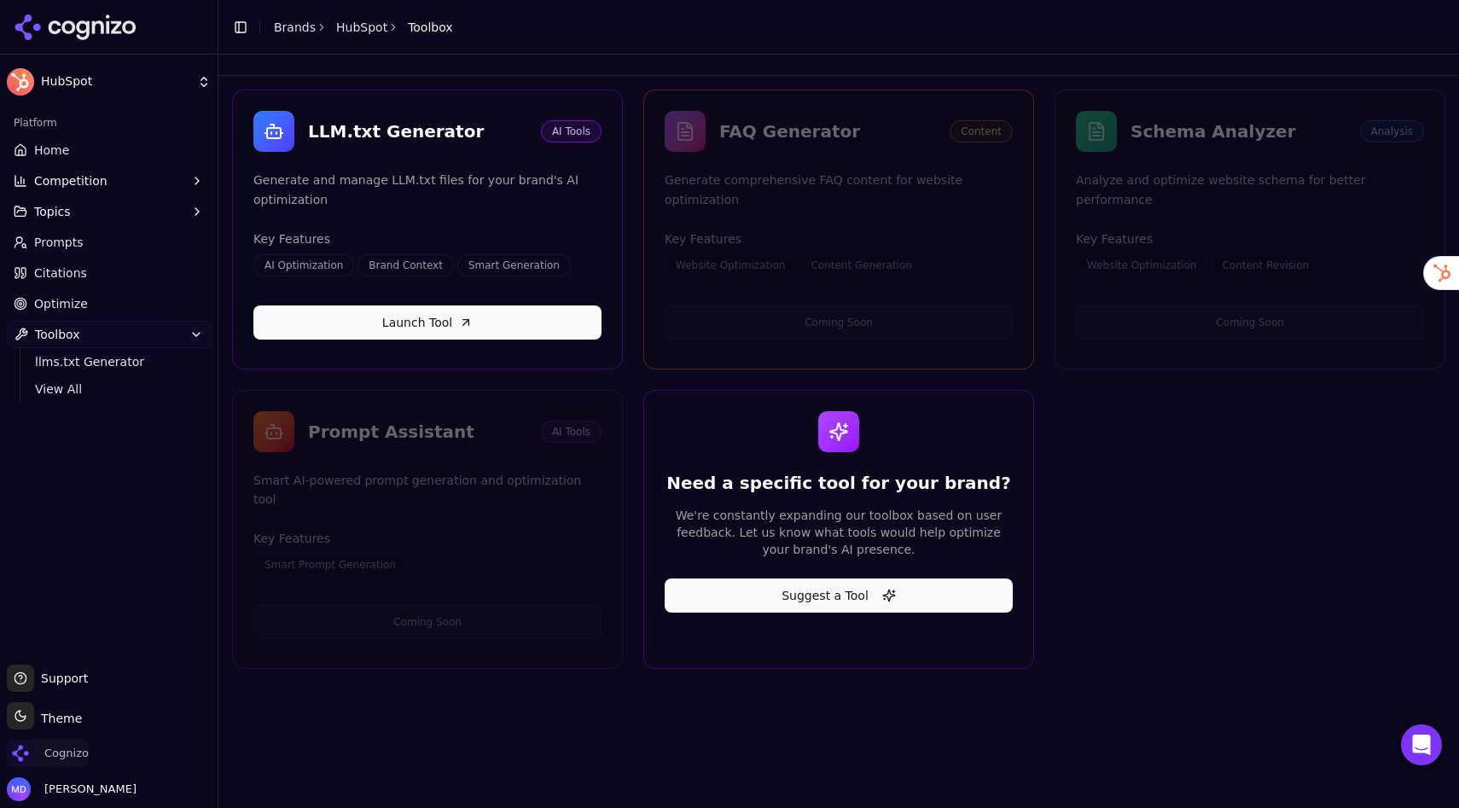
click at [72, 757] on span "Cognizo" at bounding box center [66, 752] width 44 height 15
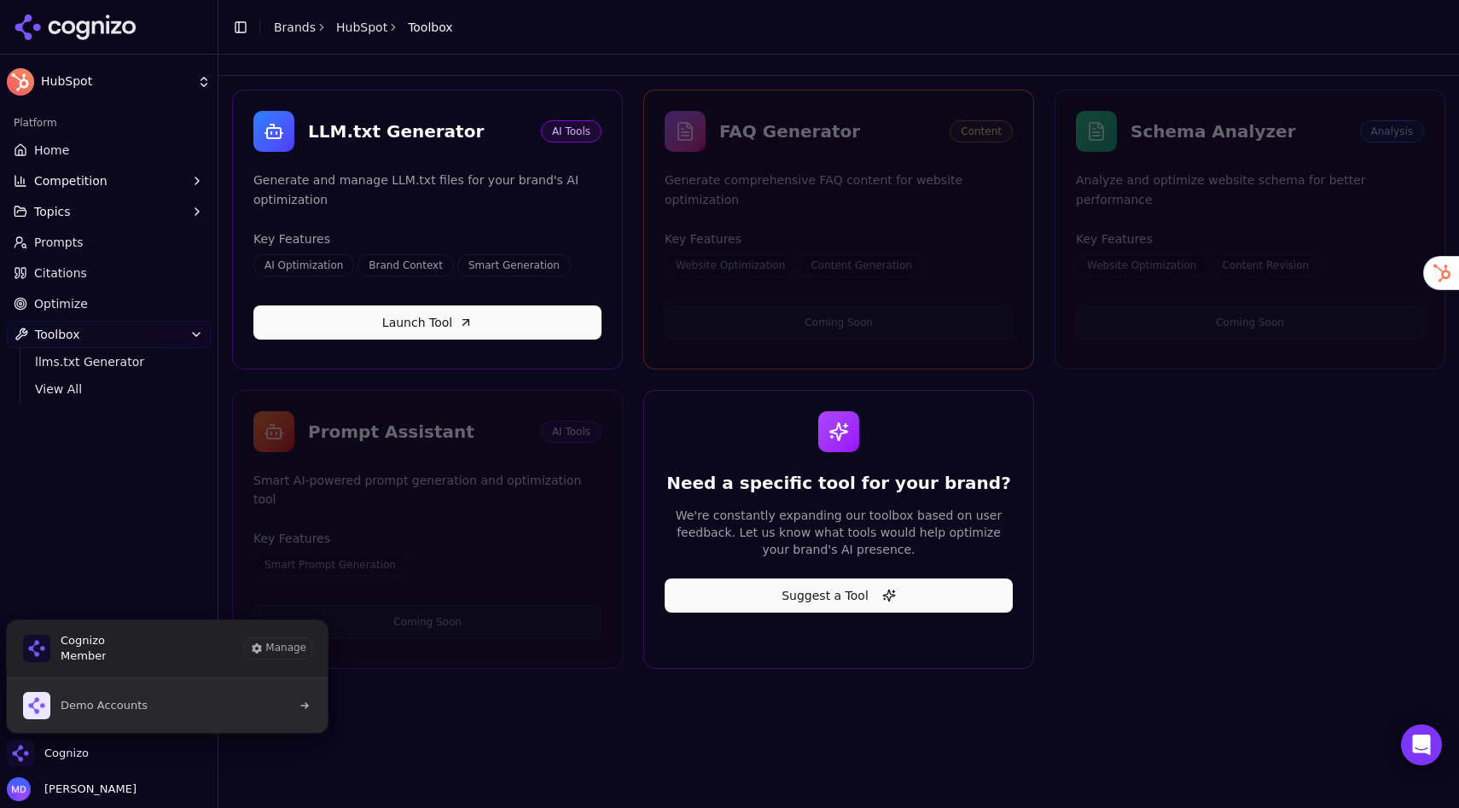
click at [102, 705] on span "Demo Accounts" at bounding box center [104, 705] width 87 height 15
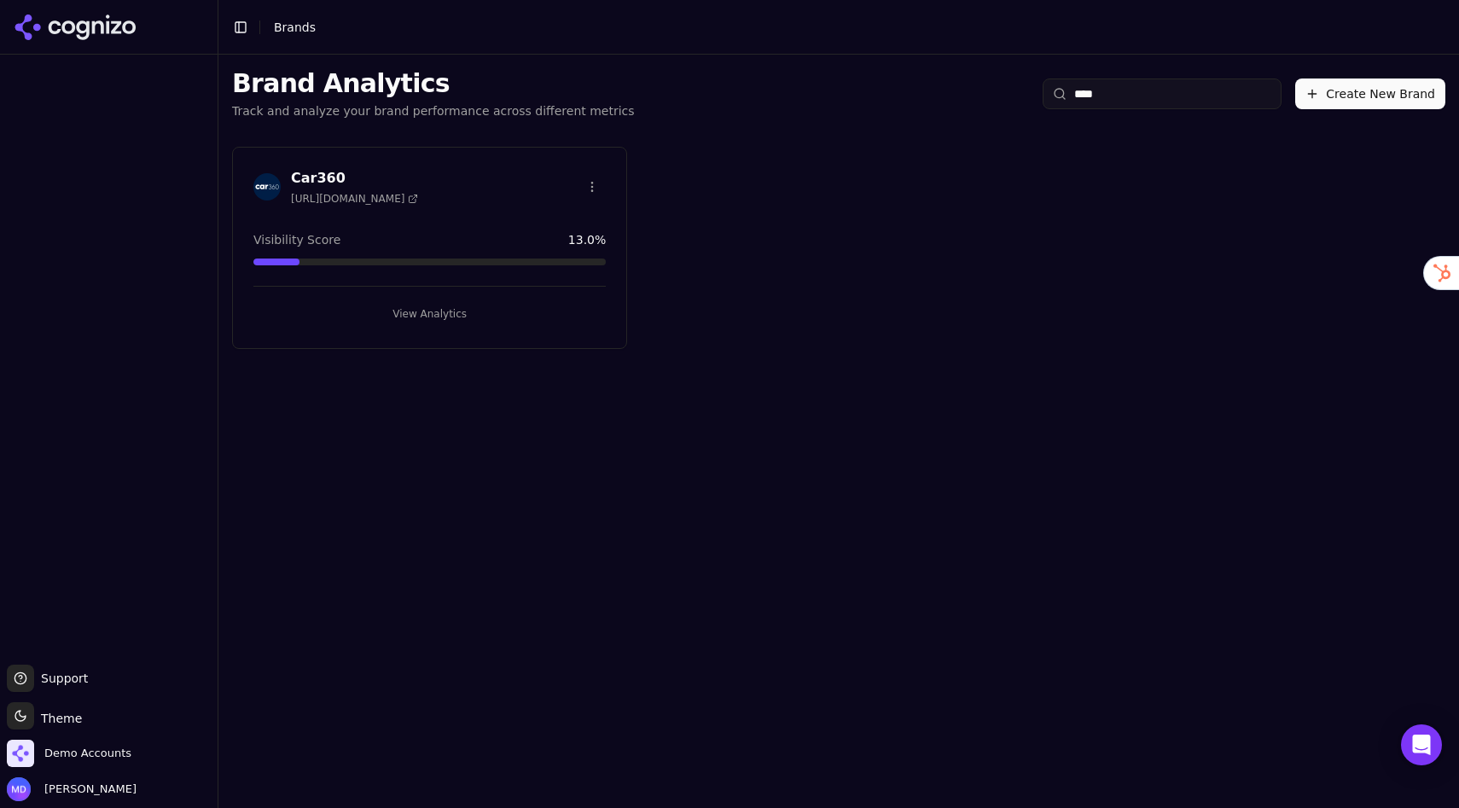
type input "****"
click at [441, 314] on button "View Analytics" at bounding box center [429, 313] width 352 height 27
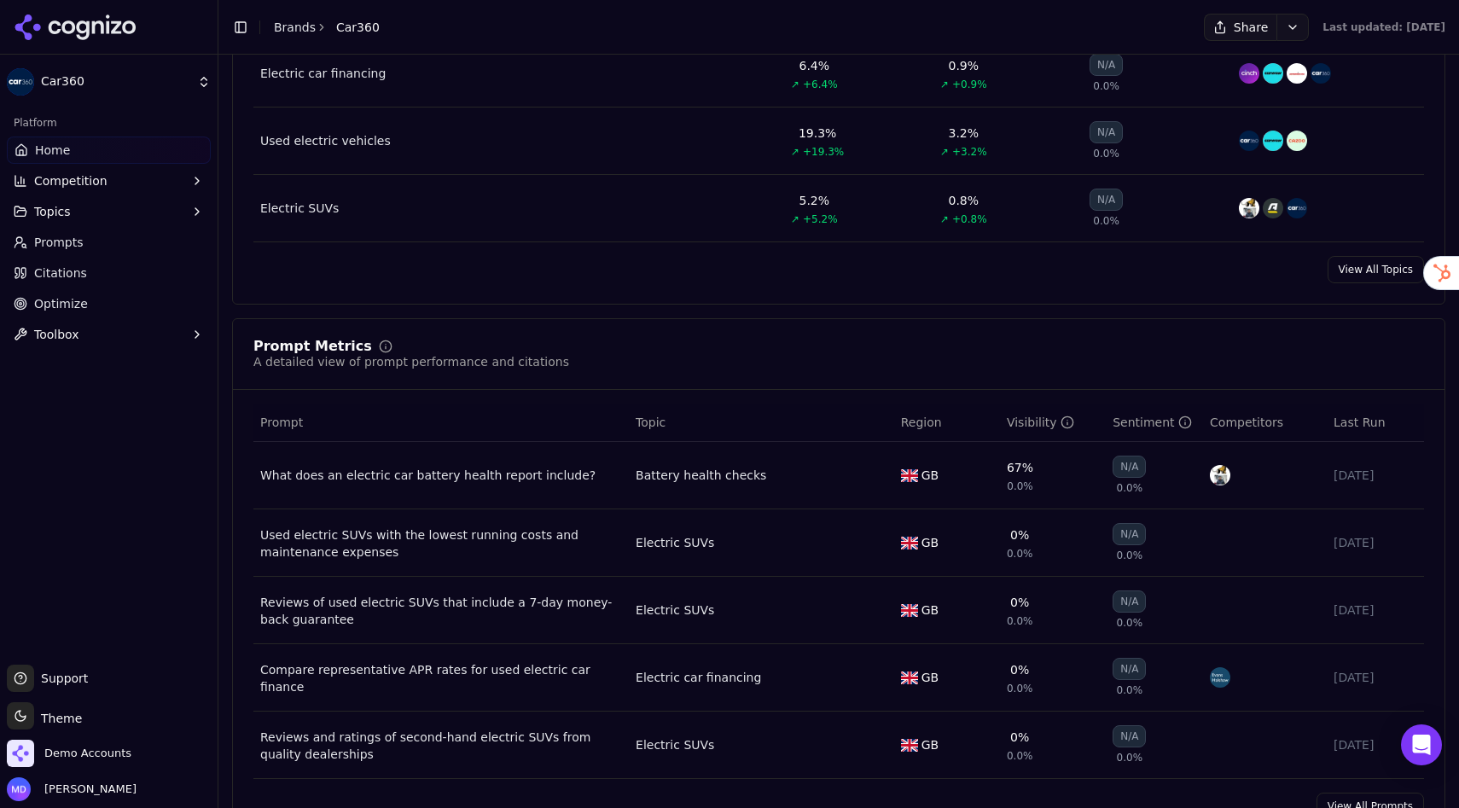
scroll to position [1142, 0]
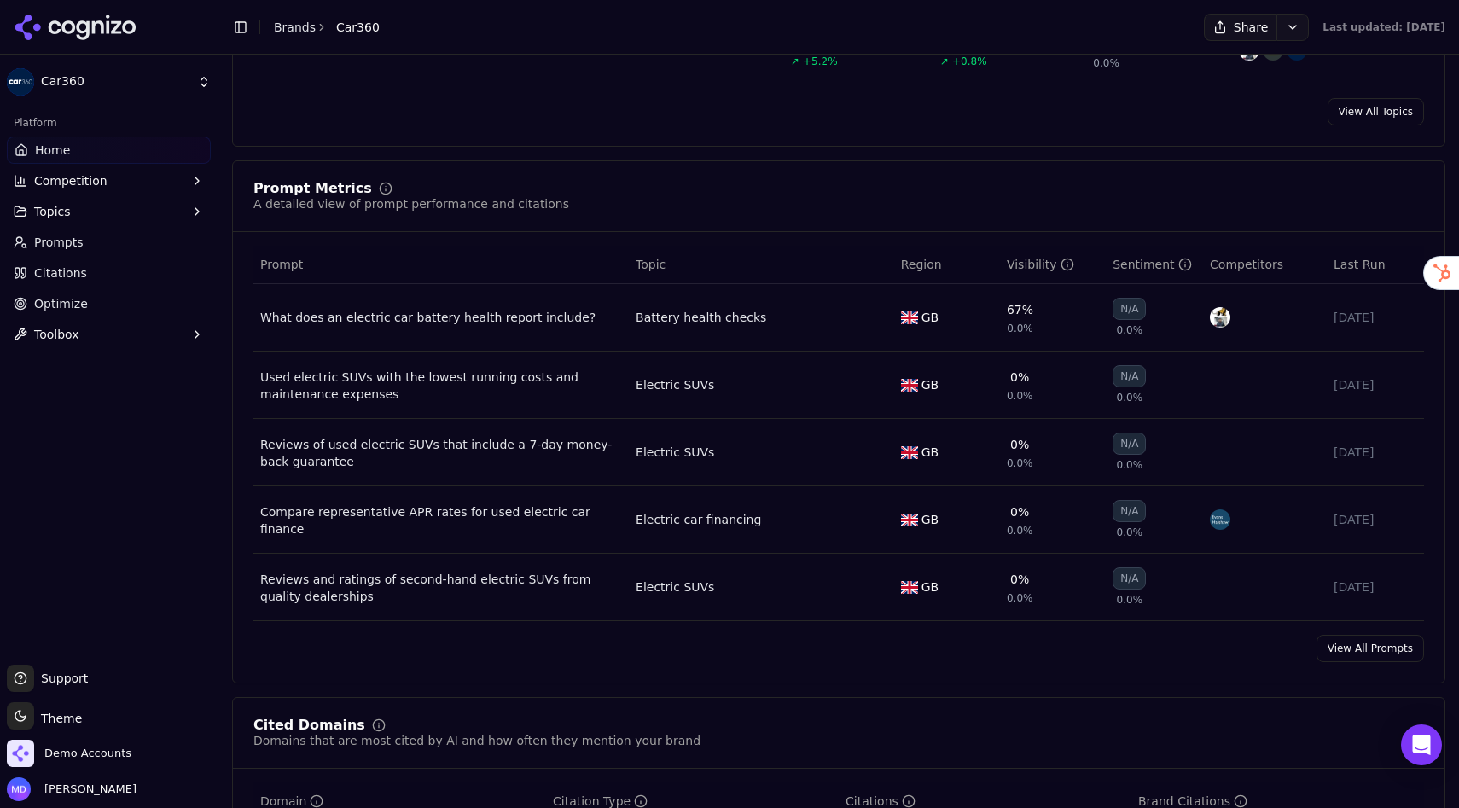
click at [1352, 652] on link "View All Prompts" at bounding box center [1369, 648] width 107 height 27
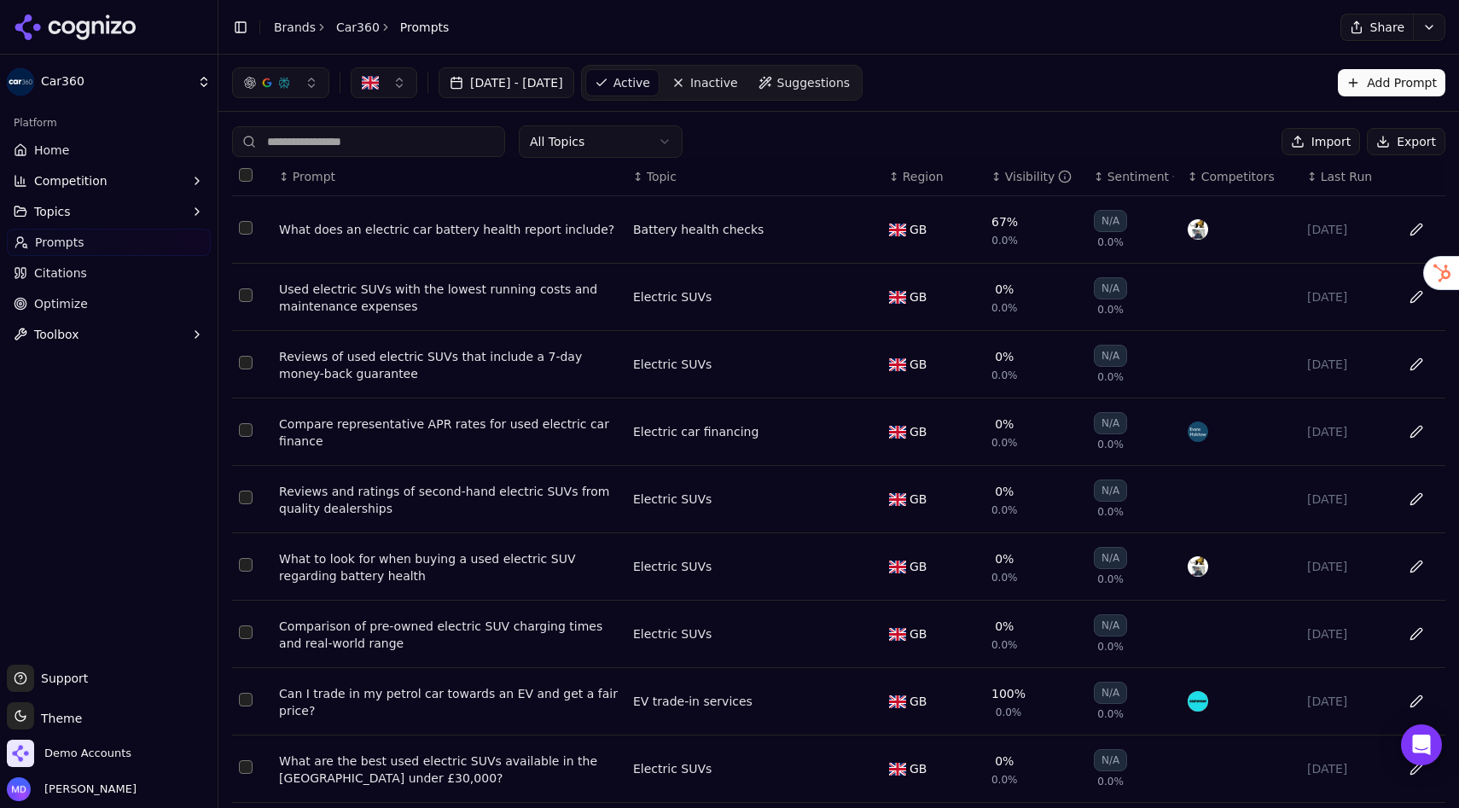
click at [1026, 177] on div "Visibility" at bounding box center [1038, 176] width 67 height 17
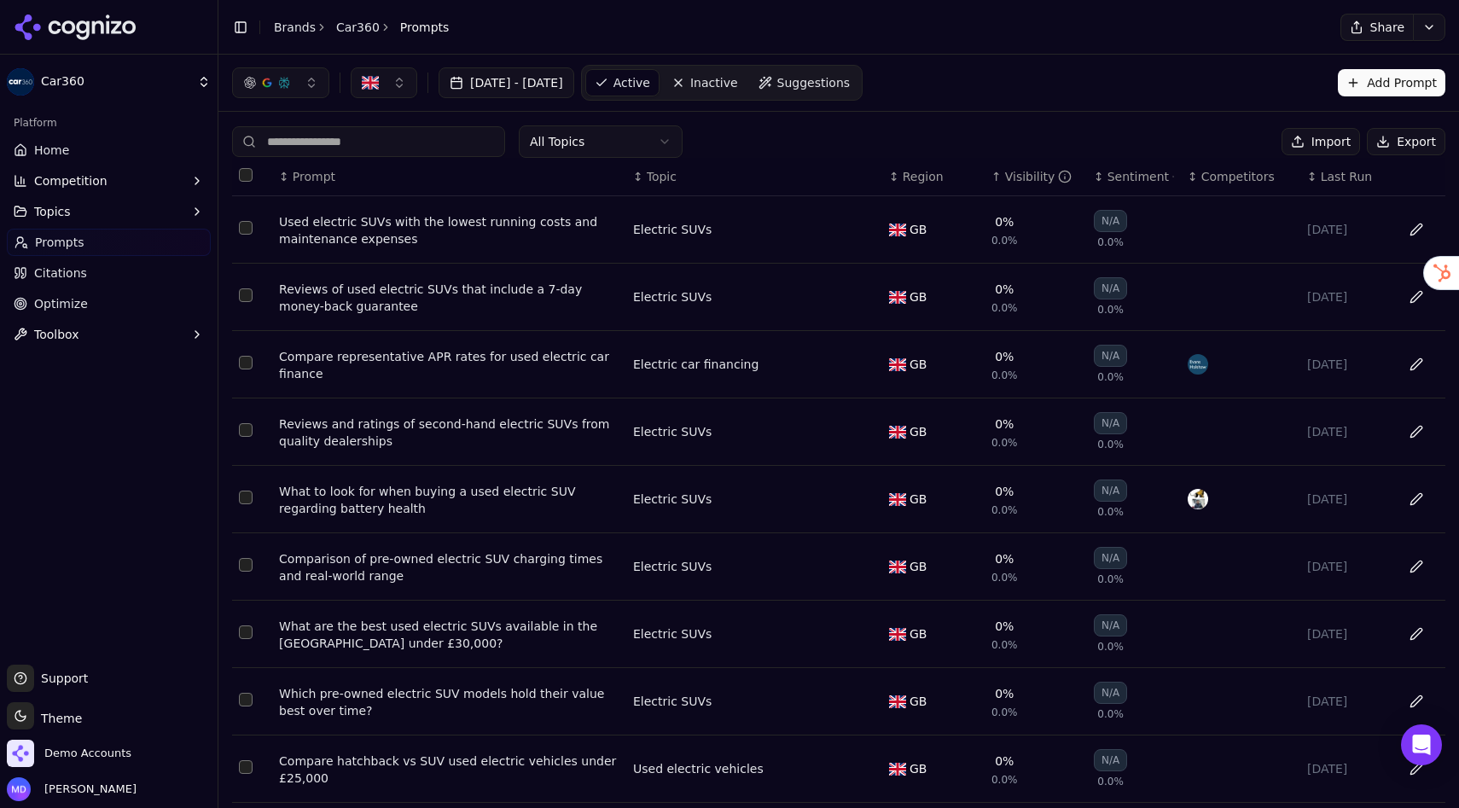
click at [1026, 177] on div "Visibility" at bounding box center [1038, 176] width 67 height 17
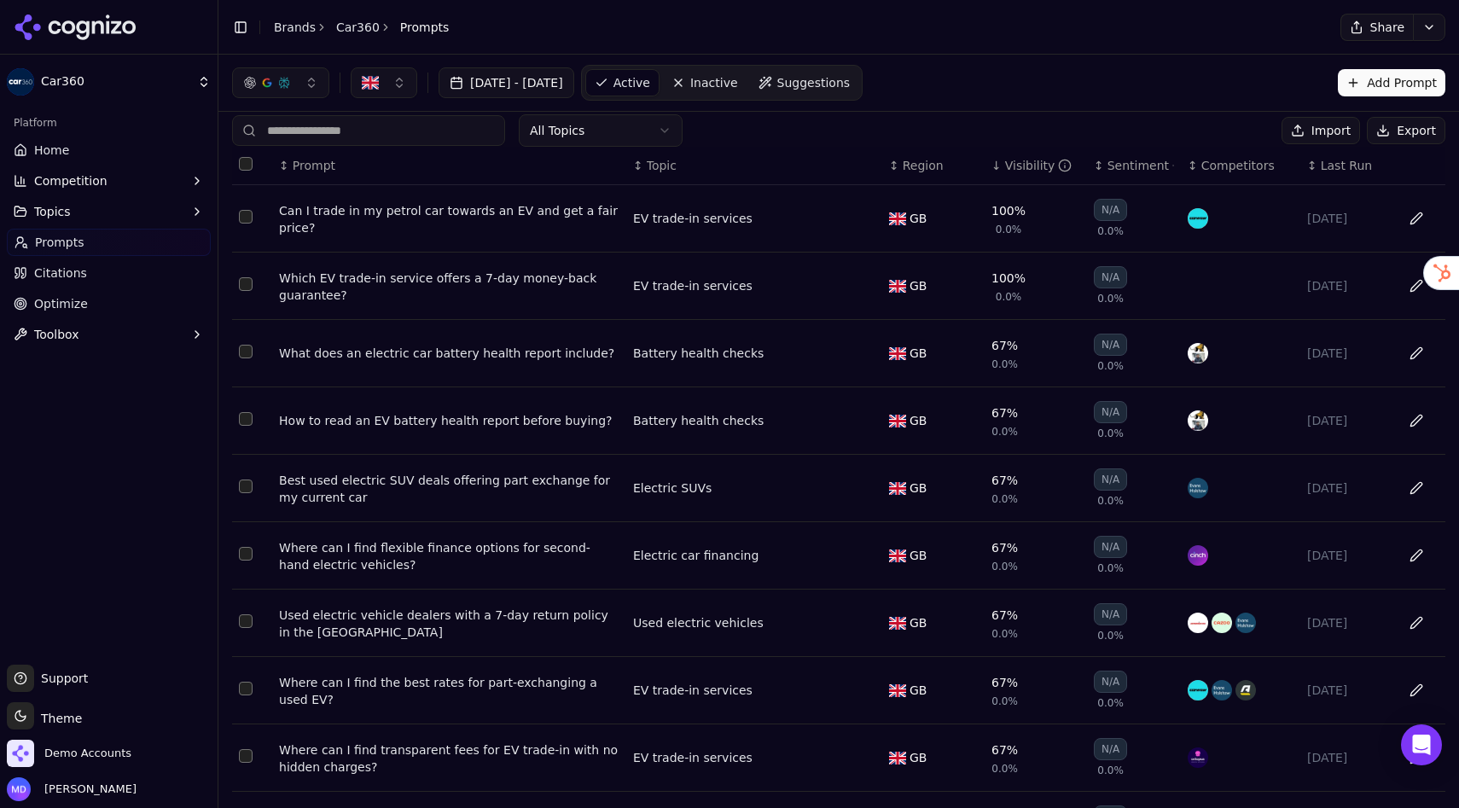
scroll to position [10, 0]
click at [91, 272] on link "Citations" at bounding box center [109, 272] width 204 height 27
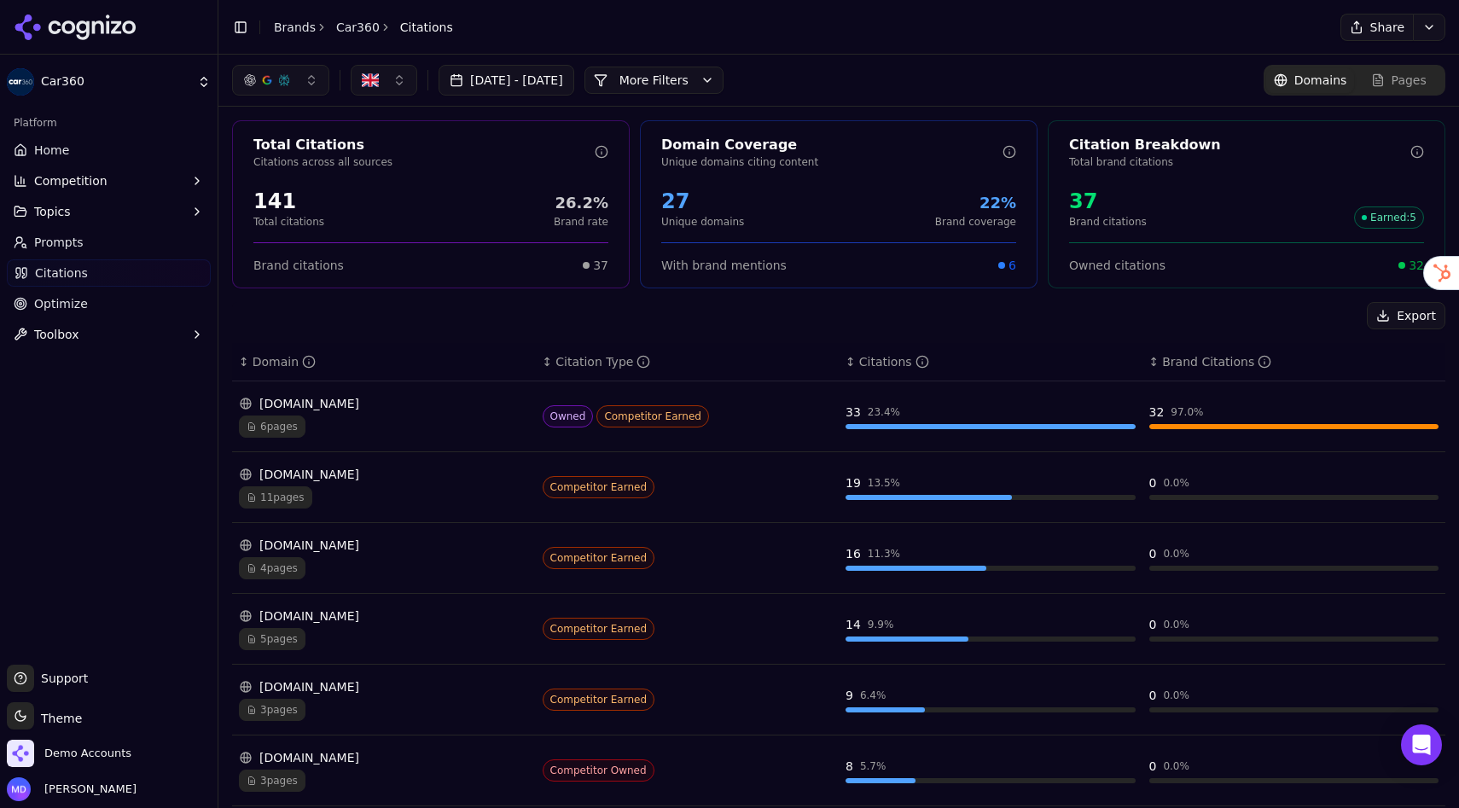
click at [61, 304] on span "Optimize" at bounding box center [61, 303] width 54 height 17
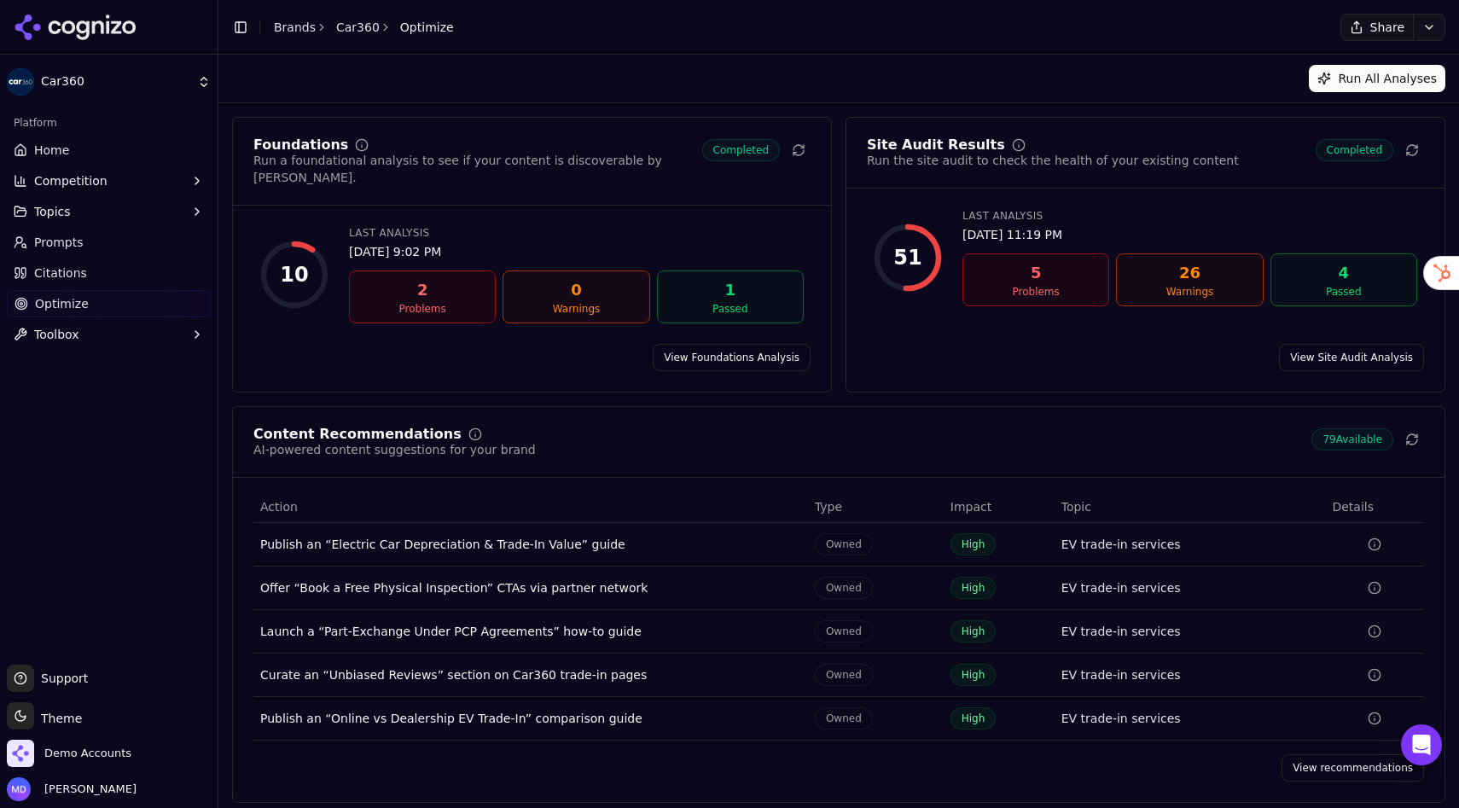
click at [75, 141] on link "Home" at bounding box center [109, 149] width 204 height 27
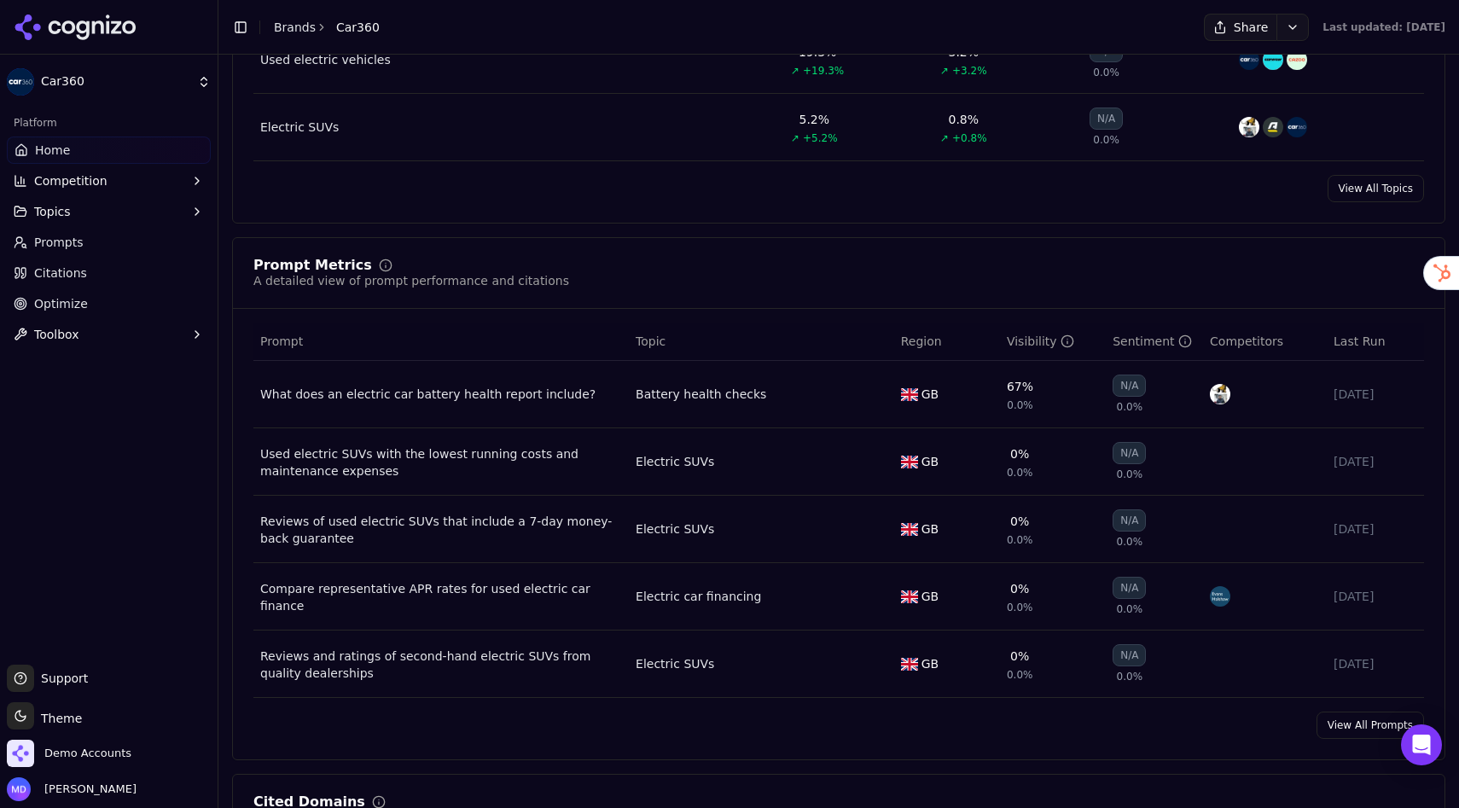
scroll to position [1067, 0]
click at [130, 304] on link "Optimize" at bounding box center [109, 303] width 204 height 27
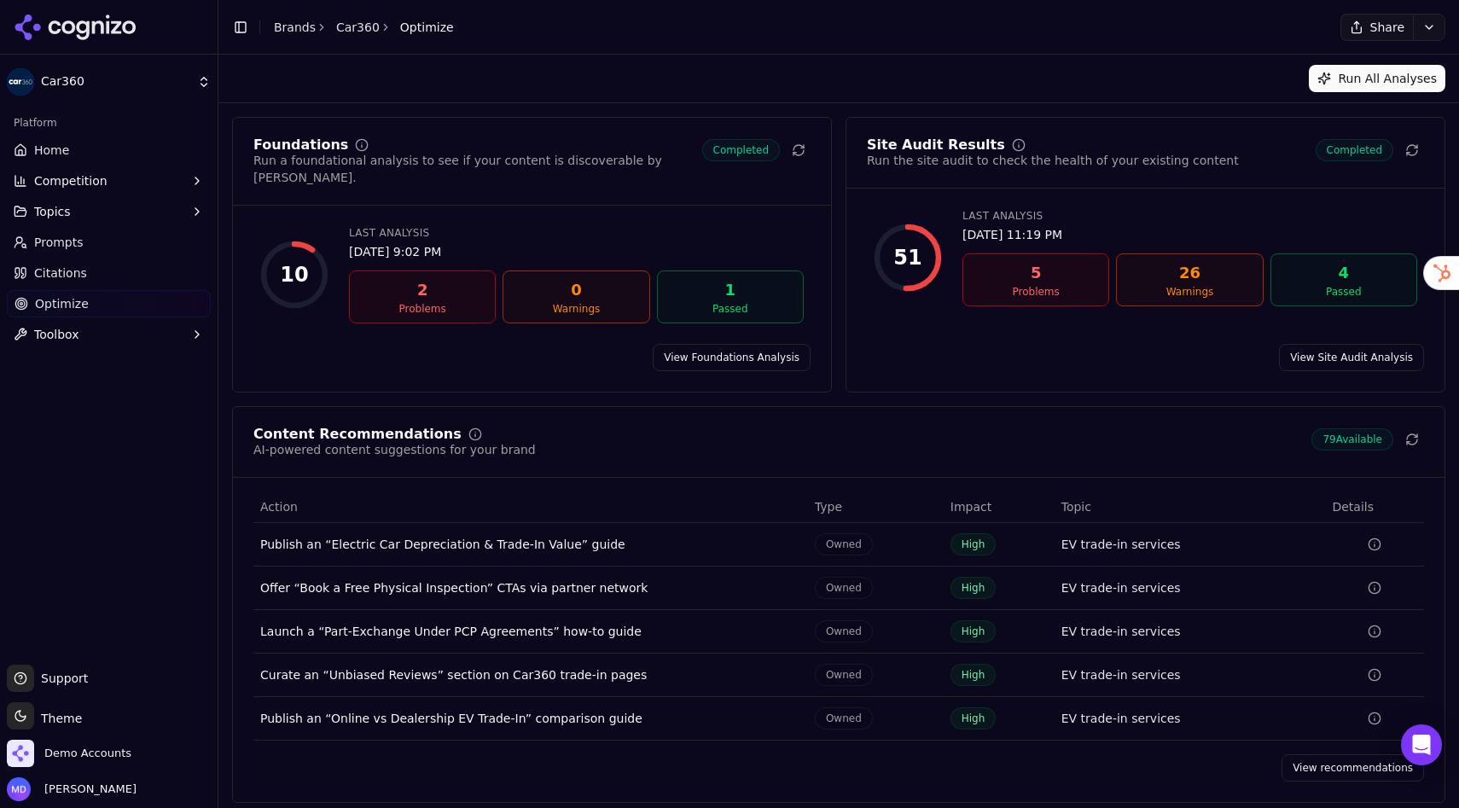
click at [1289, 754] on link "View recommendations" at bounding box center [1352, 767] width 142 height 27
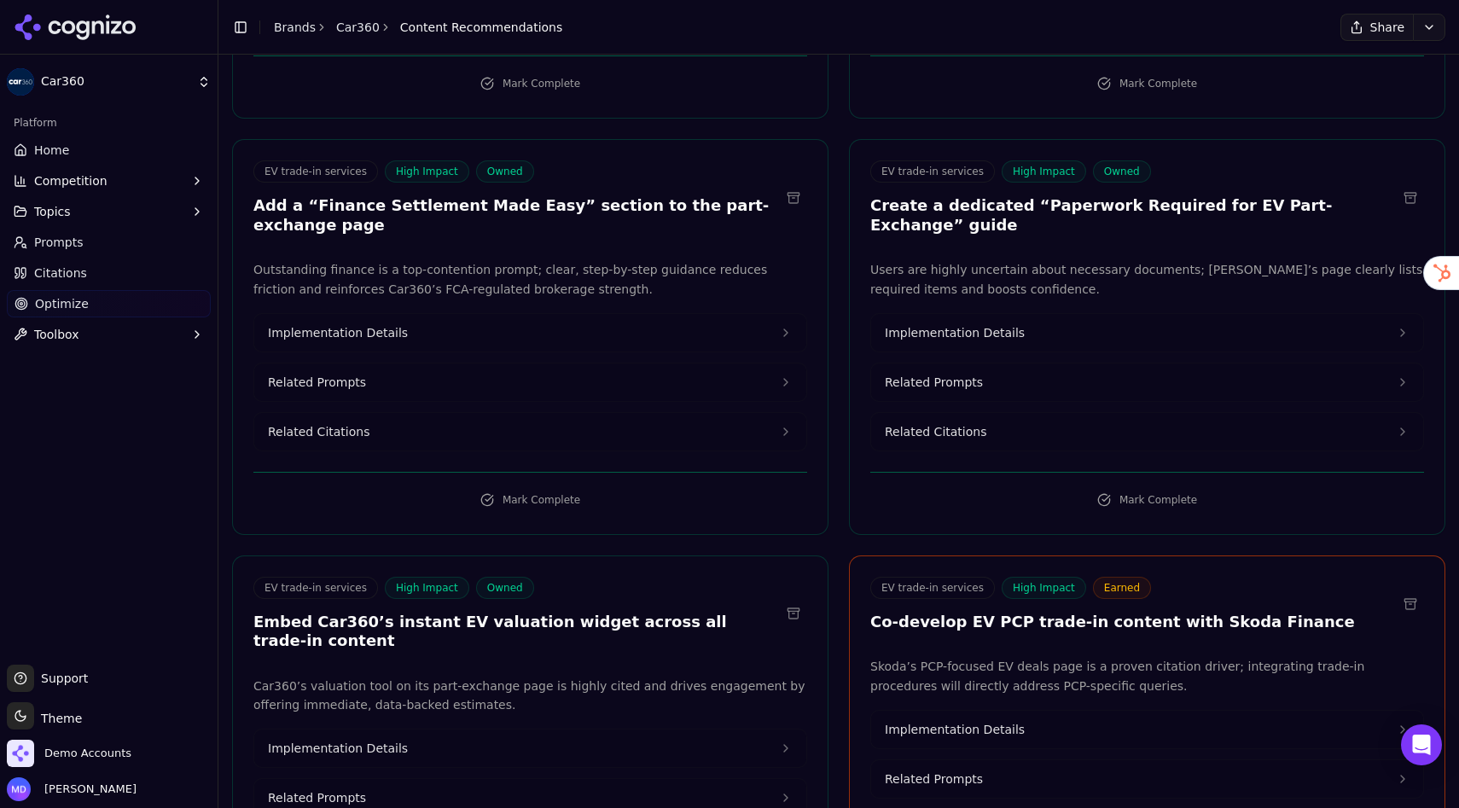
scroll to position [1716, 0]
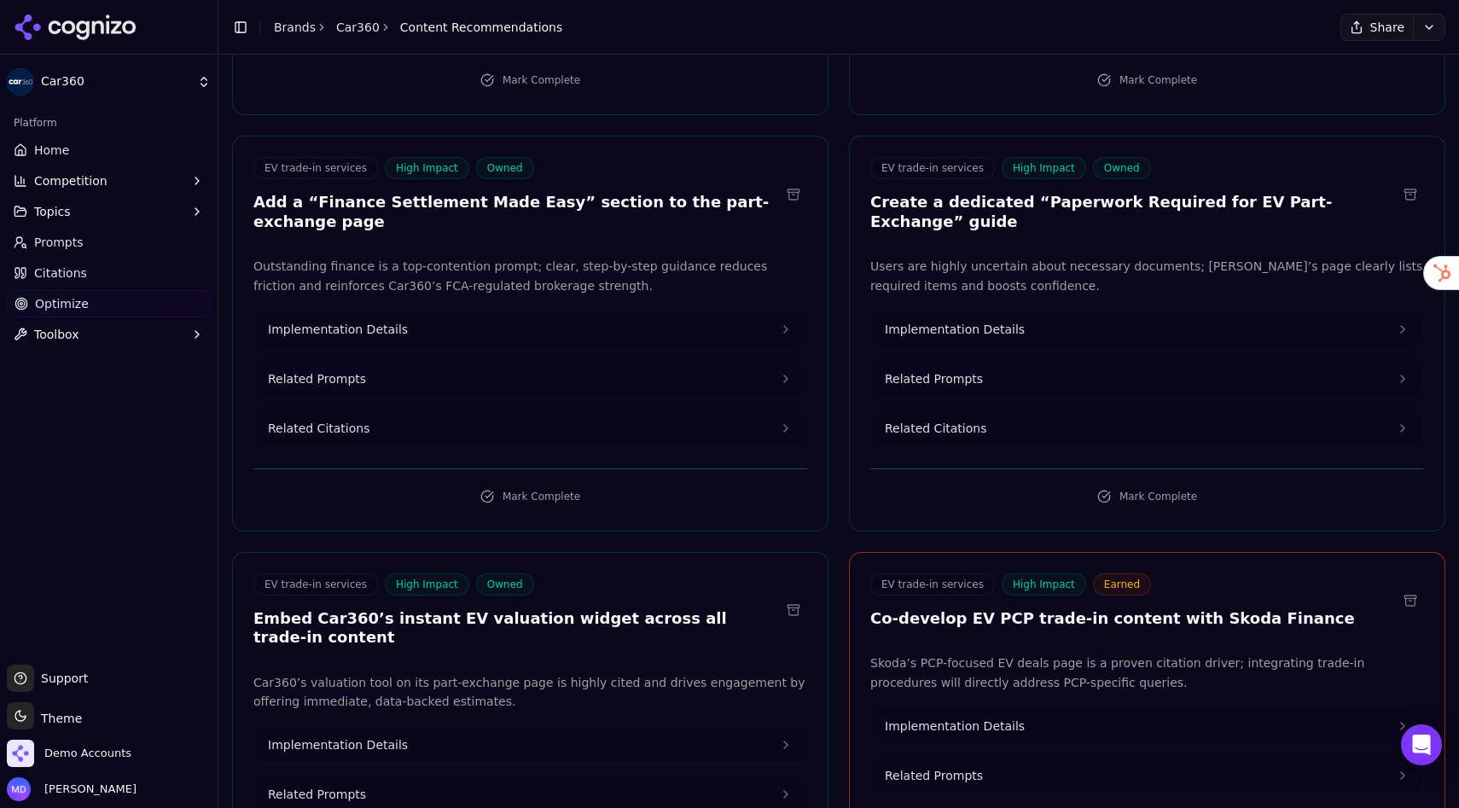
click at [541, 310] on button "Implementation Details" at bounding box center [530, 329] width 552 height 38
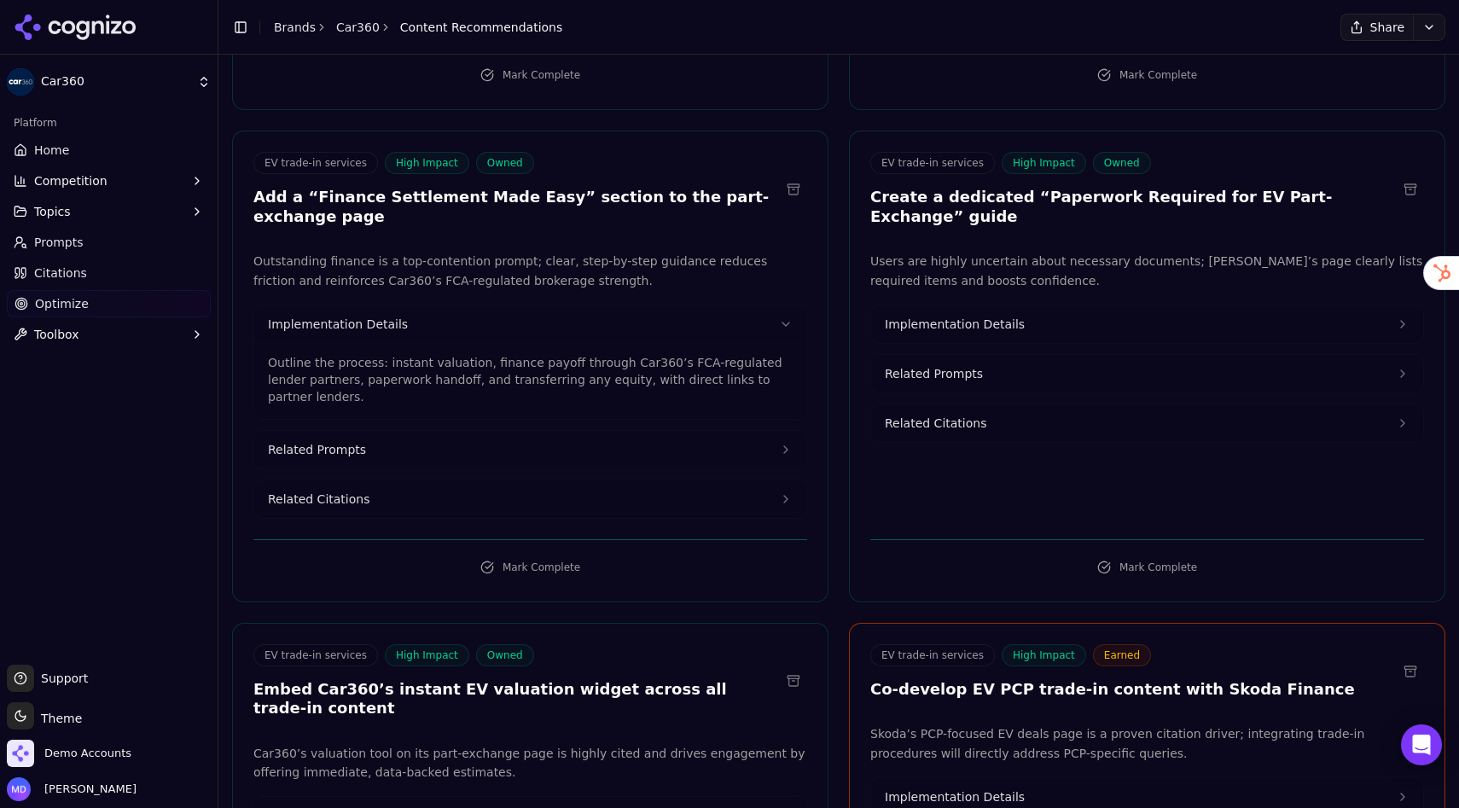
scroll to position [1723, 0]
click at [297, 32] on link "Brands" at bounding box center [295, 27] width 42 height 14
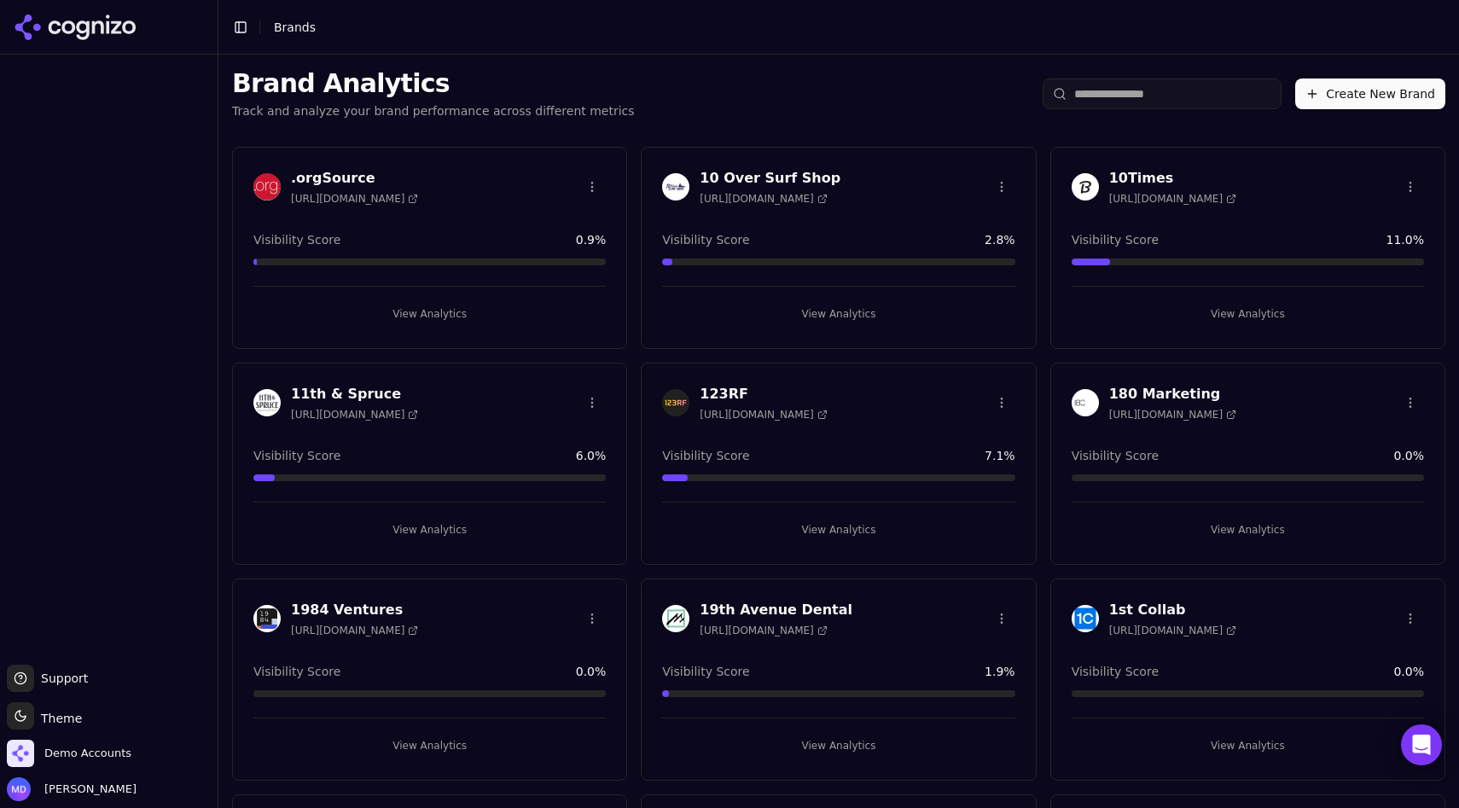
click at [1147, 105] on input "search" at bounding box center [1161, 93] width 239 height 31
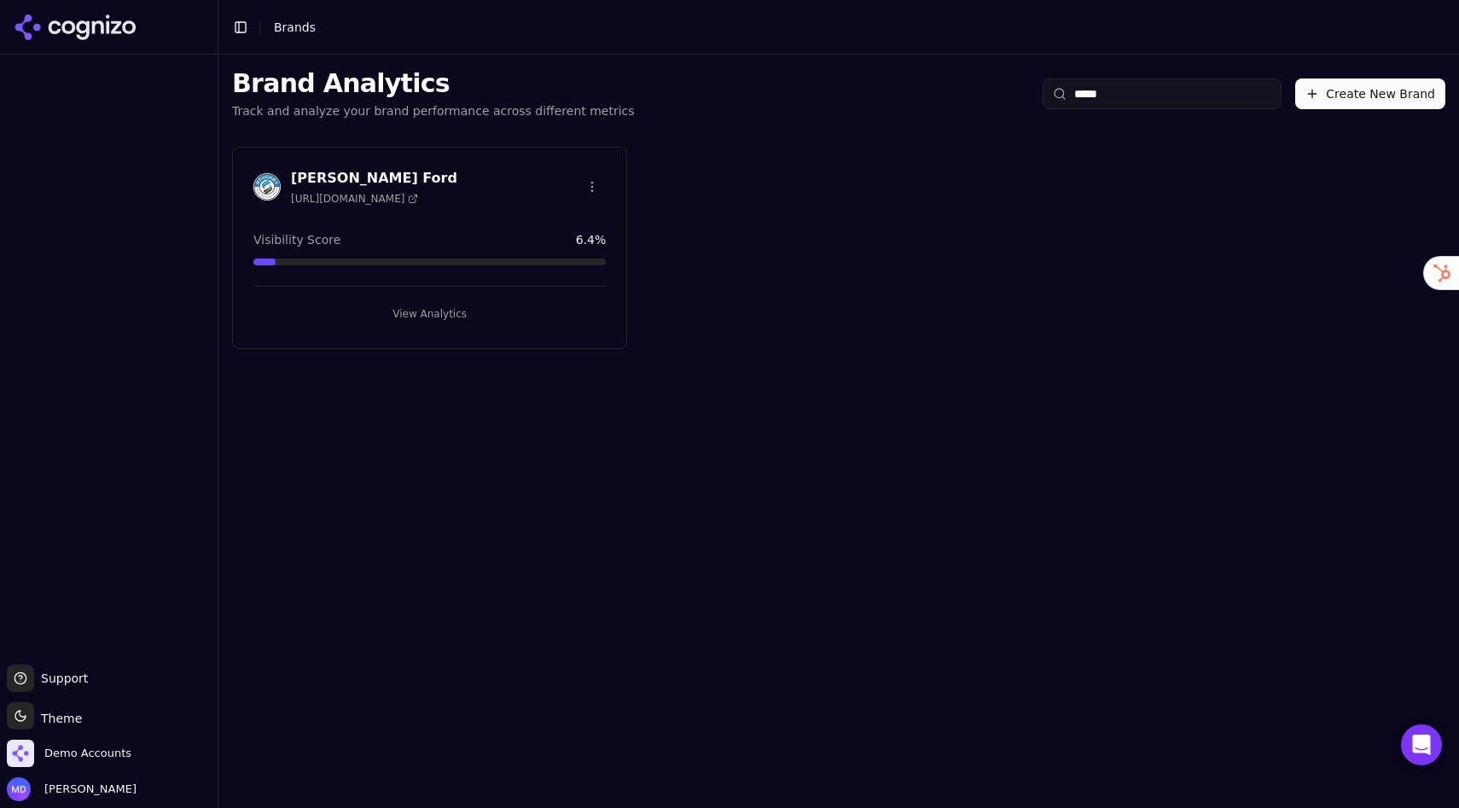
type input "*****"
click at [398, 316] on button "View Analytics" at bounding box center [429, 313] width 352 height 27
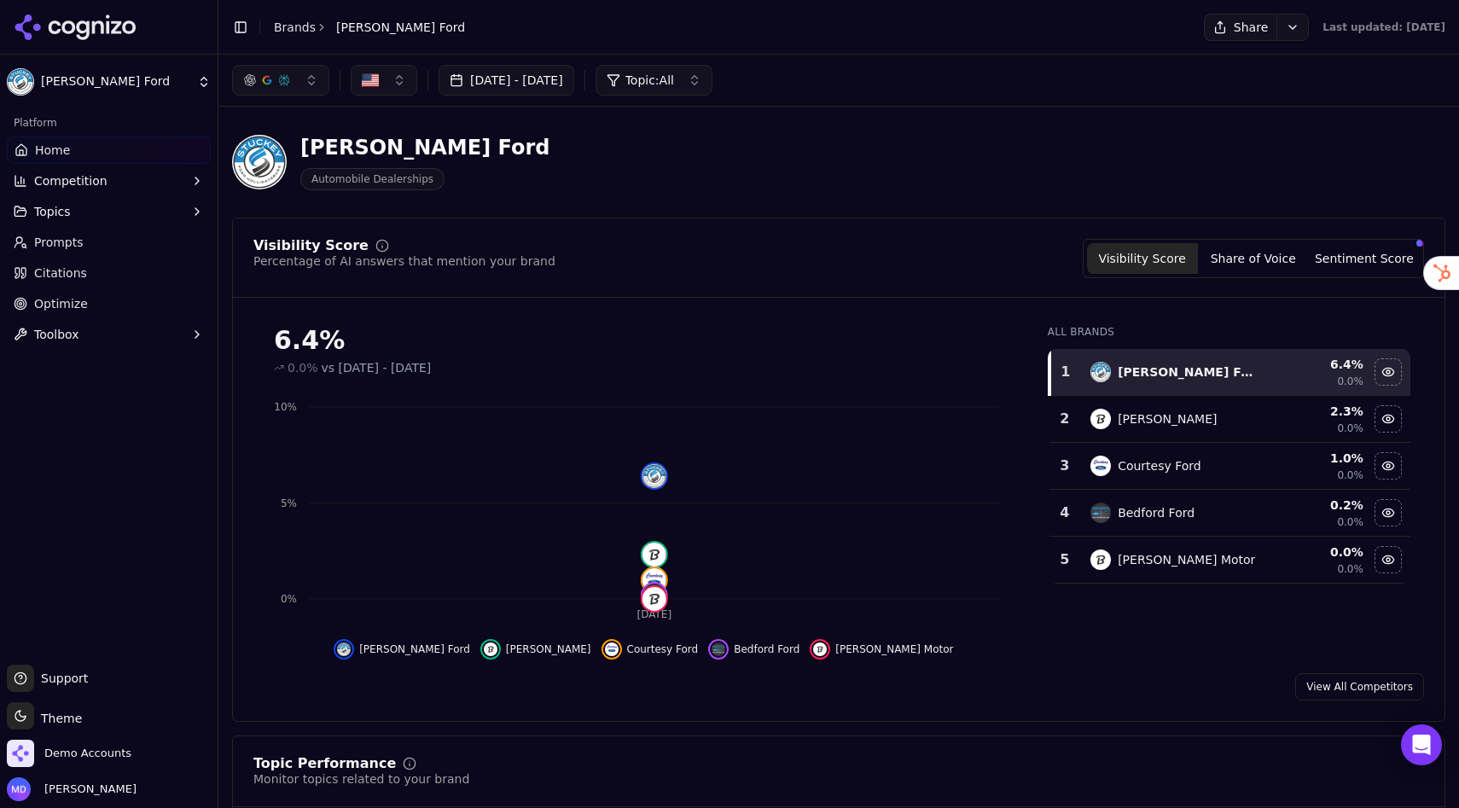
click at [90, 239] on link "Prompts" at bounding box center [109, 242] width 204 height 27
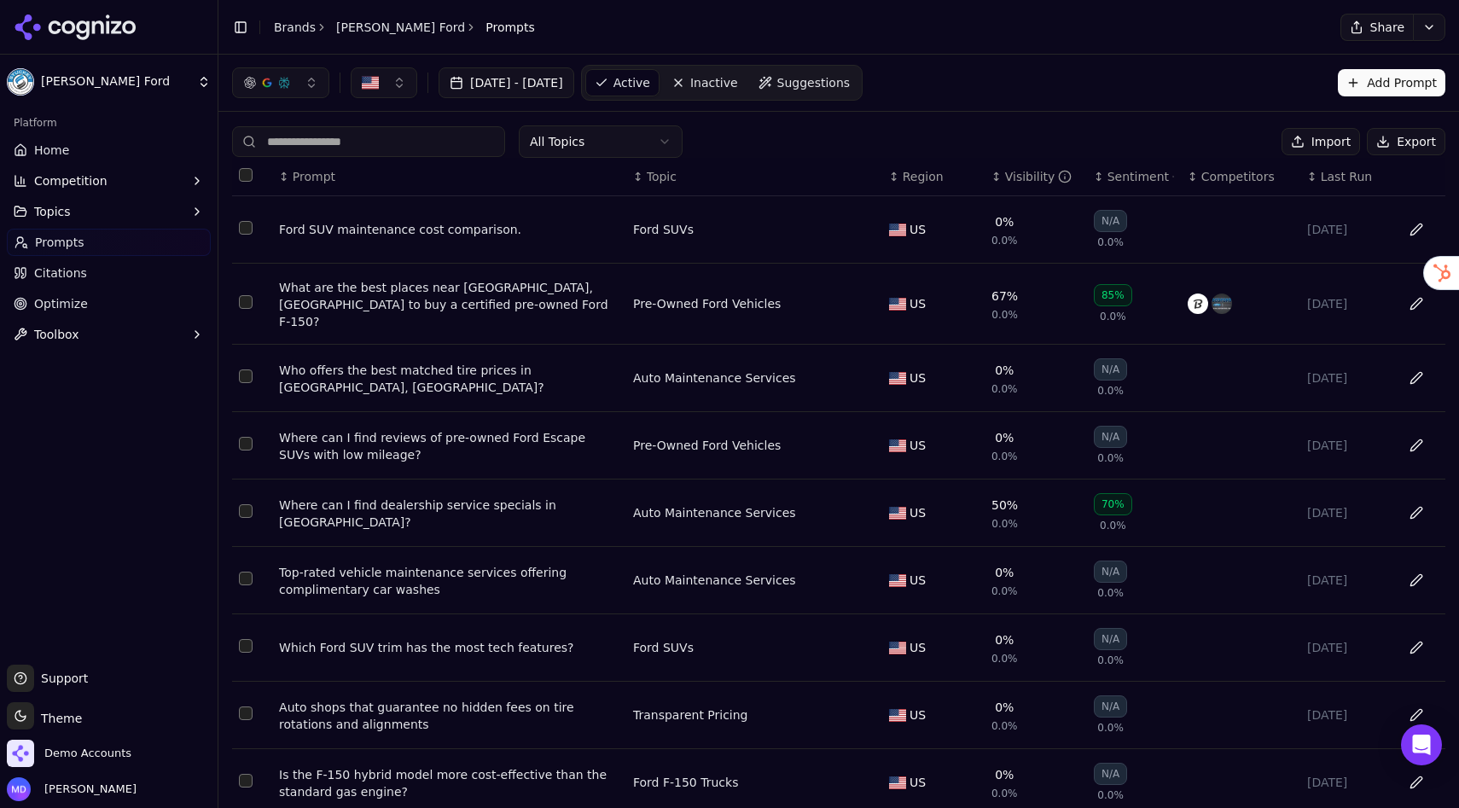
click at [1419, 130] on button "Export" at bounding box center [1405, 141] width 78 height 27
click at [246, 176] on button "Select all rows" at bounding box center [246, 175] width 14 height 14
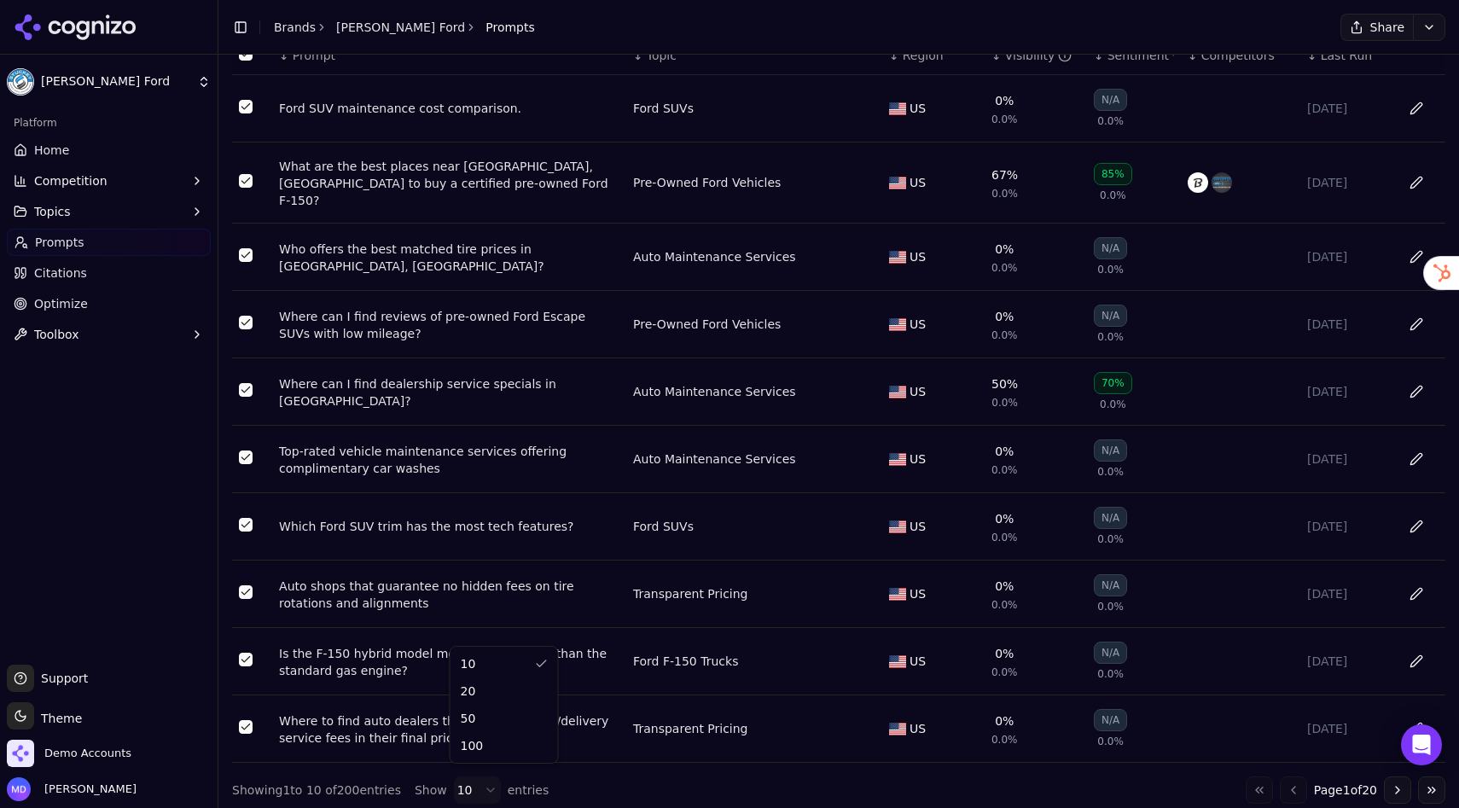
click at [476, 783] on html "Stuckey Ford Platform Home Competition Topics Prompts Citations Optimize Toolbo…" at bounding box center [729, 404] width 1459 height 808
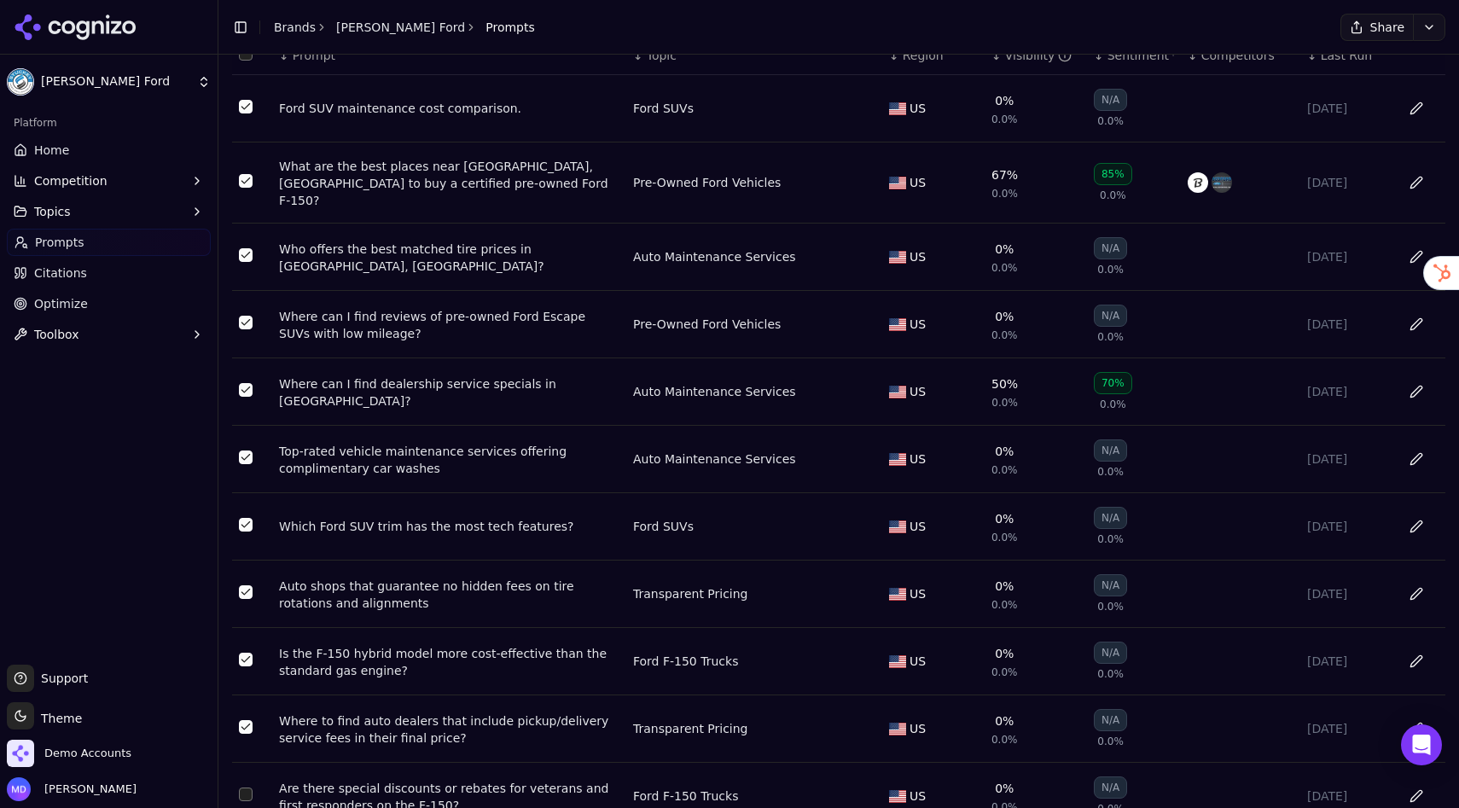
scroll to position [0, 0]
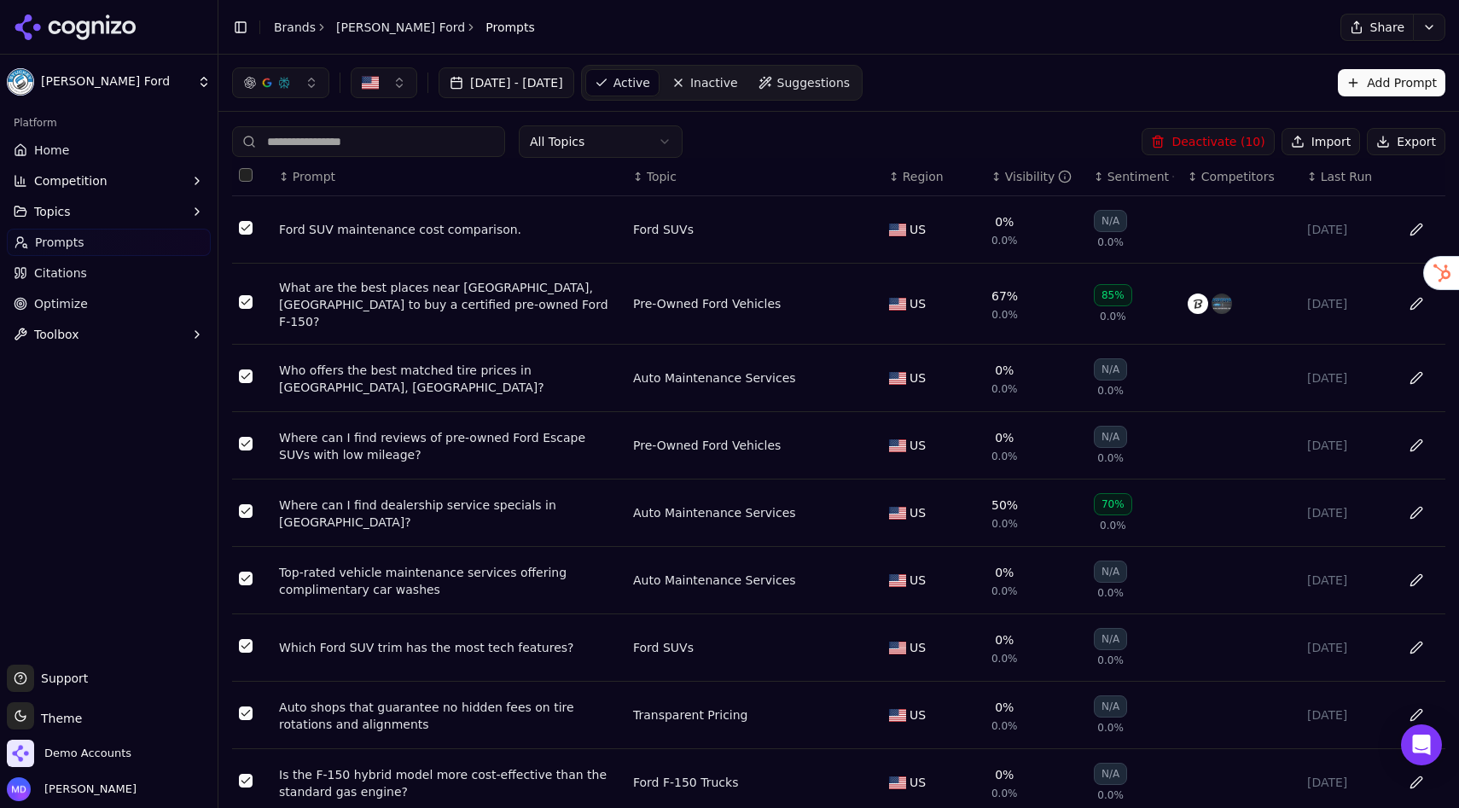
click at [239, 178] on button "Select all rows" at bounding box center [246, 175] width 14 height 14
click at [1222, 142] on button "Deactivate ( 100 )" at bounding box center [1204, 141] width 140 height 27
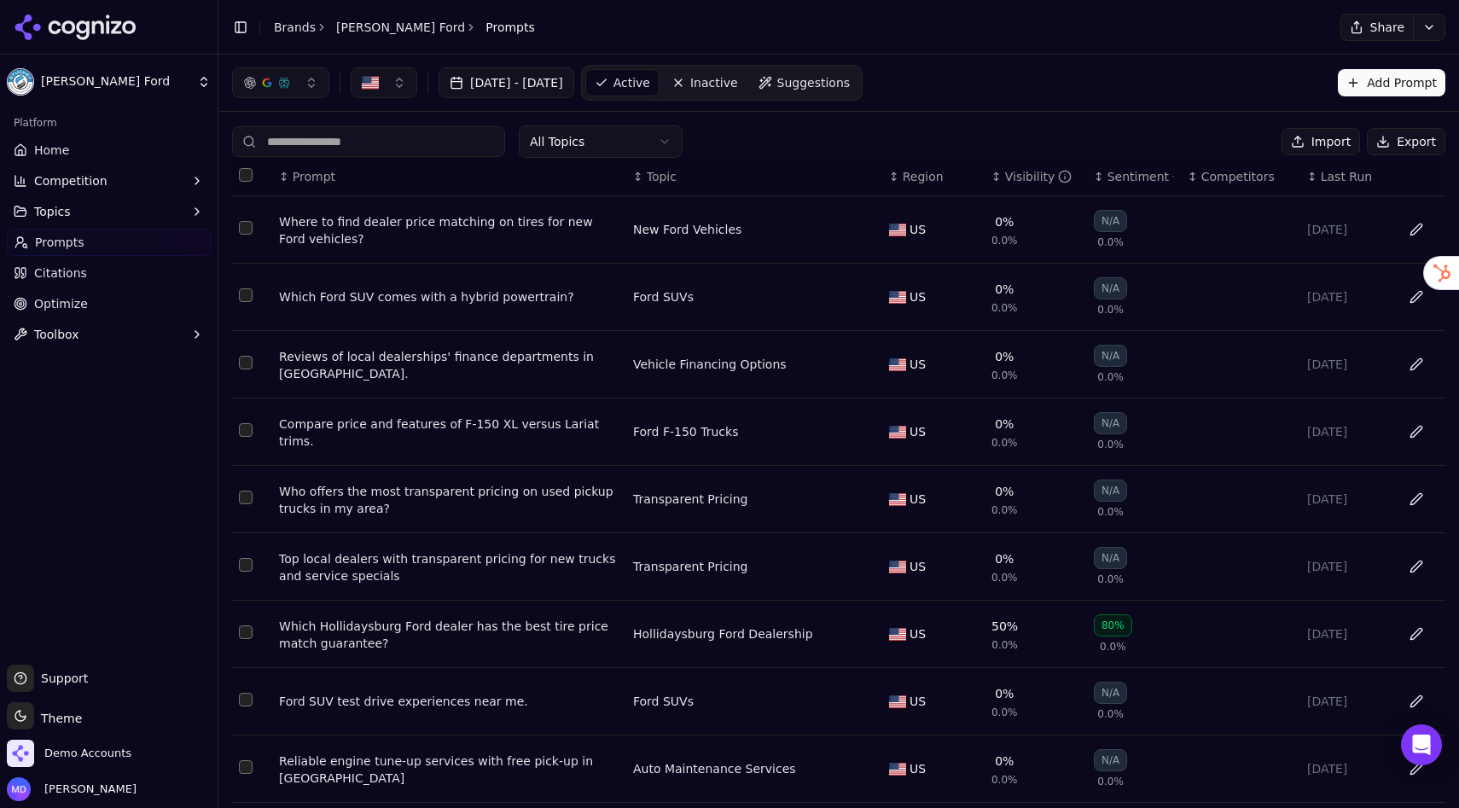
click at [246, 177] on button "Select all rows" at bounding box center [246, 175] width 14 height 14
click at [1200, 146] on button "Deactivate ( 10 )" at bounding box center [1207, 141] width 132 height 27
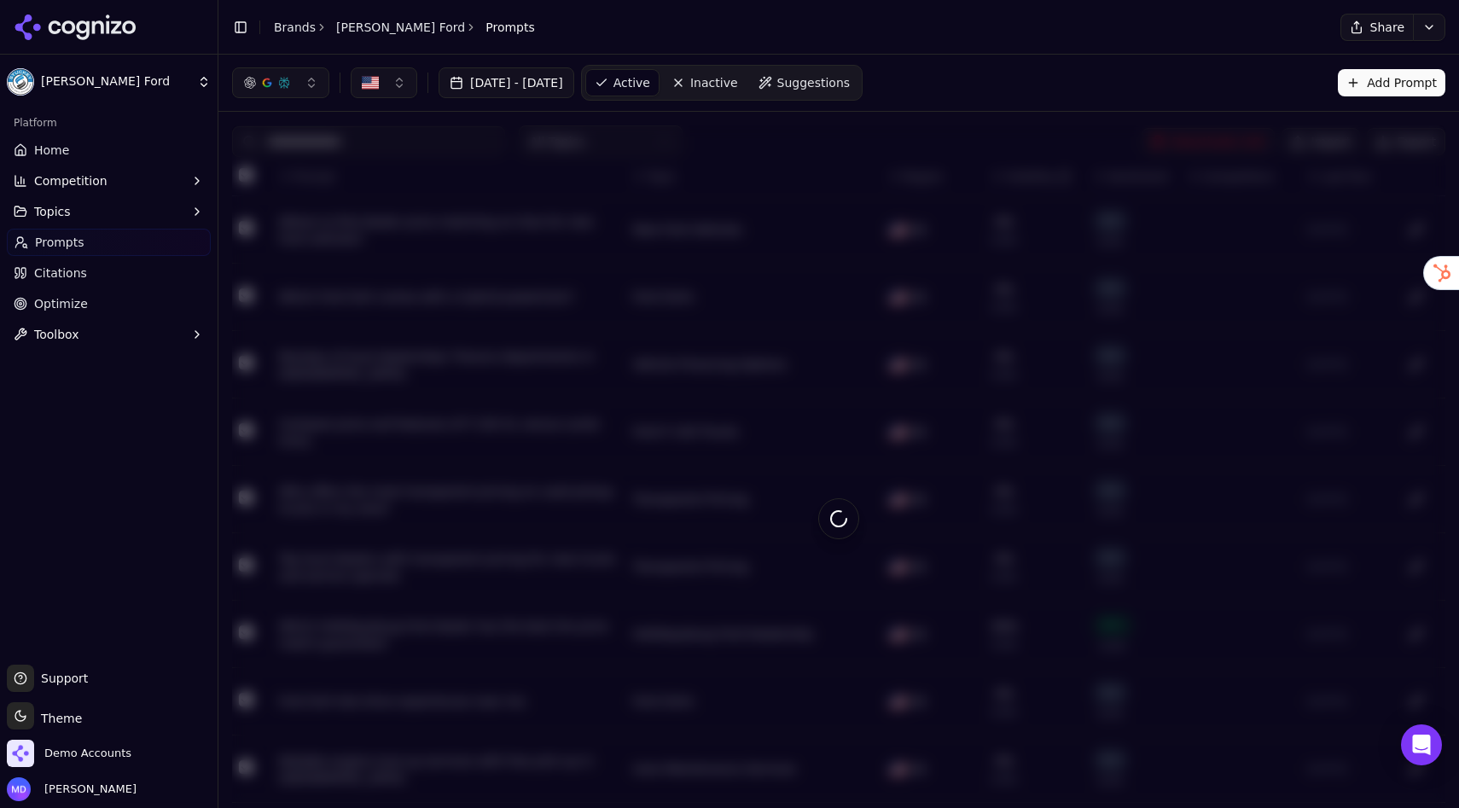
scroll to position [121, 0]
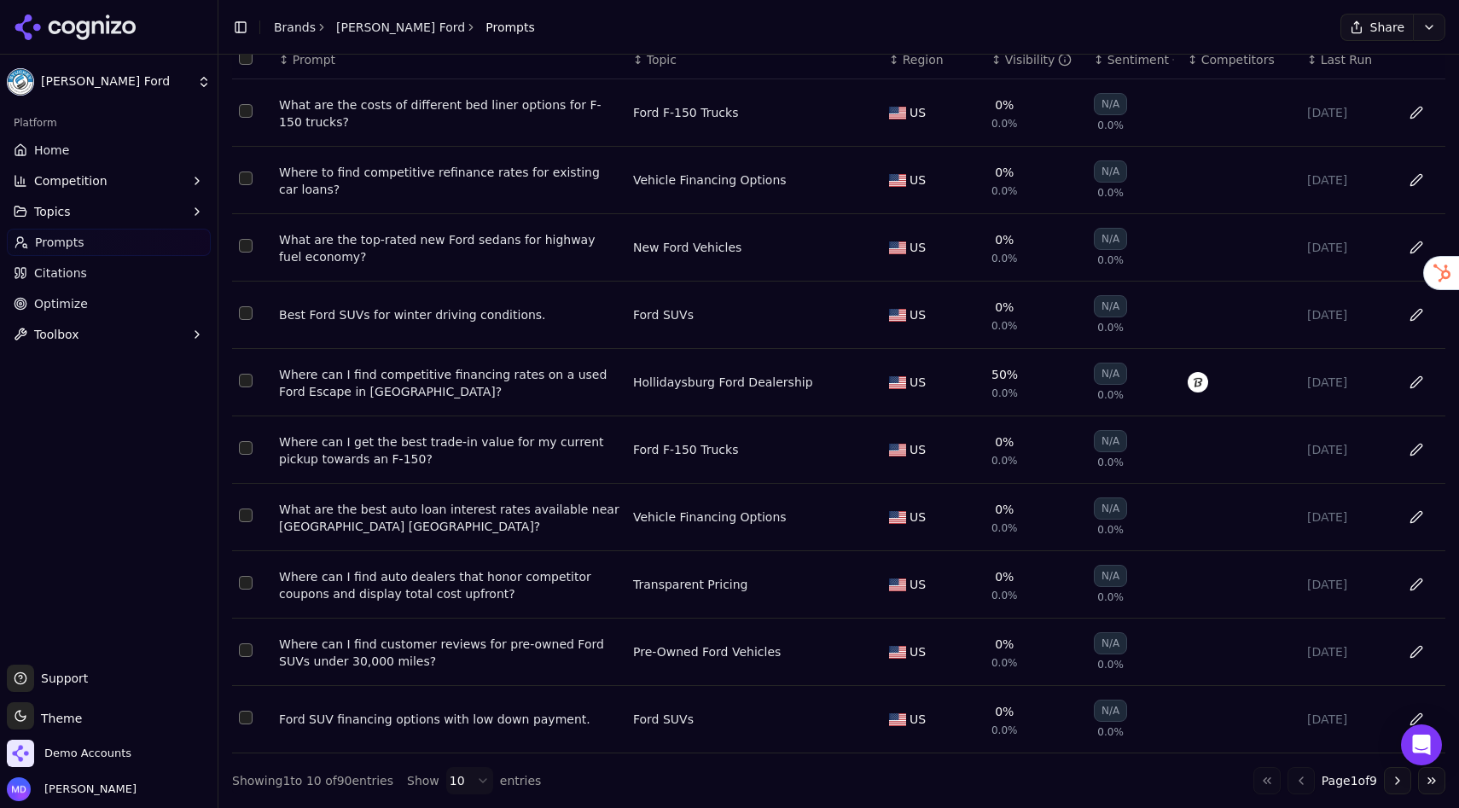
click at [469, 779] on html "Stuckey Ford Platform Home Competition Topics Prompts Citations Optimize Toolbo…" at bounding box center [729, 404] width 1459 height 808
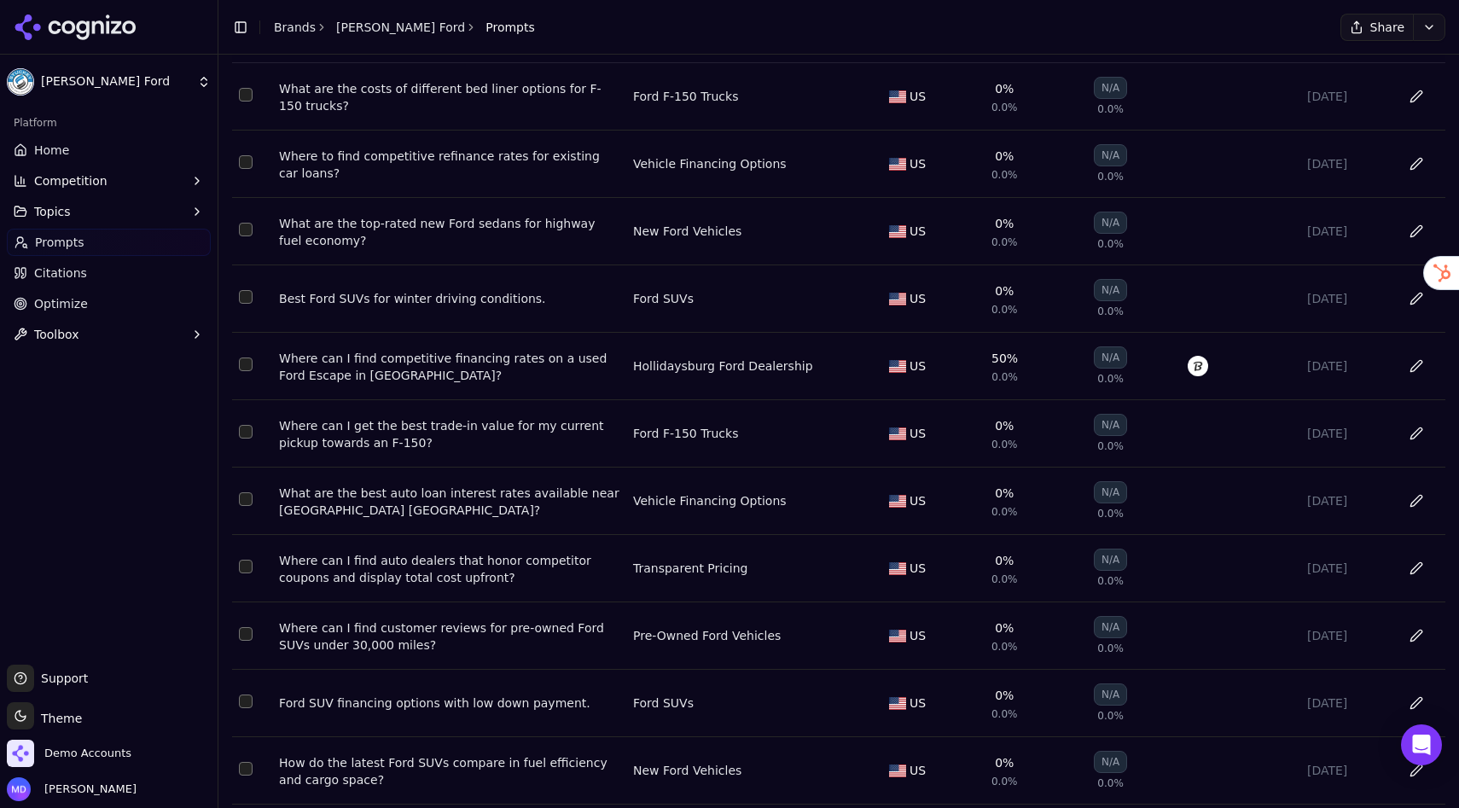
scroll to position [0, 0]
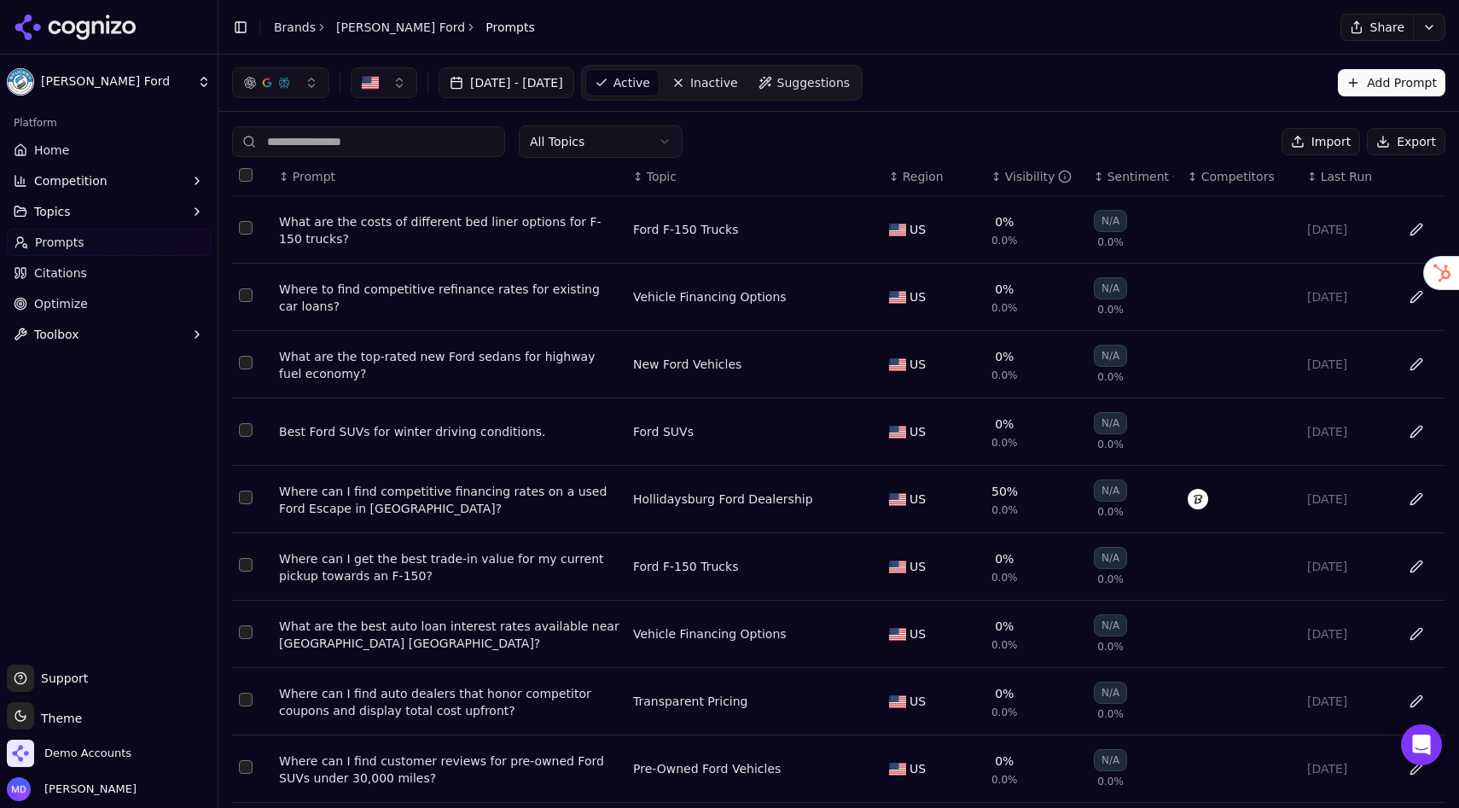
click at [248, 178] on button "Select all rows" at bounding box center [246, 175] width 14 height 14
click at [1208, 136] on button "Deactivate ( 90 )" at bounding box center [1207, 141] width 132 height 27
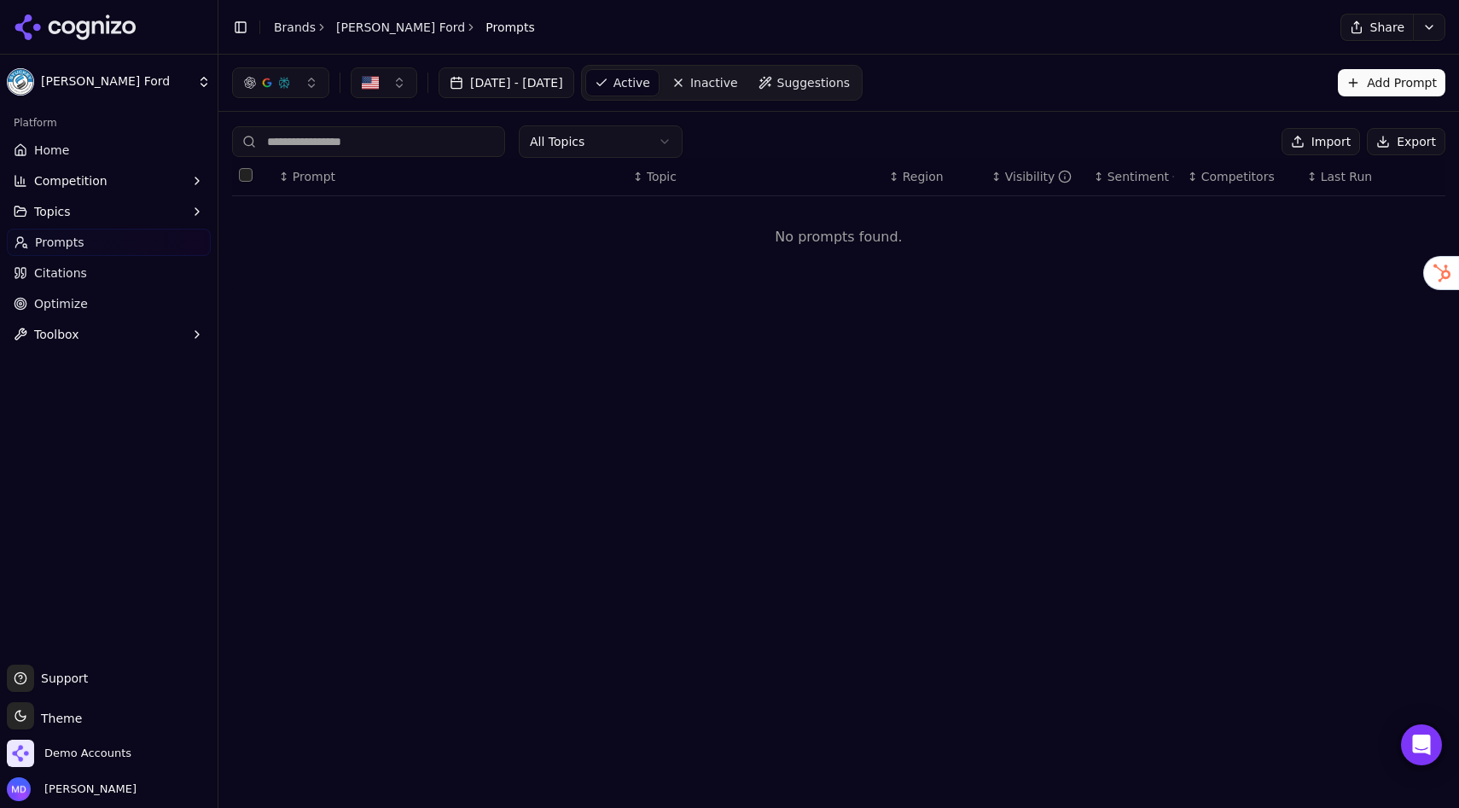
click at [1337, 140] on button "Import" at bounding box center [1320, 141] width 78 height 27
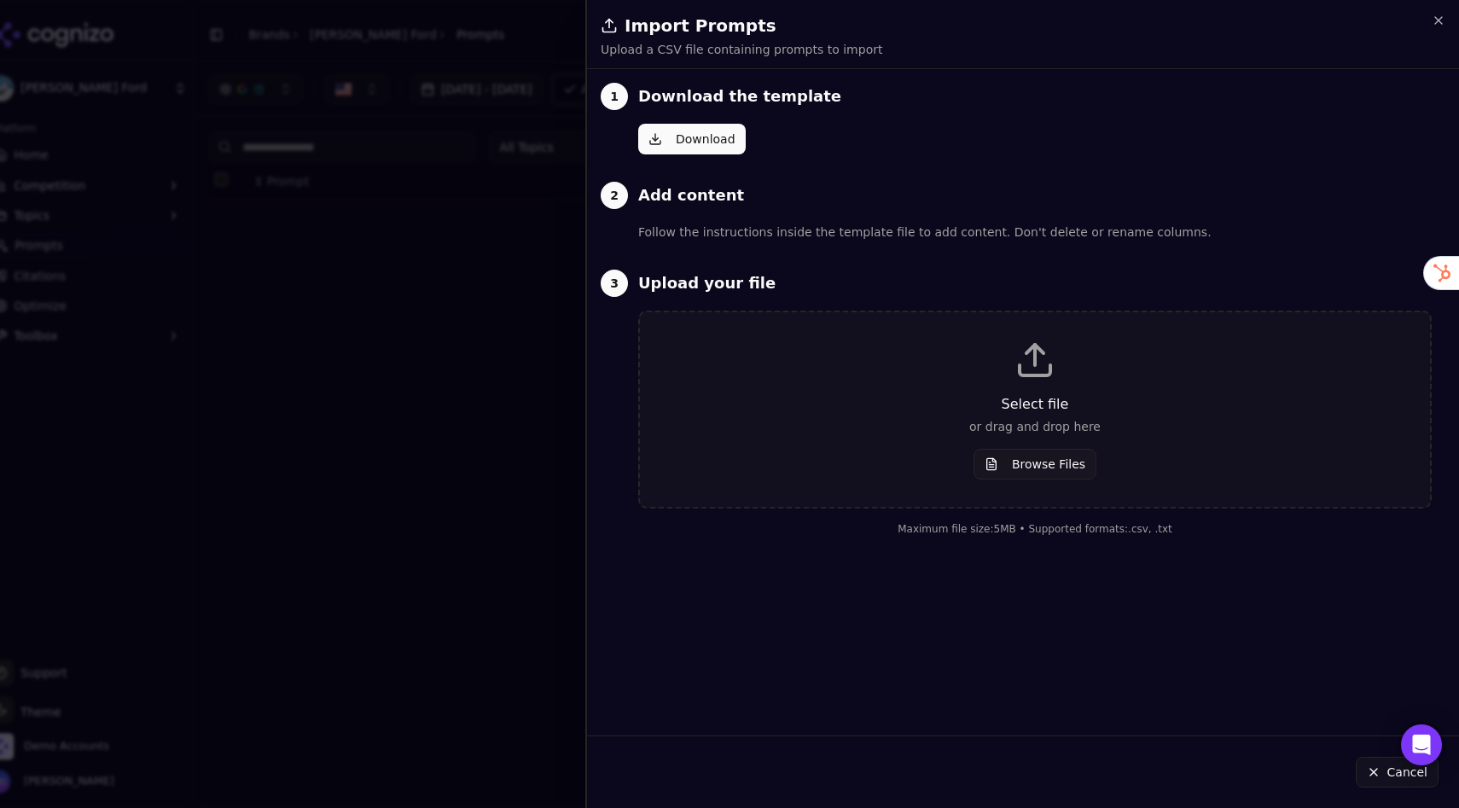
click at [1036, 473] on button "Browse Files" at bounding box center [1034, 464] width 123 height 31
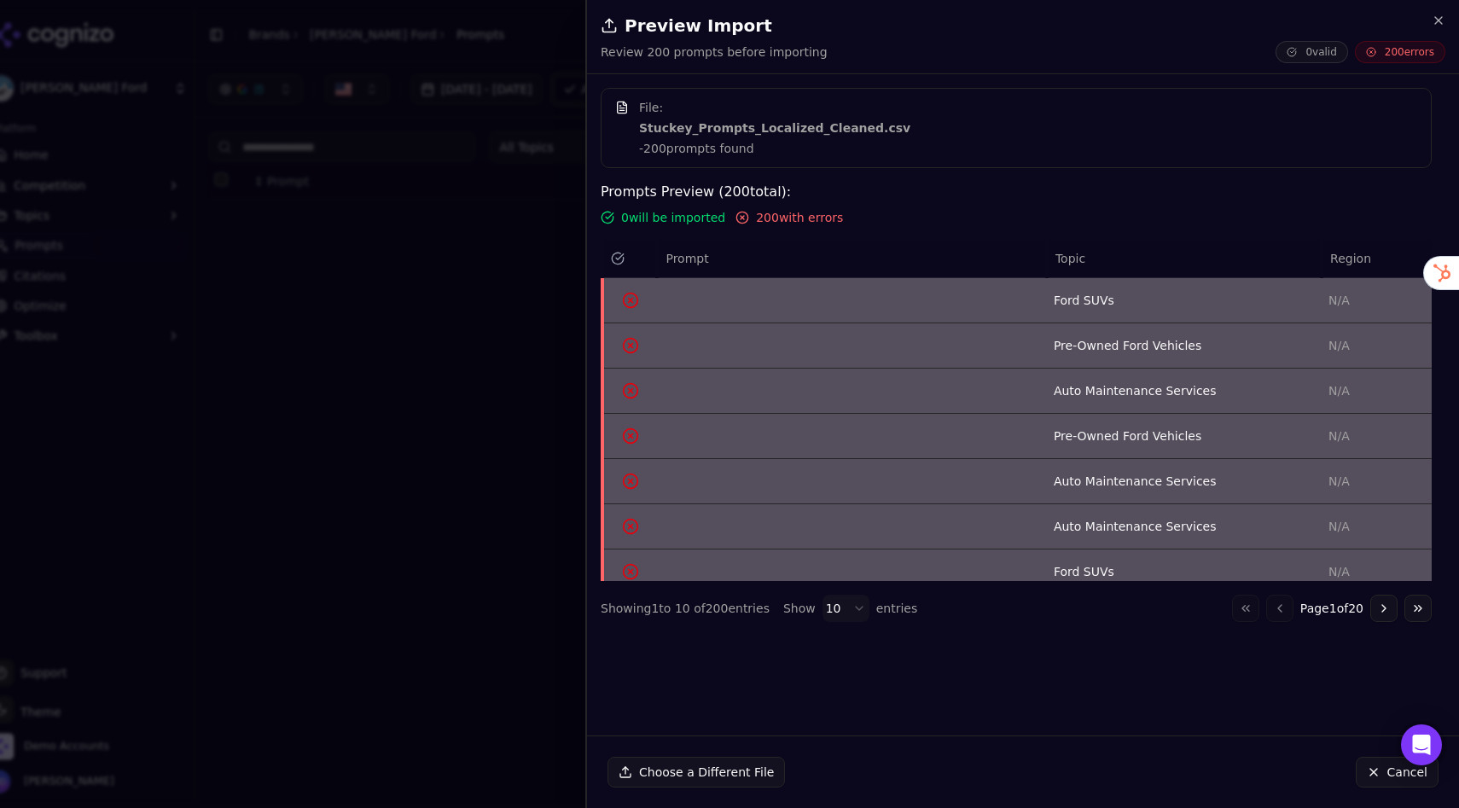
scroll to position [149, 0]
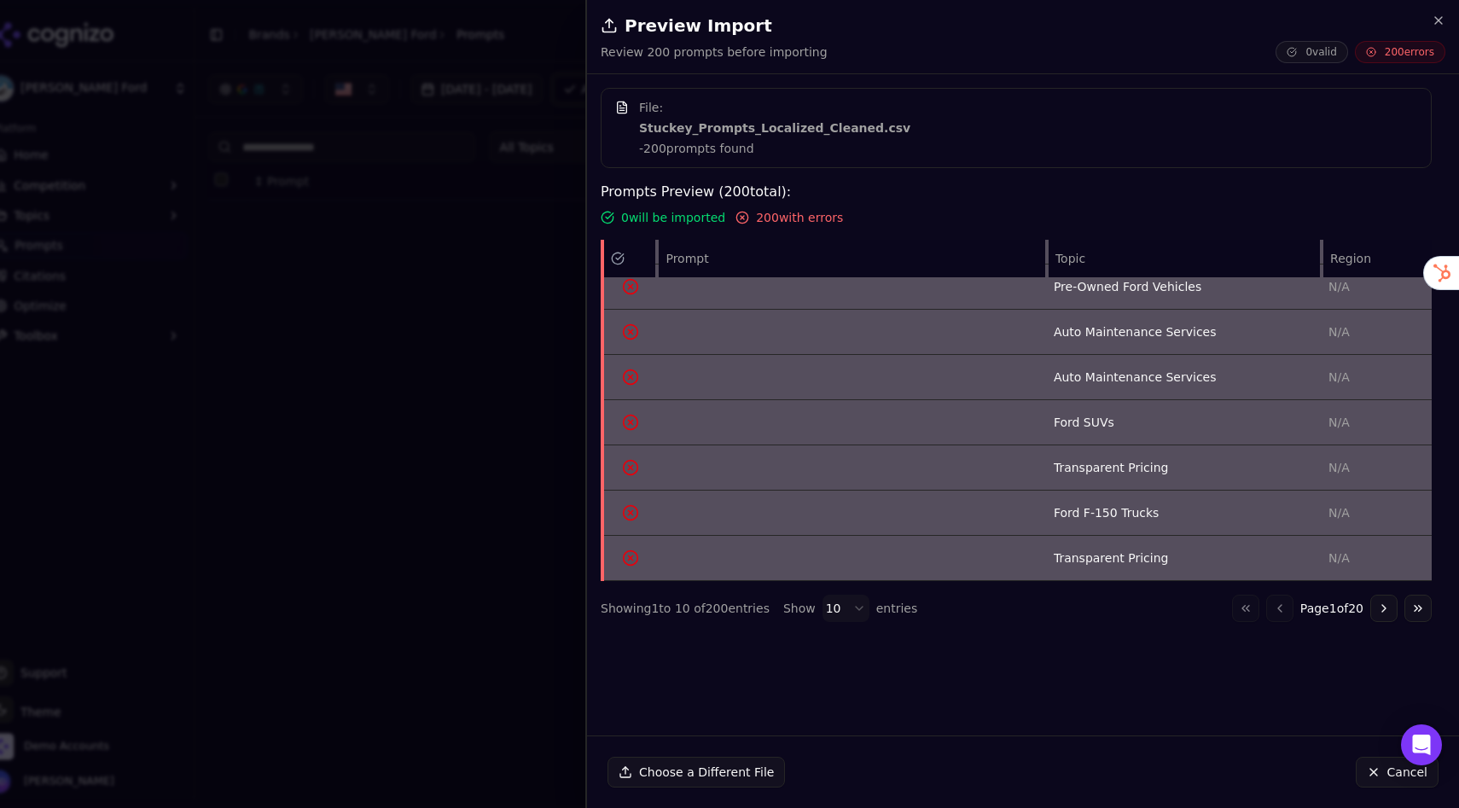
click at [663, 391] on td "Data table" at bounding box center [851, 377] width 389 height 45
click at [567, 425] on div "Error: • Prompt text is required • Region is required Error: • Prompt text is r…" at bounding box center [633, 423] width 144 height 55
click at [538, 404] on div at bounding box center [729, 404] width 1459 height 808
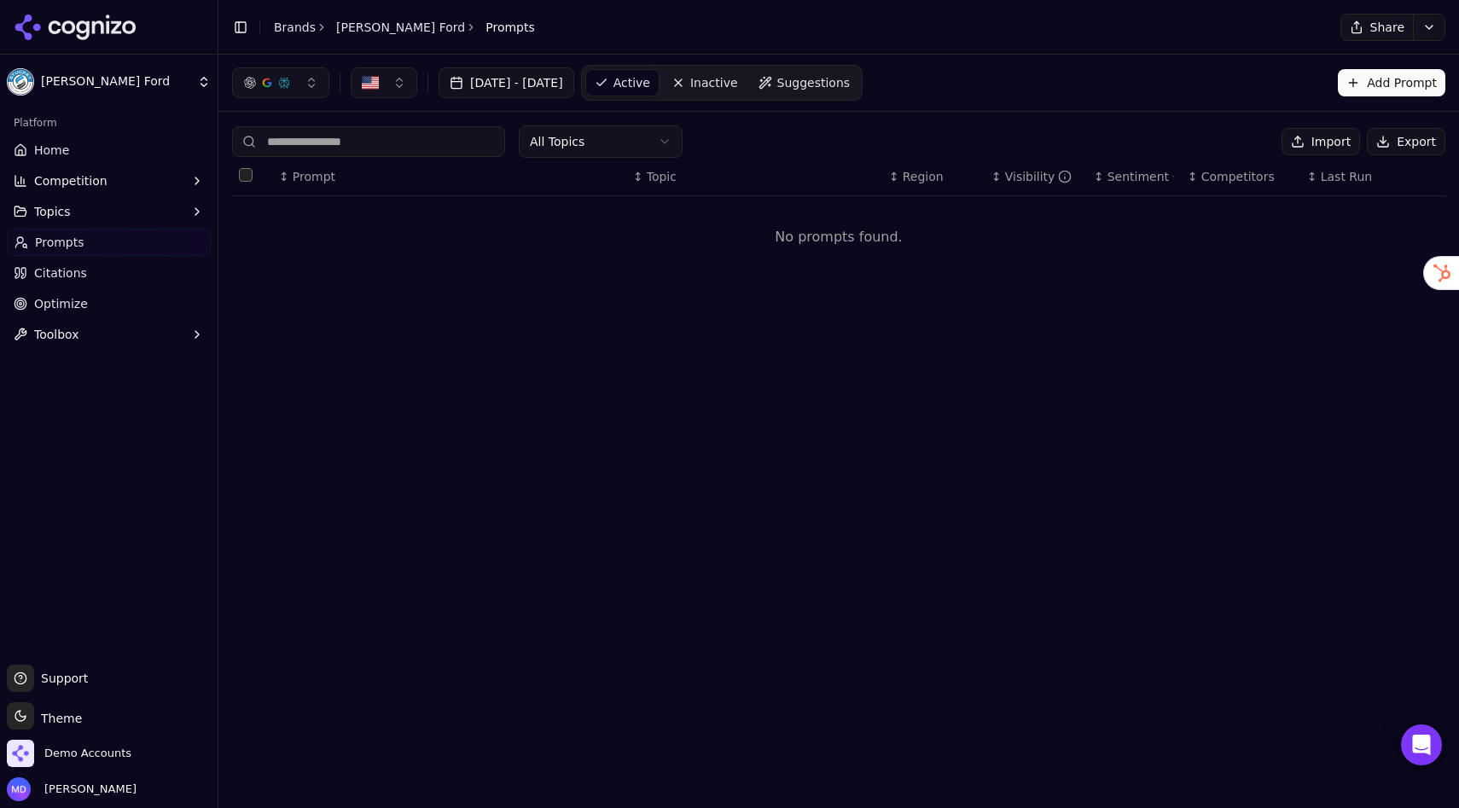
click at [746, 93] on link "Inactive" at bounding box center [705, 82] width 84 height 27
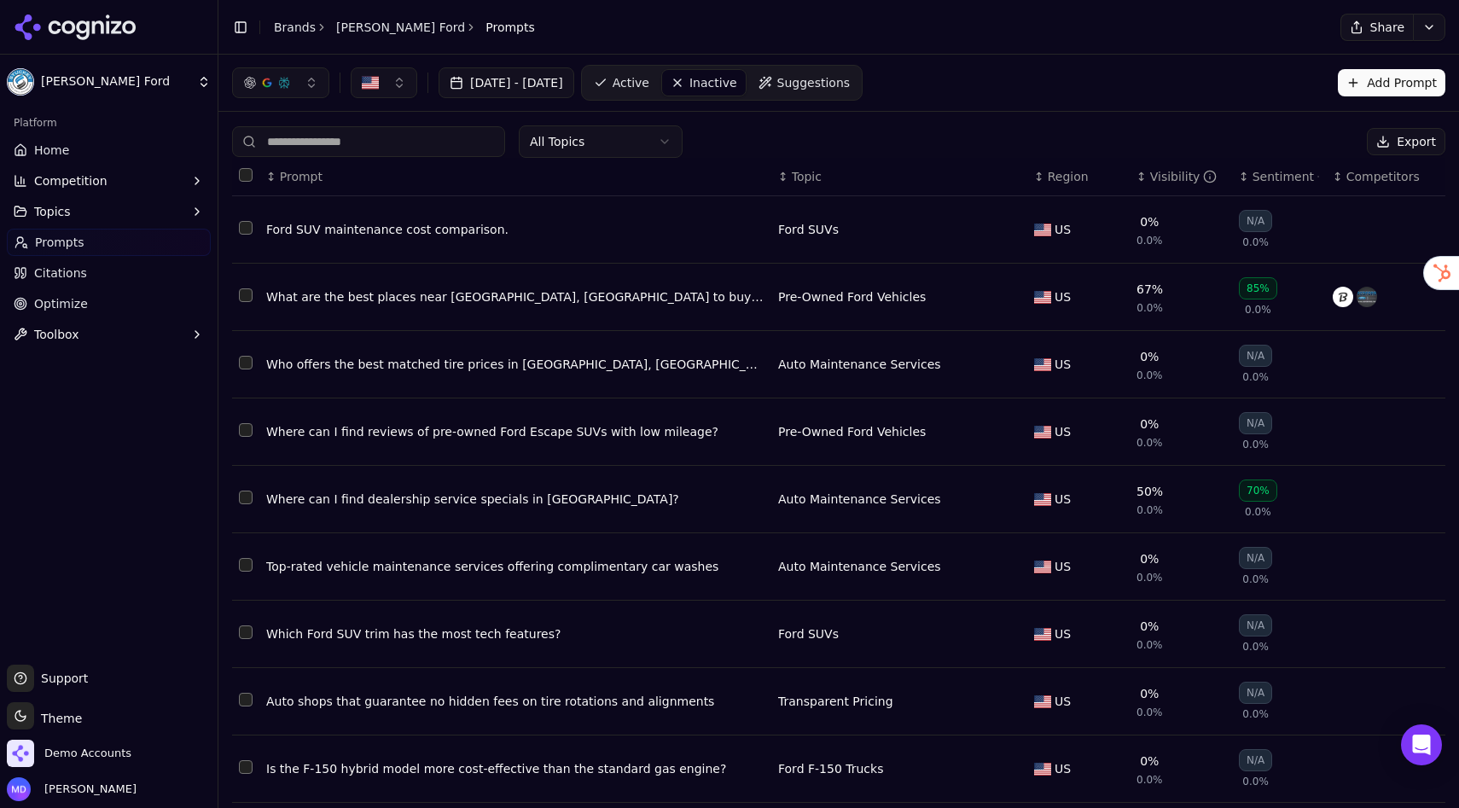
click at [649, 85] on span "Active" at bounding box center [630, 82] width 37 height 17
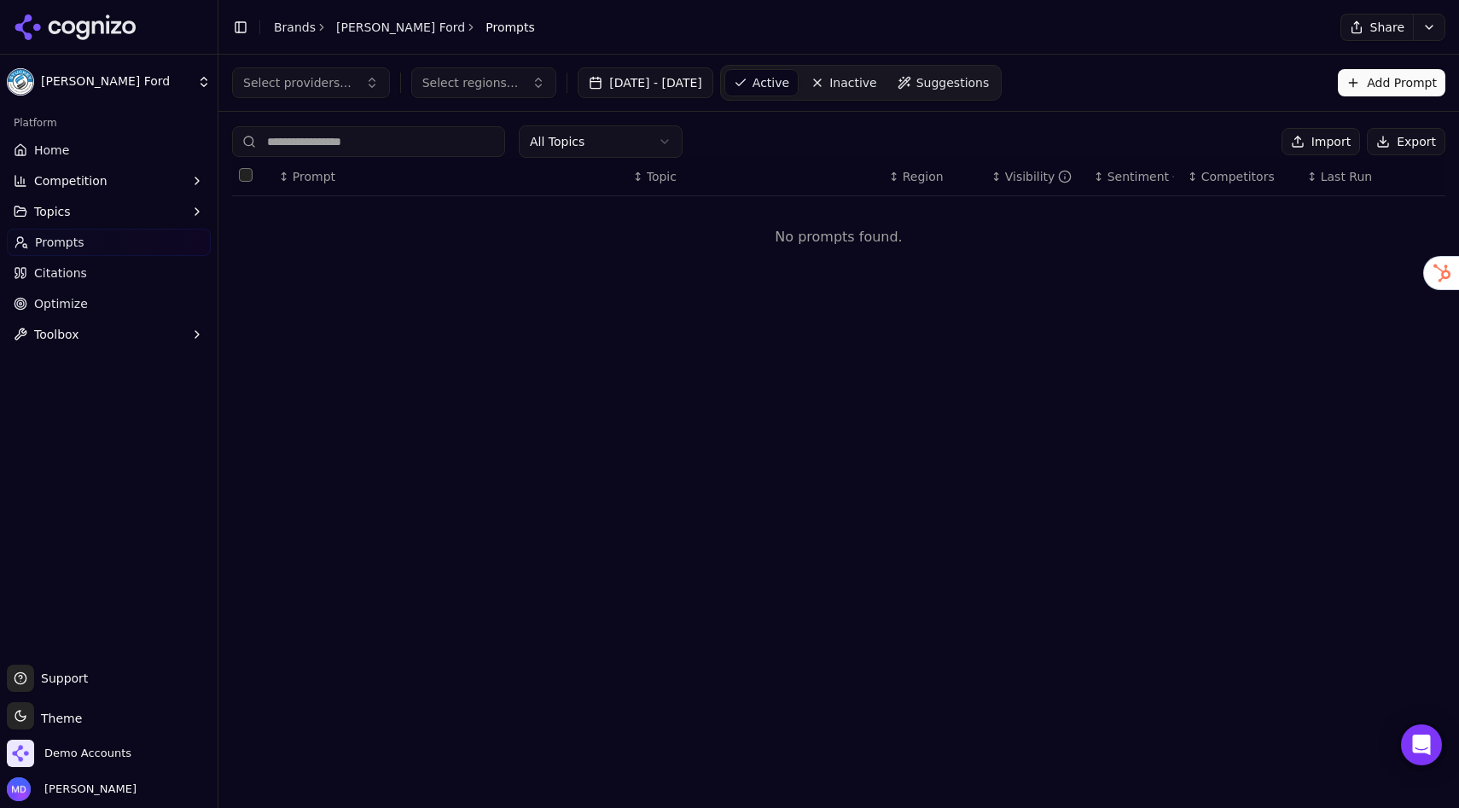
click at [1341, 142] on button "Import" at bounding box center [1320, 141] width 78 height 27
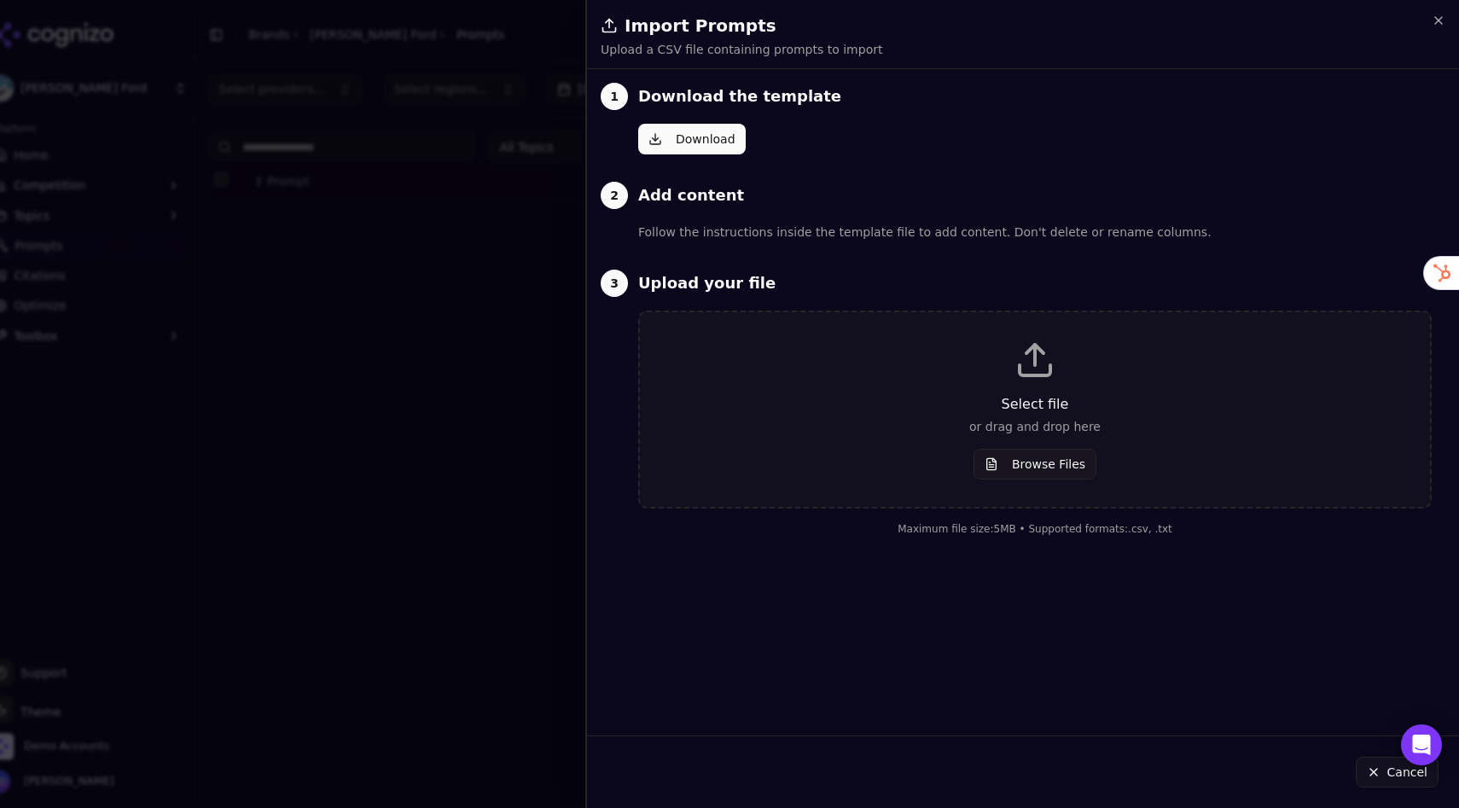
click at [1022, 430] on p "or drag and drop here" at bounding box center [1034, 426] width 735 height 17
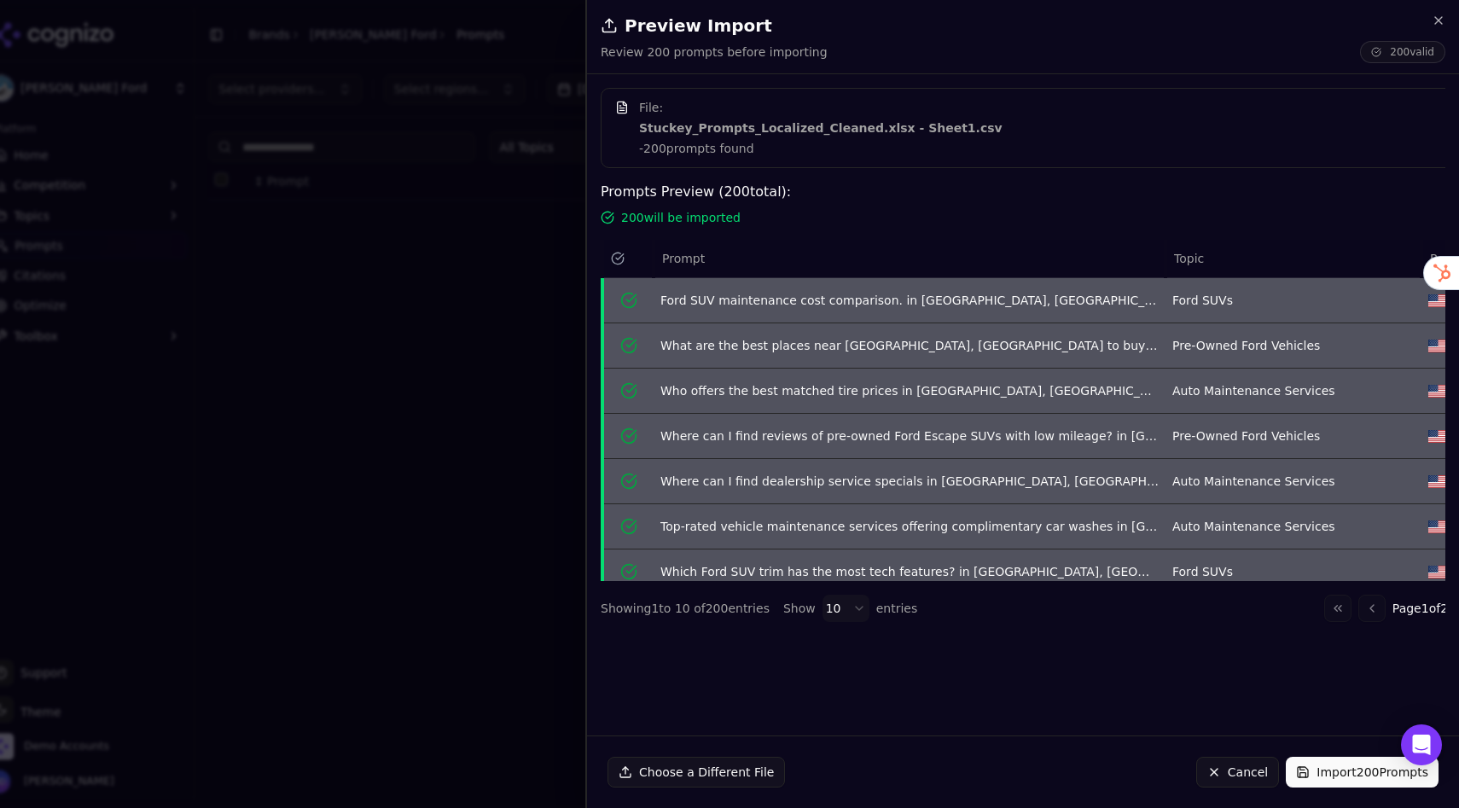
click at [1238, 783] on button "Cancel" at bounding box center [1237, 772] width 83 height 31
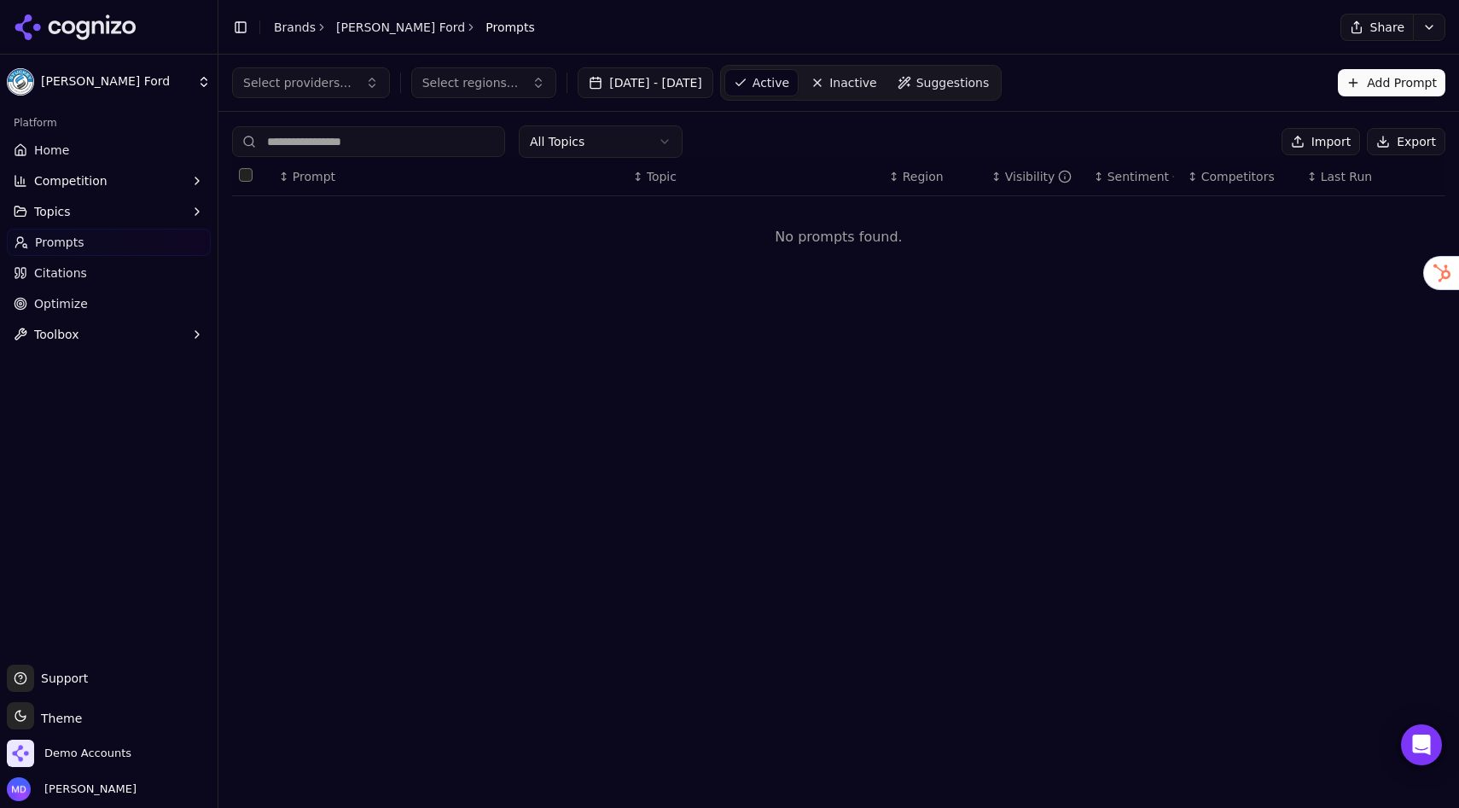
click at [1340, 136] on button "Import" at bounding box center [1320, 141] width 78 height 27
